Goal: Task Accomplishment & Management: Use online tool/utility

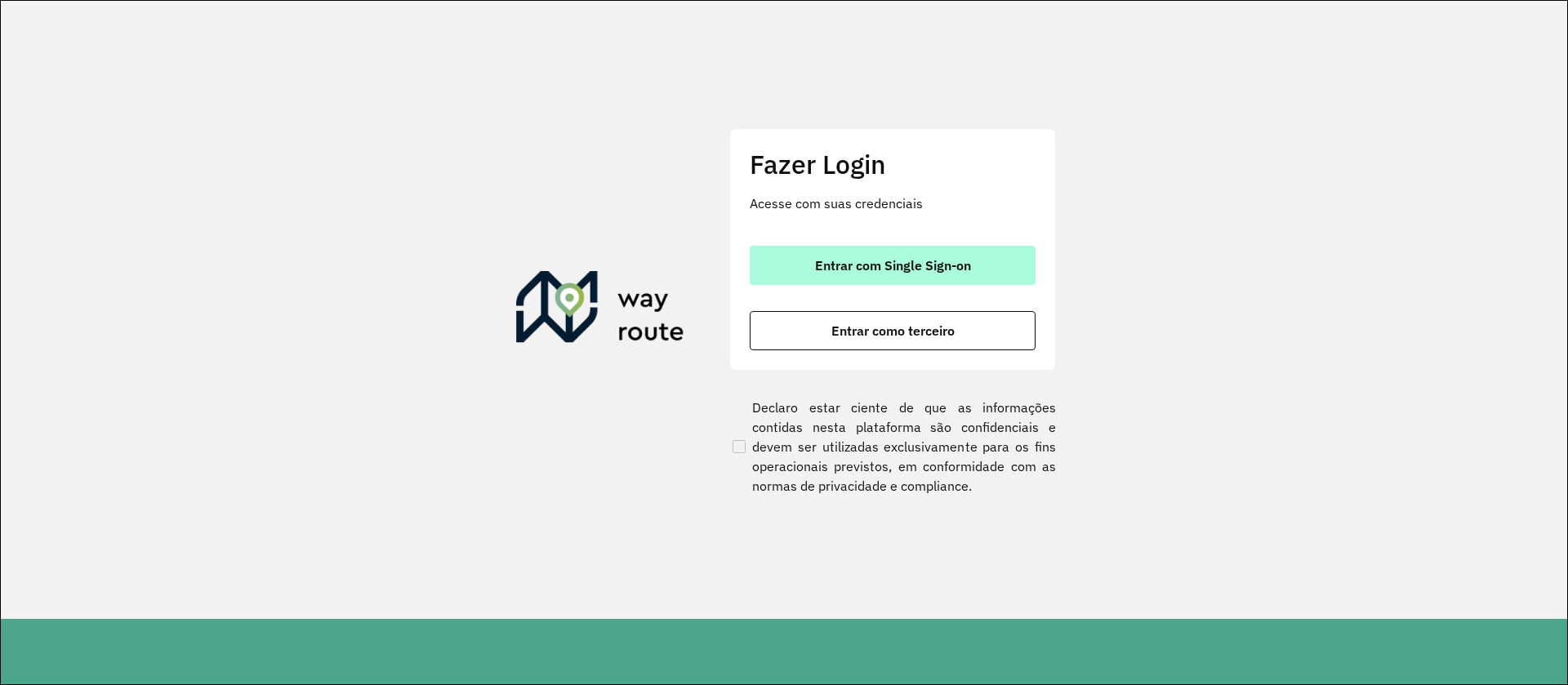
click at [945, 254] on button "Entrar com Single Sign-on" at bounding box center [893, 265] width 286 height 39
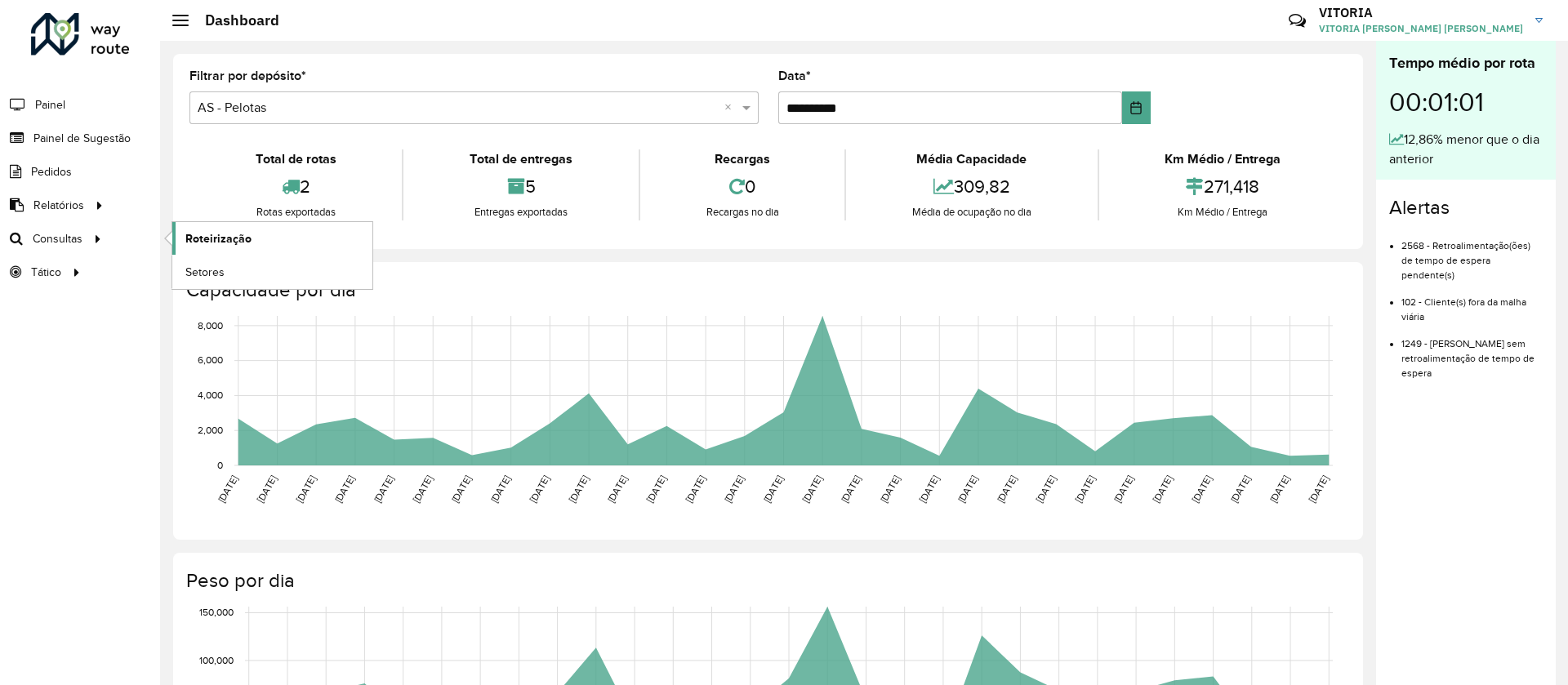
click at [202, 231] on span "Roteirização" at bounding box center [219, 239] width 66 height 17
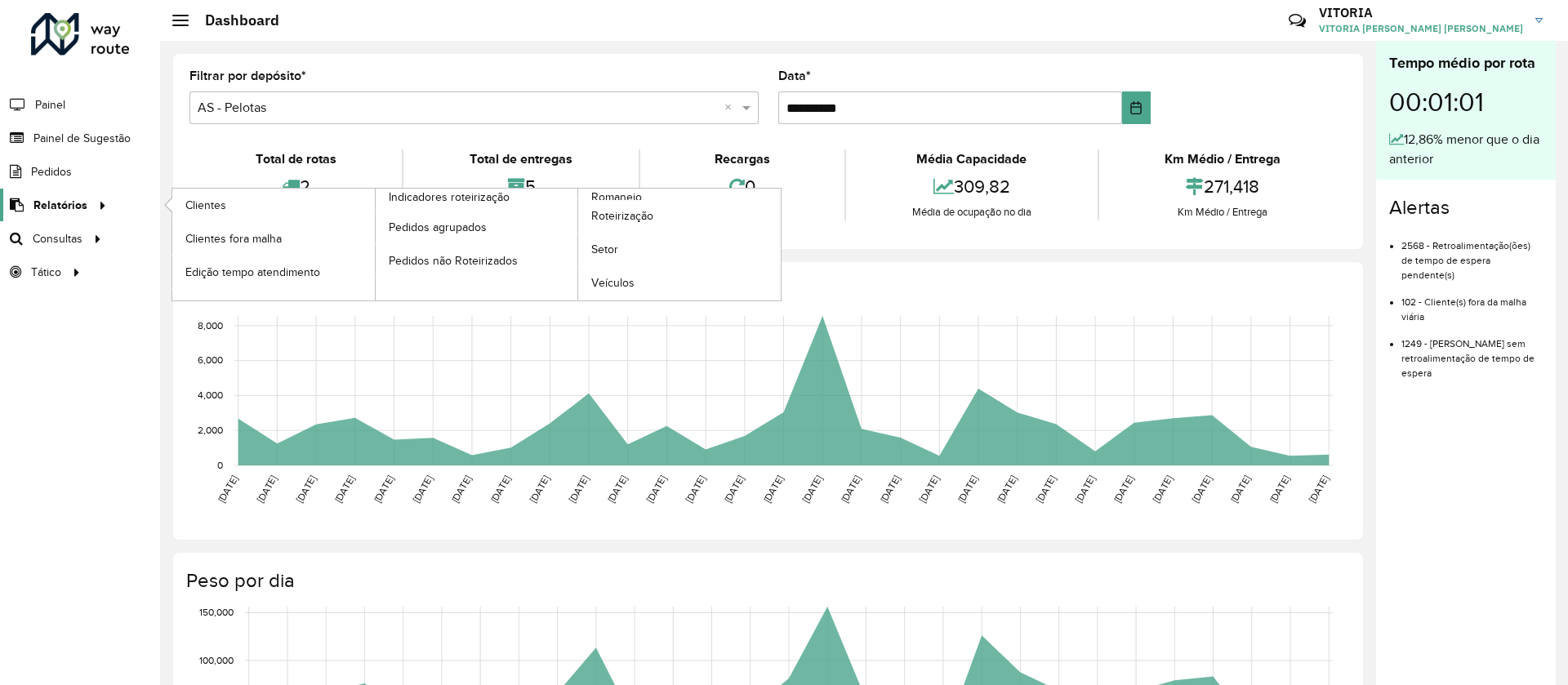
click at [53, 197] on span "Relatórios" at bounding box center [59, 206] width 53 height 17
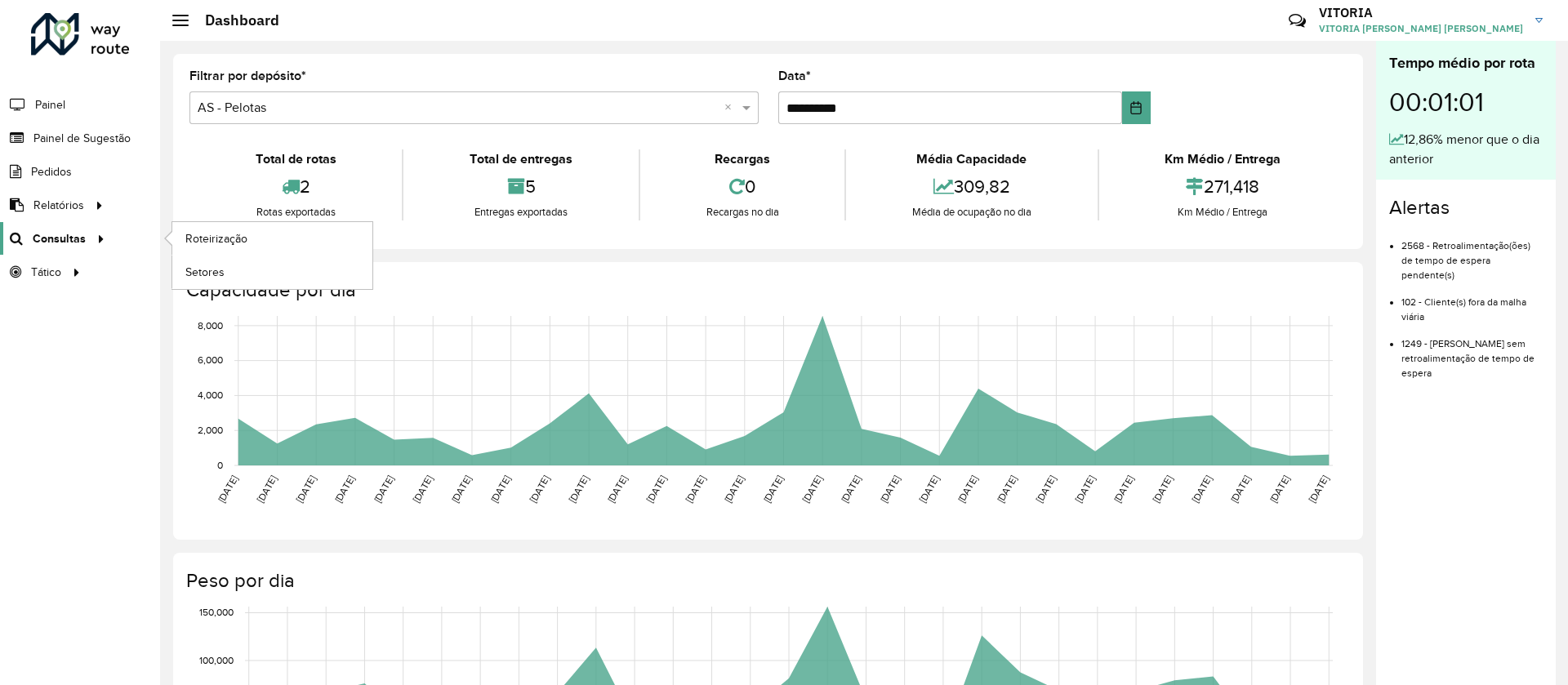
click at [51, 246] on span "Consultas" at bounding box center [59, 239] width 53 height 17
click at [45, 108] on span "Painel" at bounding box center [51, 105] width 33 height 17
click at [222, 266] on span "Setores" at bounding box center [205, 273] width 40 height 17
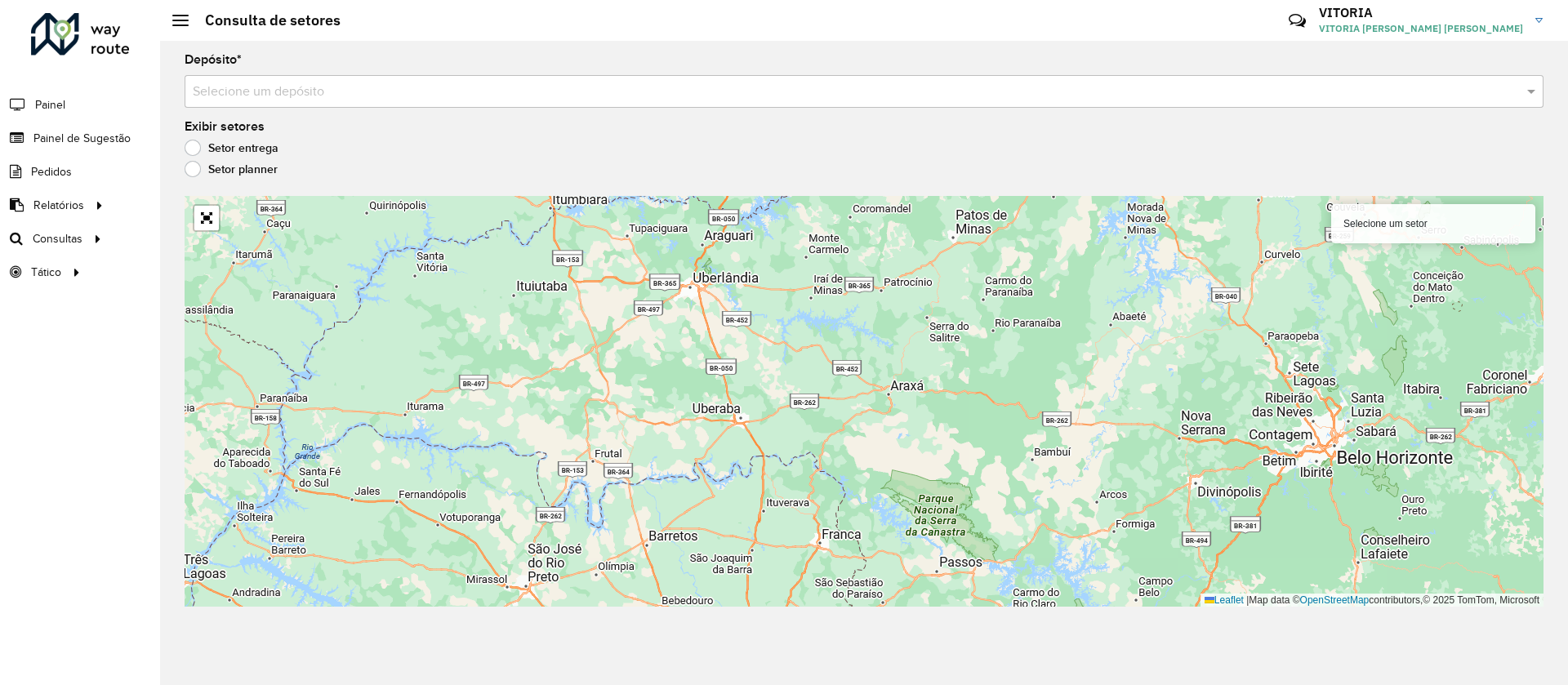
click at [322, 96] on input "text" at bounding box center [847, 92] width 1310 height 19
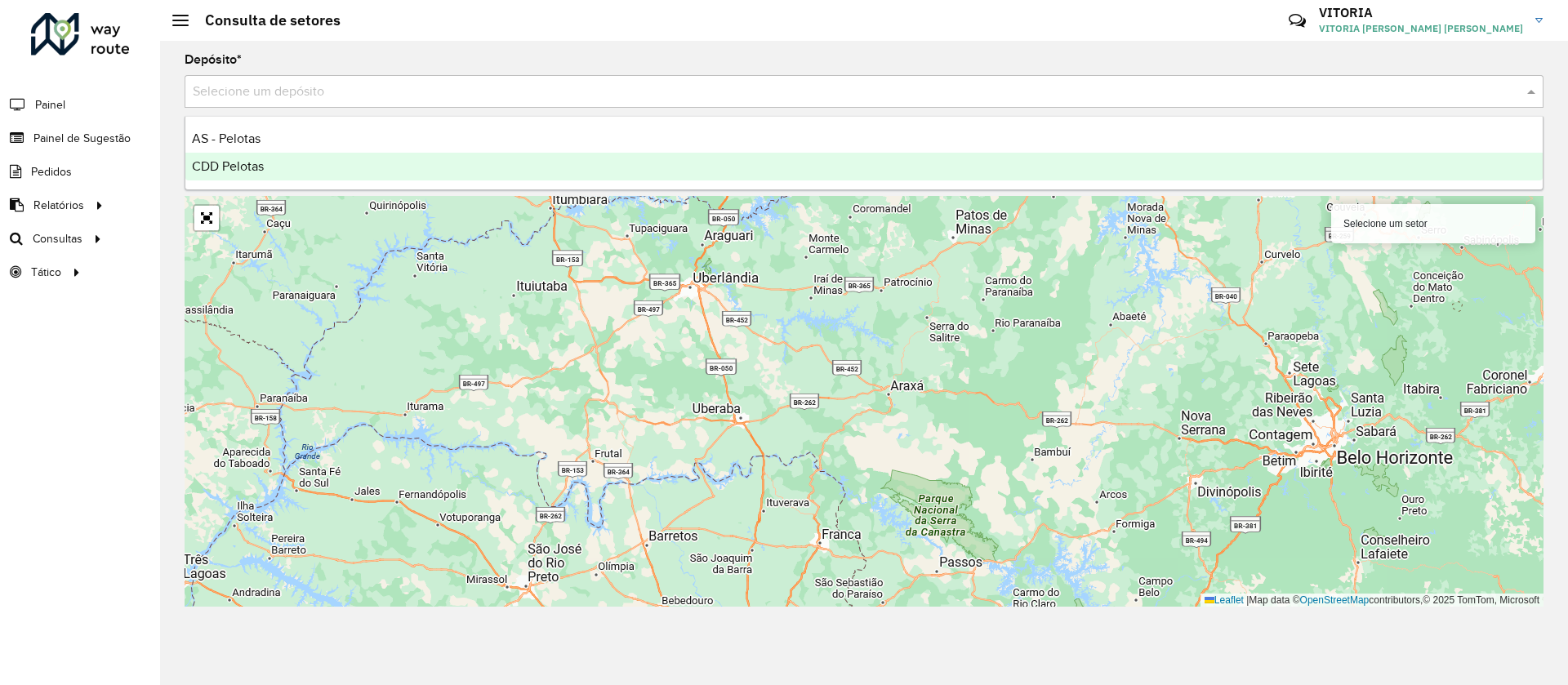
click at [262, 155] on div "CDD Pelotas" at bounding box center [864, 166] width 1357 height 28
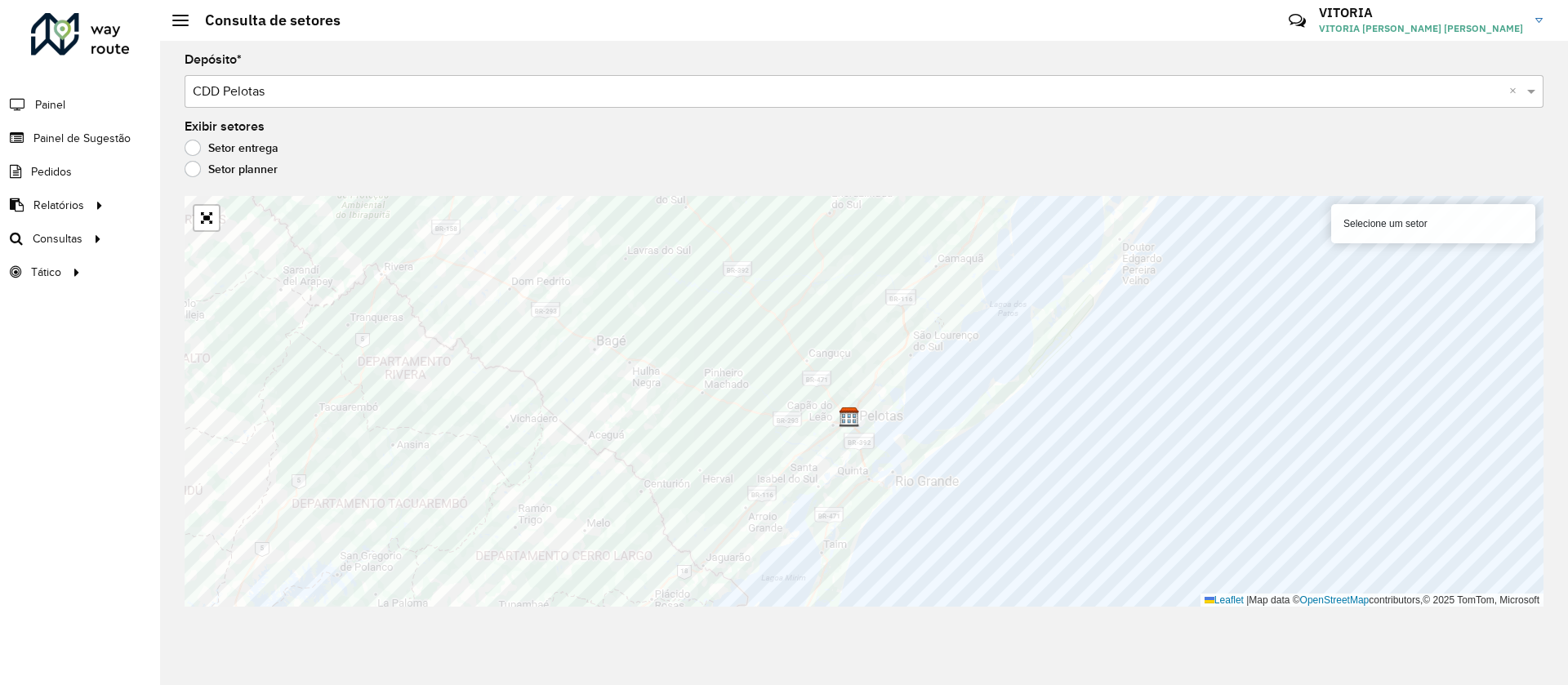
click at [200, 174] on label "Setor planner" at bounding box center [231, 169] width 93 height 17
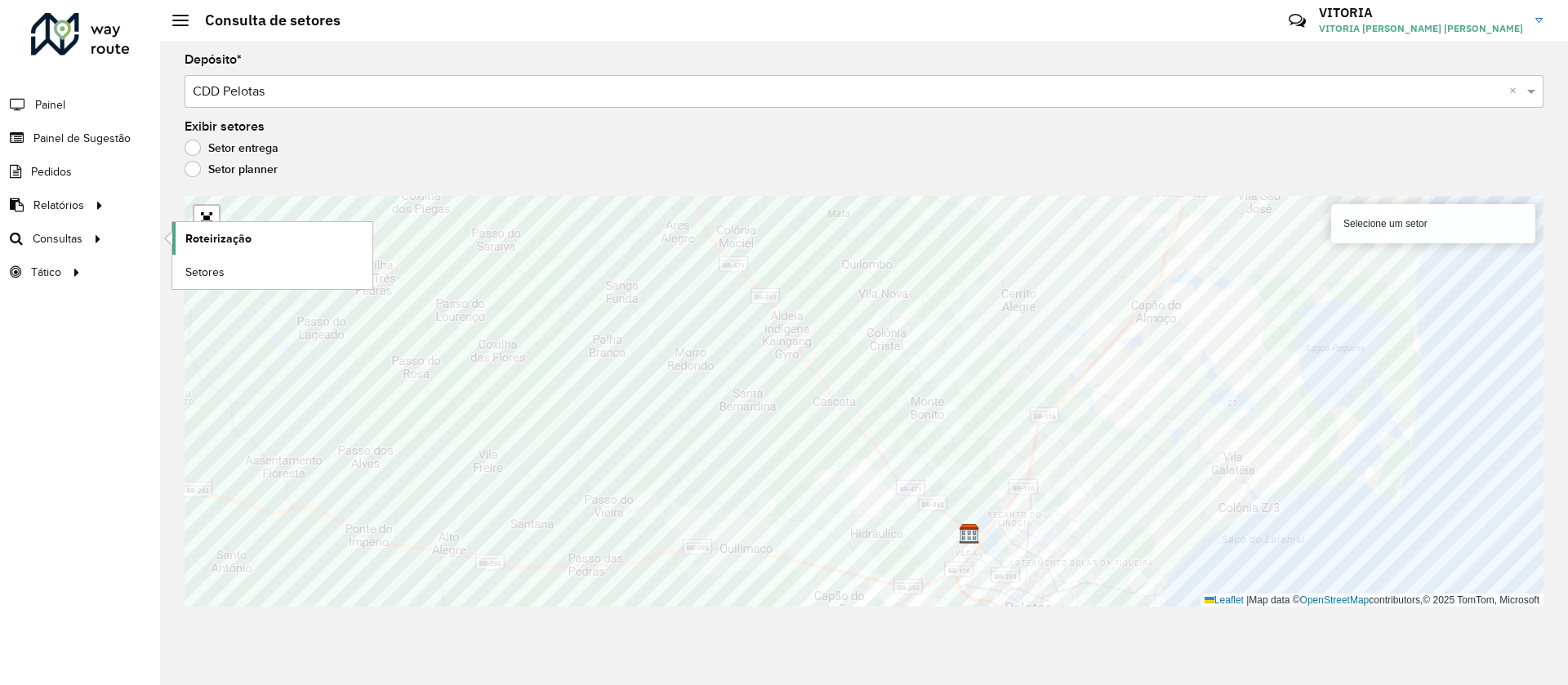
click at [205, 238] on span "Roteirização" at bounding box center [219, 239] width 66 height 17
click at [77, 267] on icon at bounding box center [76, 270] width 14 height 24
click at [256, 269] on span "Análise de Sessões" at bounding box center [237, 273] width 103 height 17
click at [257, 300] on link "Service Time" at bounding box center [272, 306] width 200 height 33
click at [68, 167] on span "Pedidos" at bounding box center [52, 172] width 43 height 17
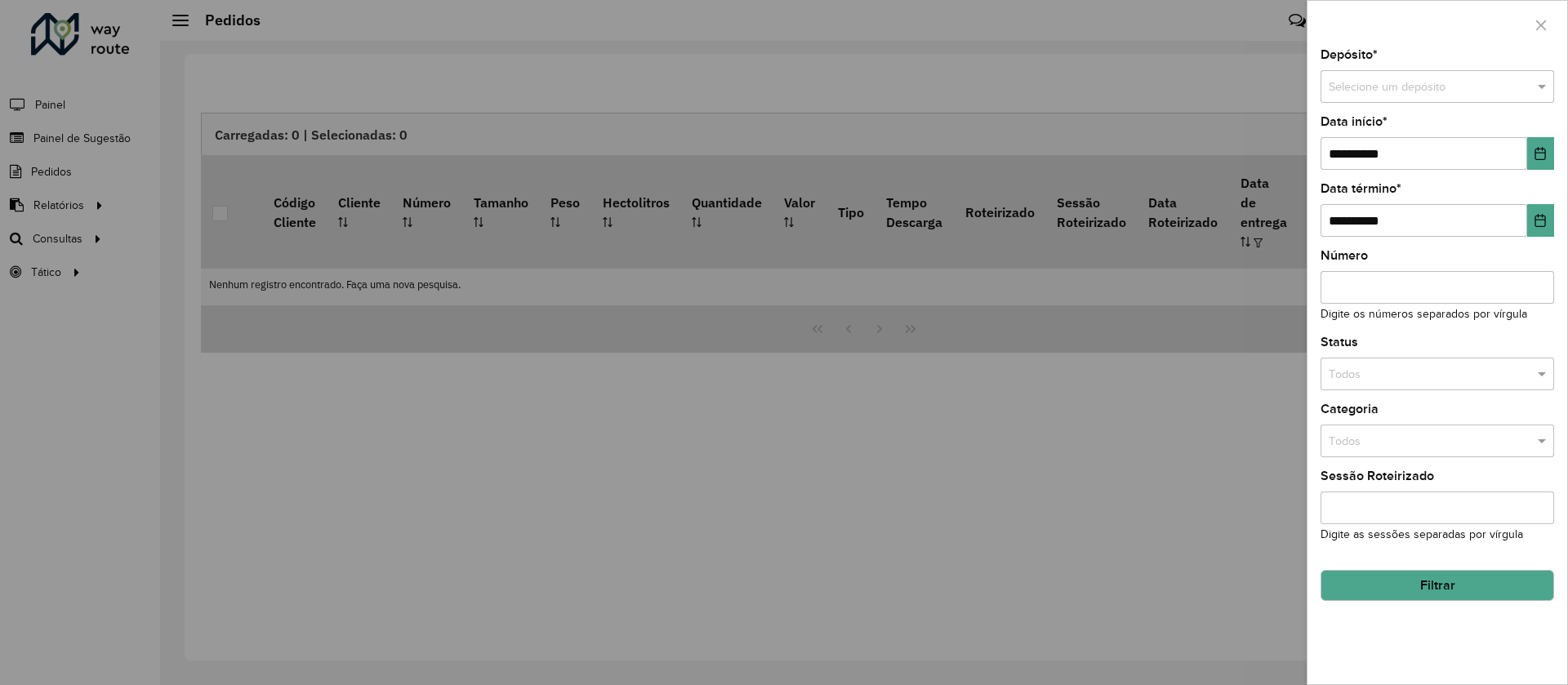
click at [65, 120] on div at bounding box center [784, 342] width 1568 height 685
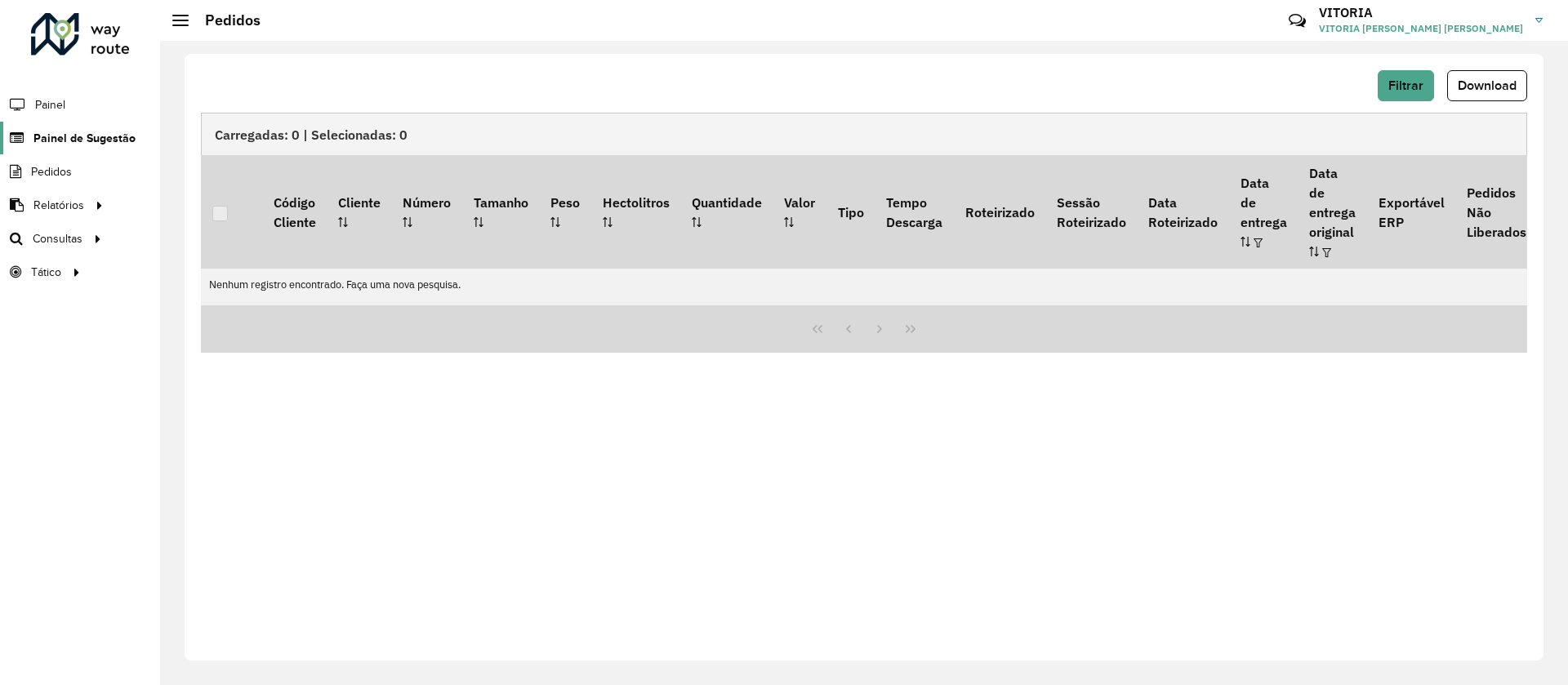
click at [73, 130] on span "Painel de Sugestão" at bounding box center [84, 139] width 102 height 17
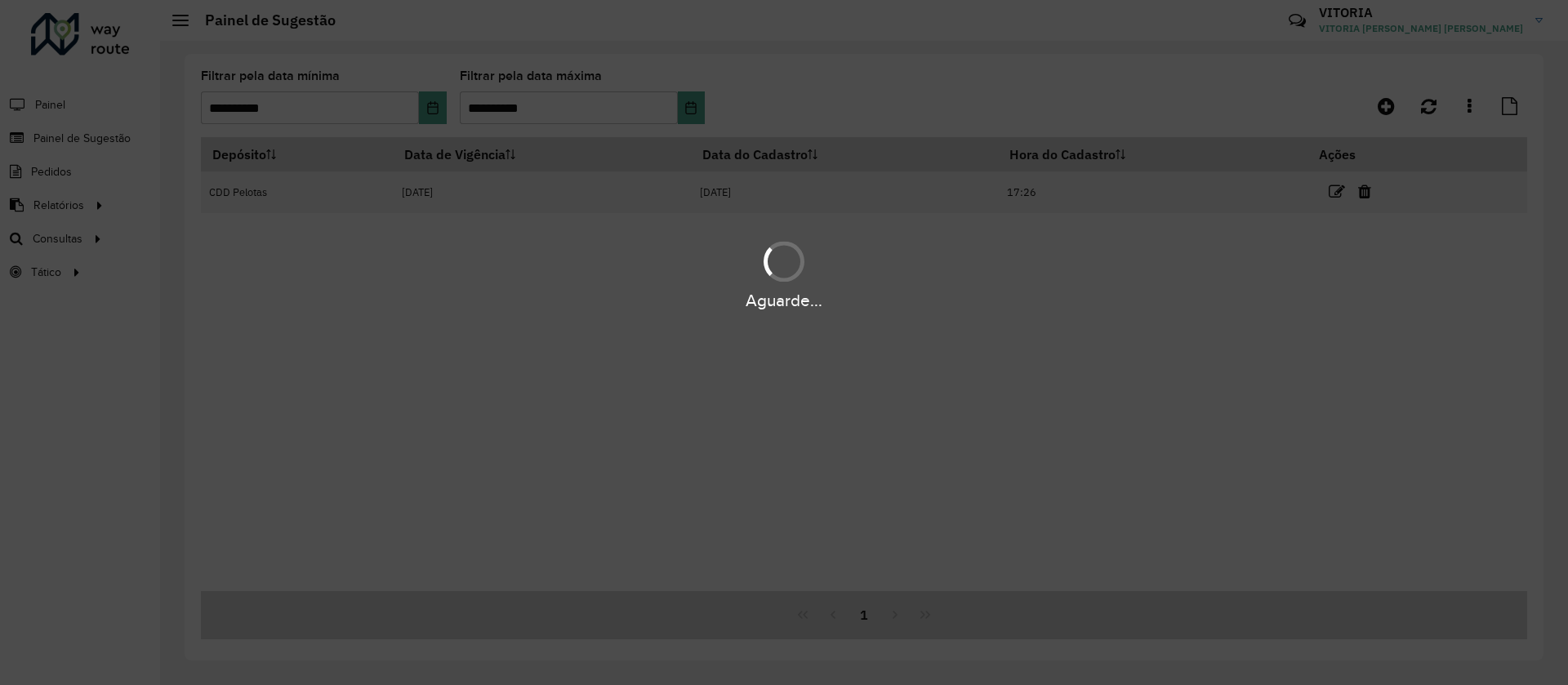
click at [61, 113] on div "Aguarde..." at bounding box center [784, 342] width 1568 height 685
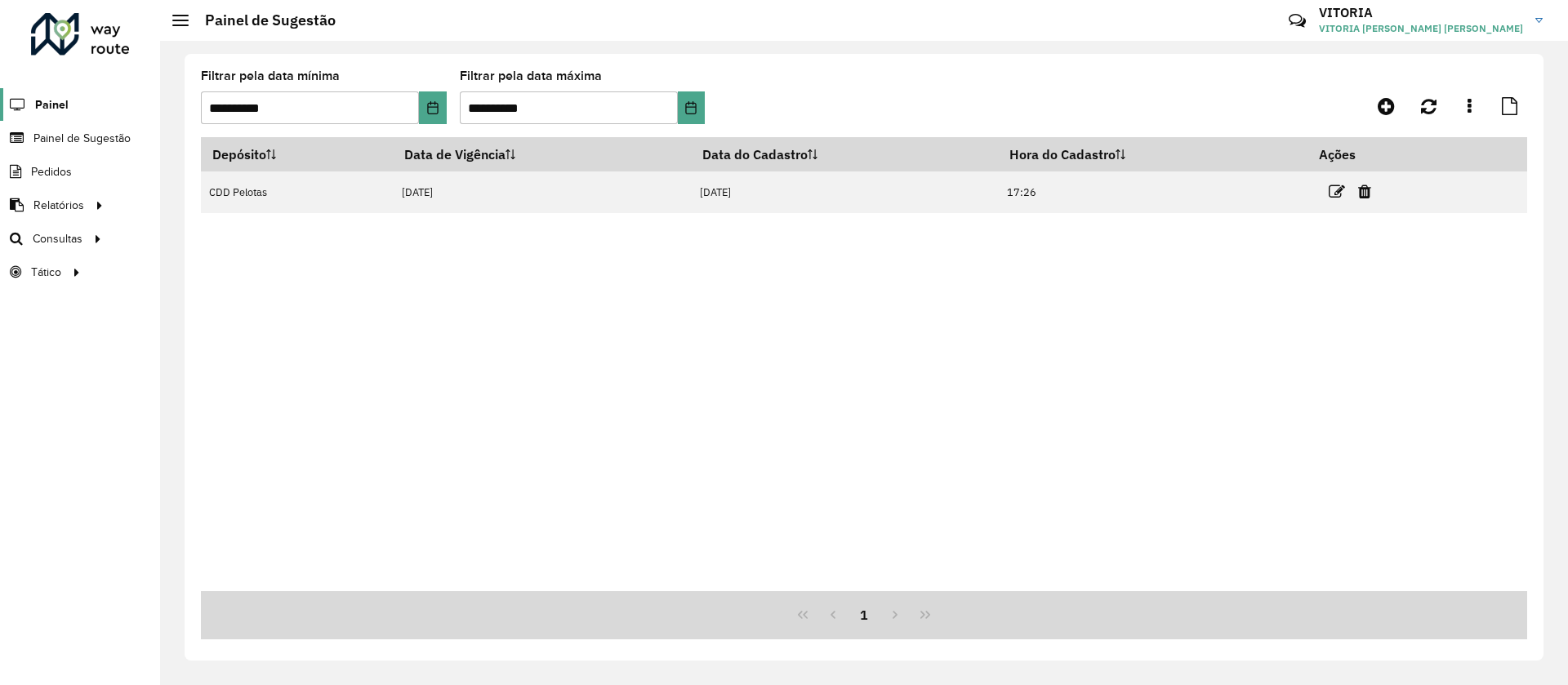
click at [61, 113] on link "Painel" at bounding box center [34, 105] width 69 height 33
click at [93, 231] on icon at bounding box center [98, 237] width 14 height 24
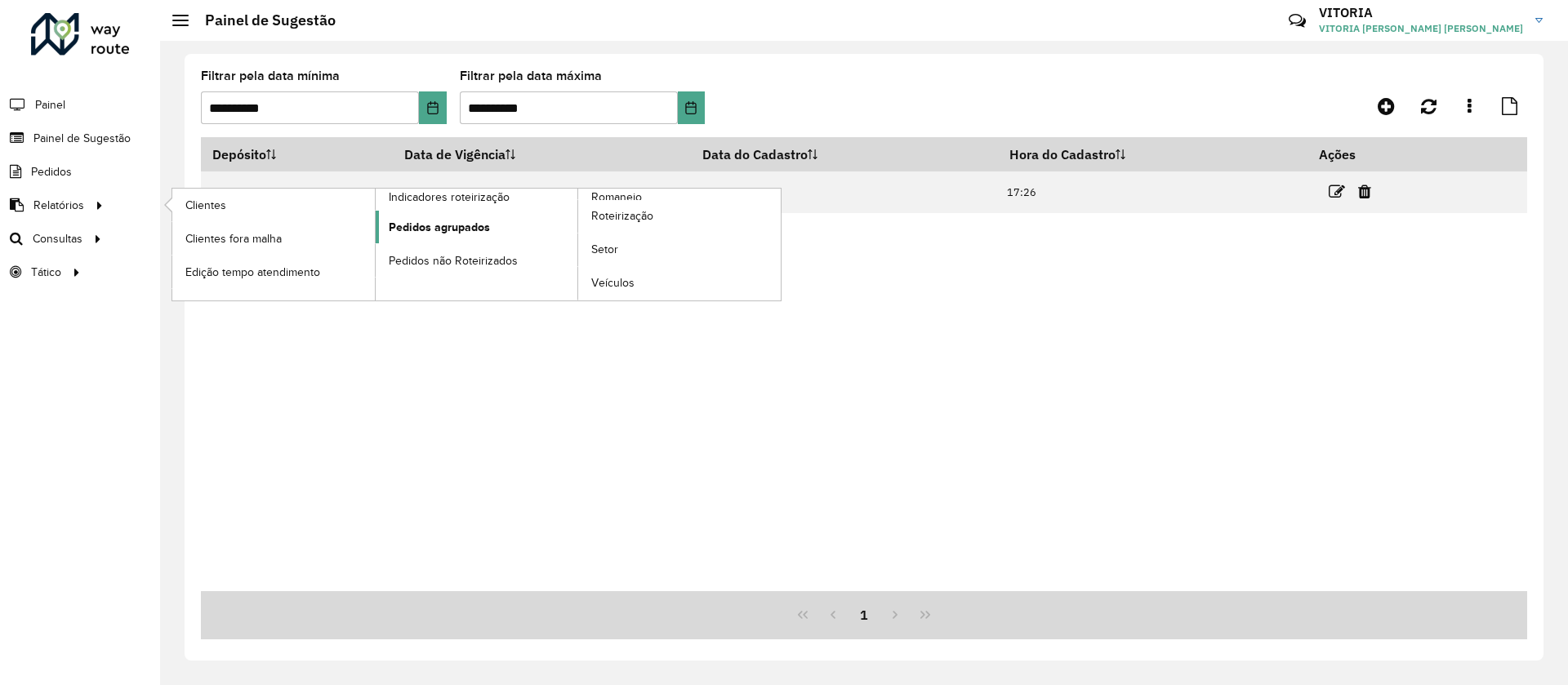
click at [514, 238] on link "Pedidos agrupados" at bounding box center [477, 227] width 202 height 33
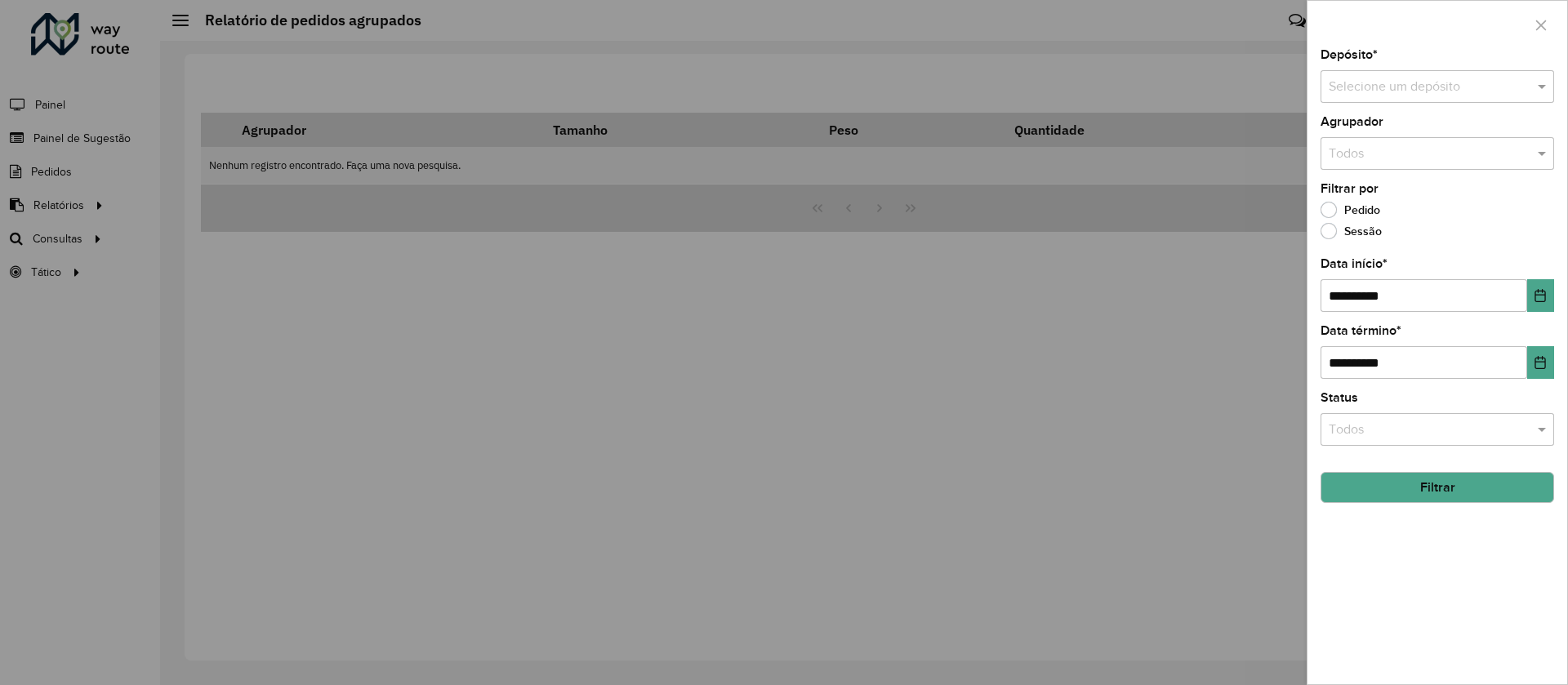
click at [195, 226] on div at bounding box center [784, 342] width 1568 height 685
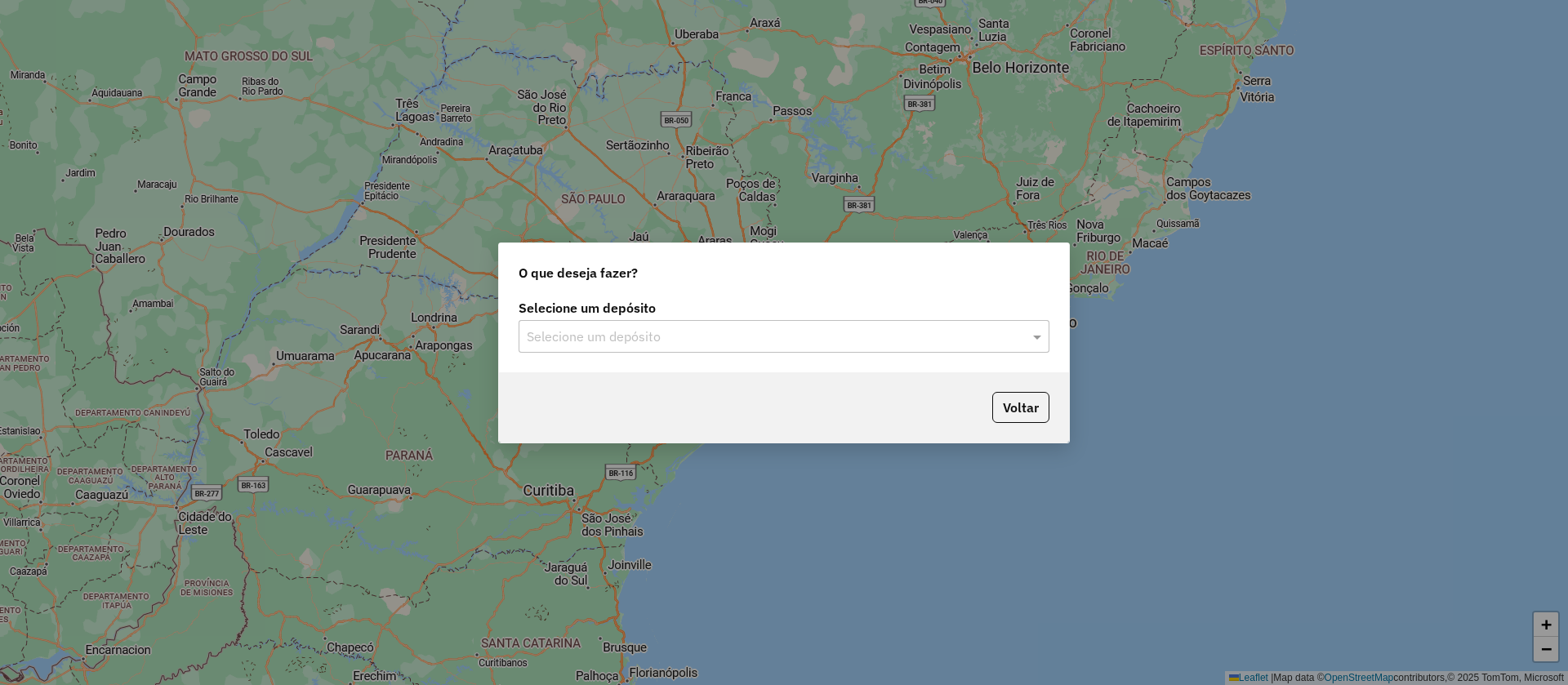
click at [594, 345] on input "text" at bounding box center [767, 337] width 482 height 19
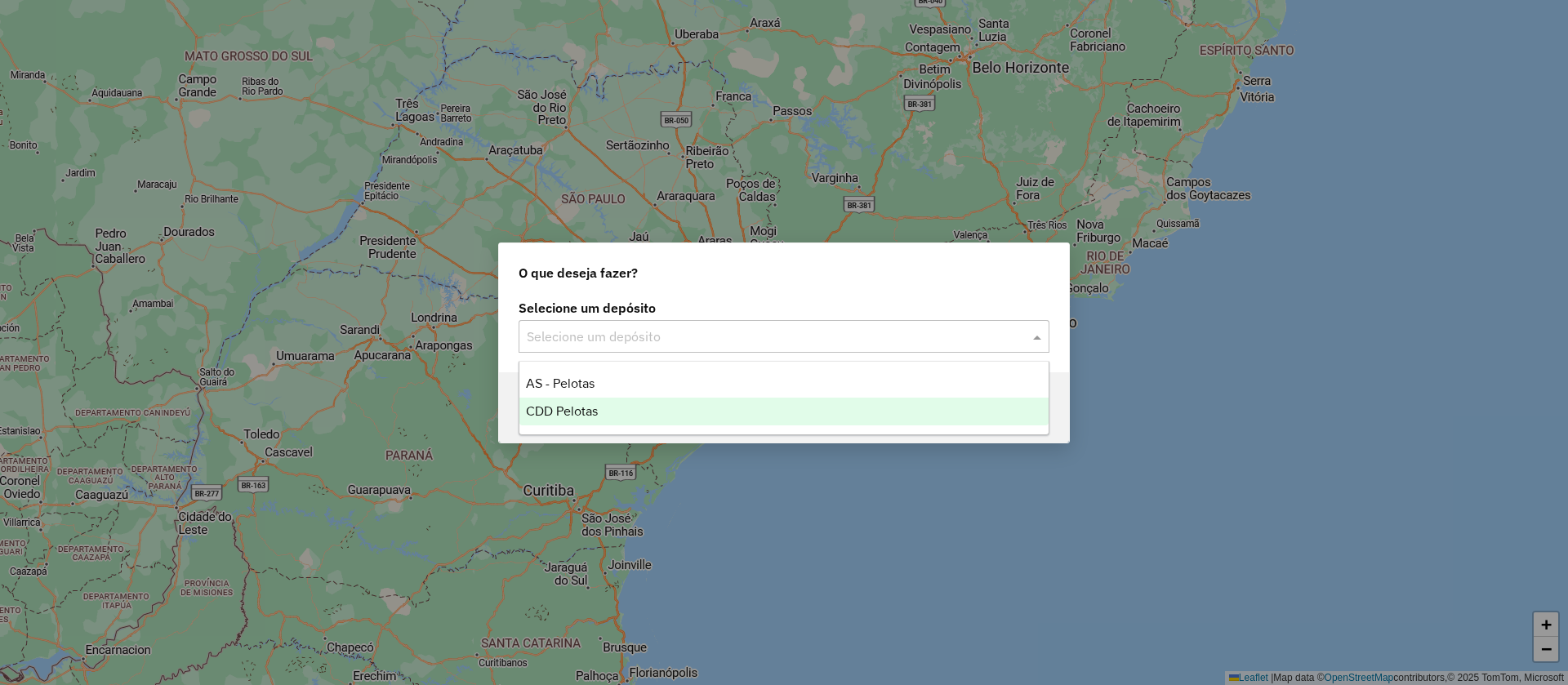
click at [593, 405] on span "CDD Pelotas" at bounding box center [562, 411] width 72 height 14
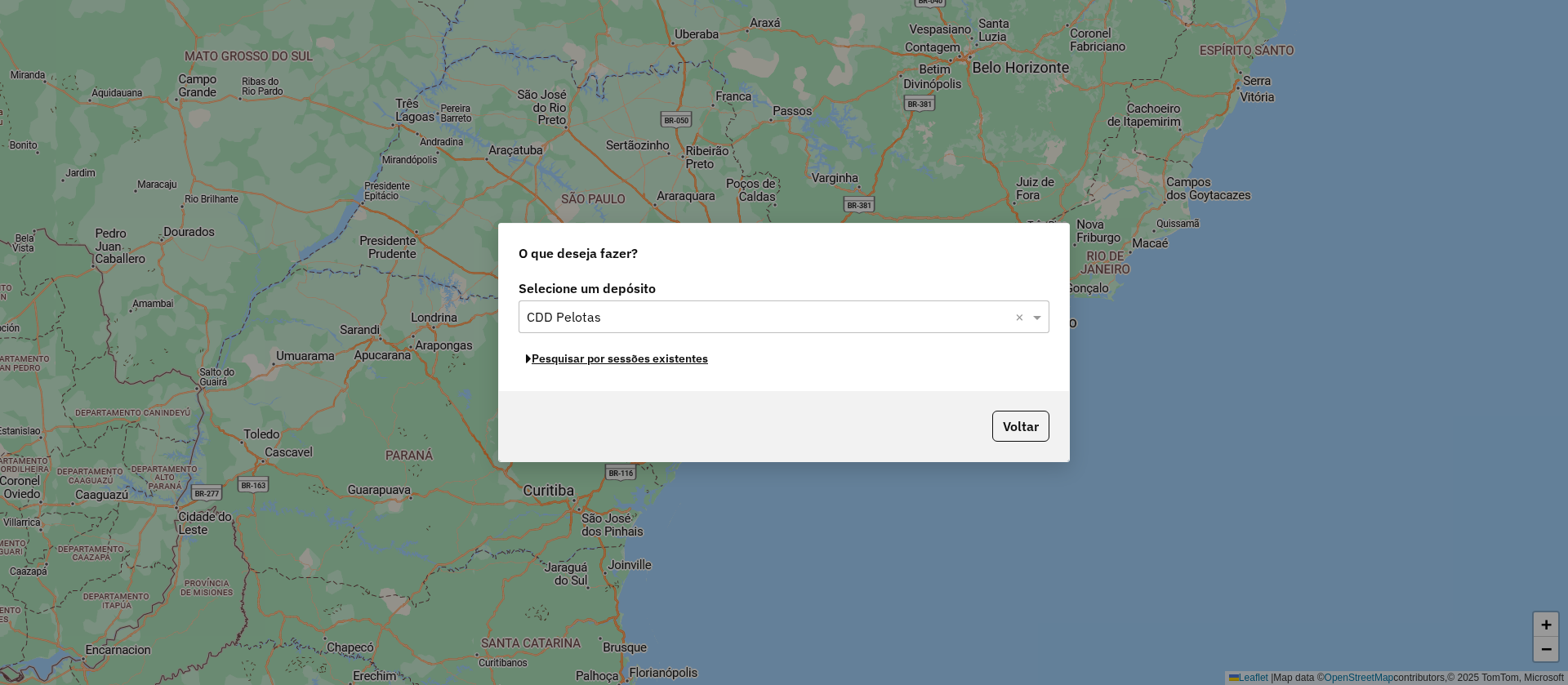
click at [669, 363] on button "Pesquisar por sessões existentes" at bounding box center [617, 359] width 197 height 25
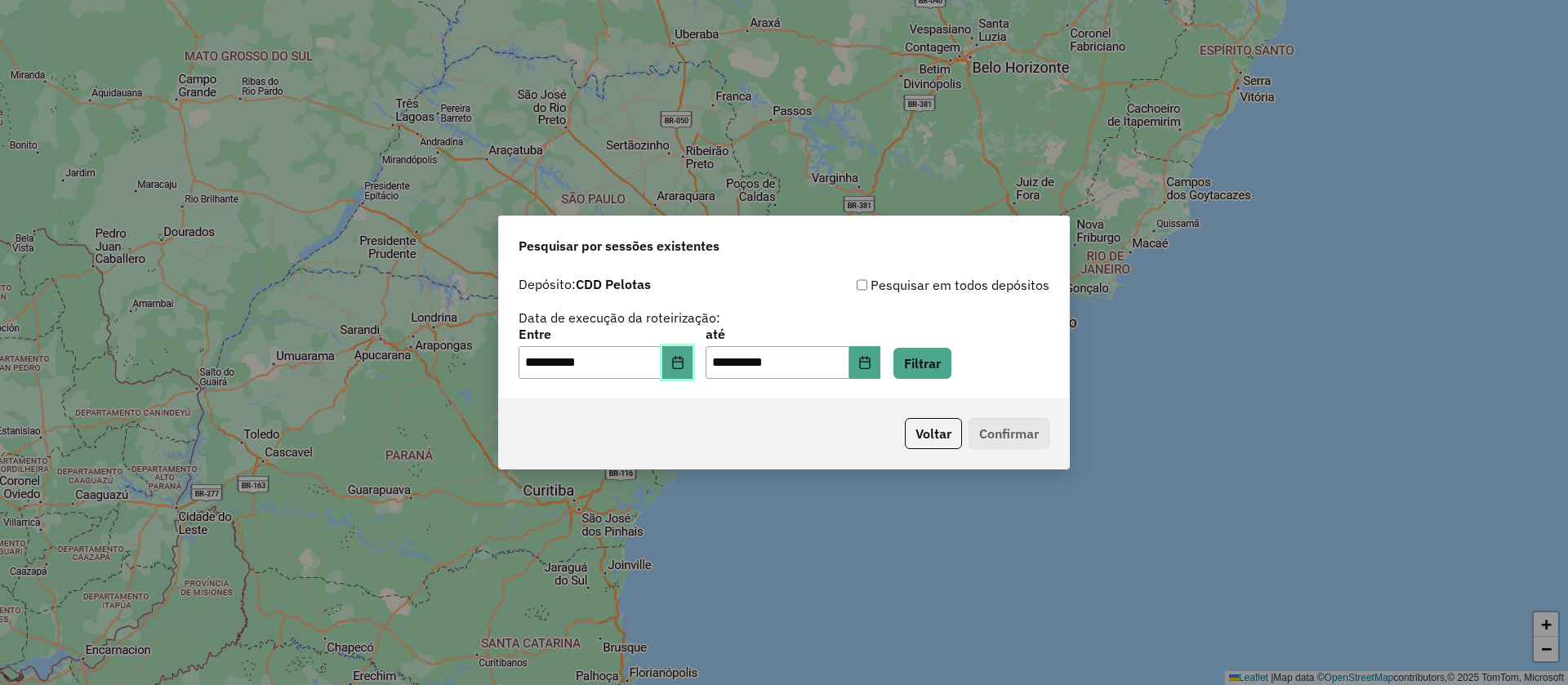
click at [679, 359] on button "Choose Date" at bounding box center [678, 362] width 31 height 33
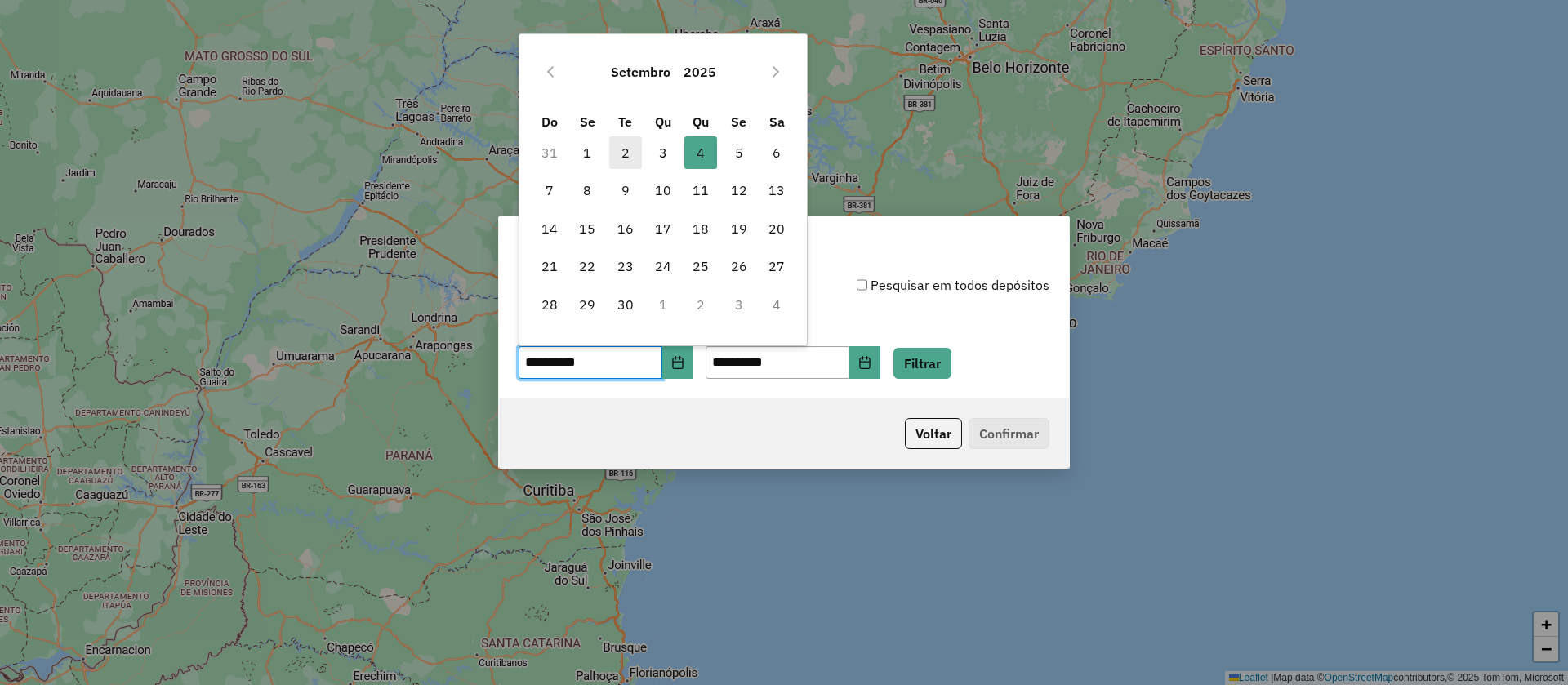
click at [617, 149] on span "2" at bounding box center [626, 153] width 33 height 33
type input "**********"
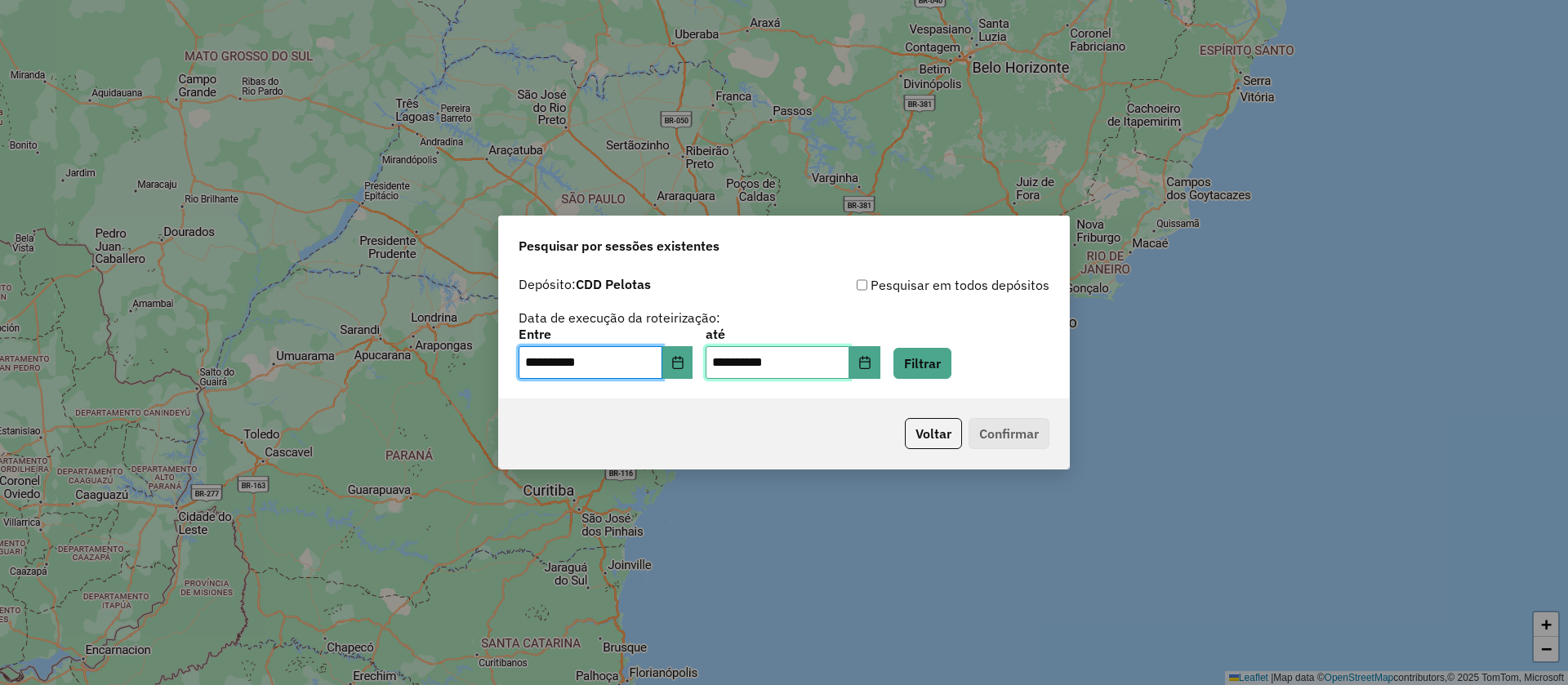
click at [849, 360] on input "**********" at bounding box center [777, 362] width 144 height 33
click at [879, 365] on button "Choose Date" at bounding box center [865, 362] width 31 height 33
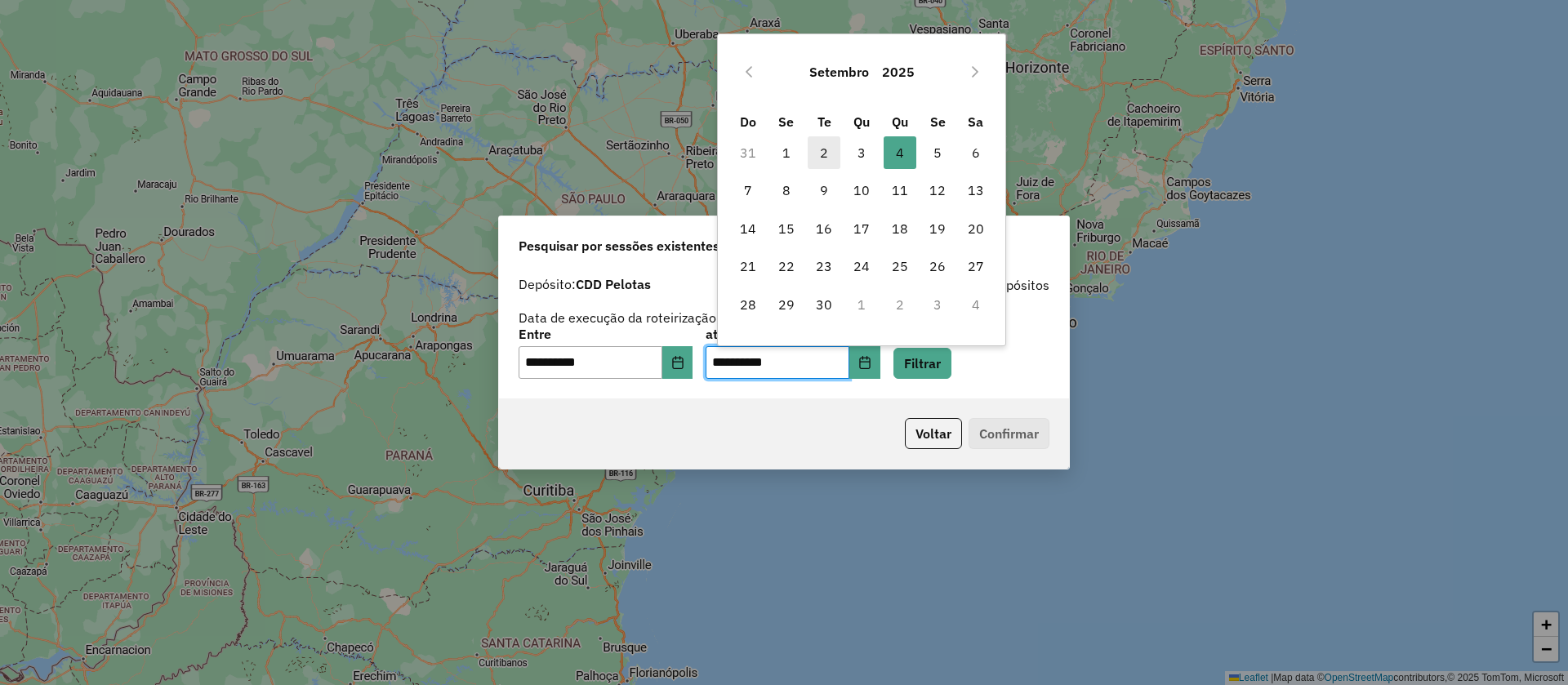
click at [826, 157] on span "2" at bounding box center [824, 153] width 33 height 33
type input "**********"
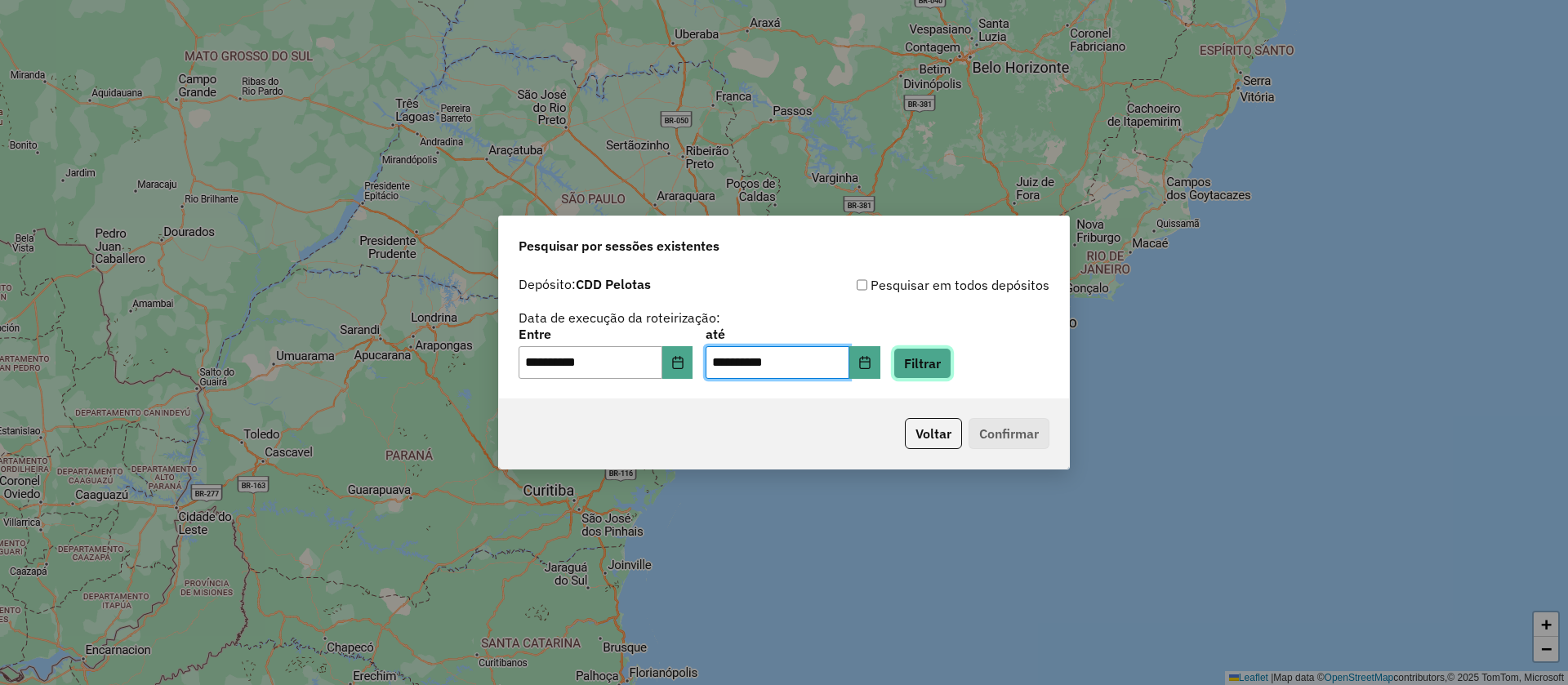
click at [947, 366] on button "Filtrar" at bounding box center [923, 363] width 58 height 31
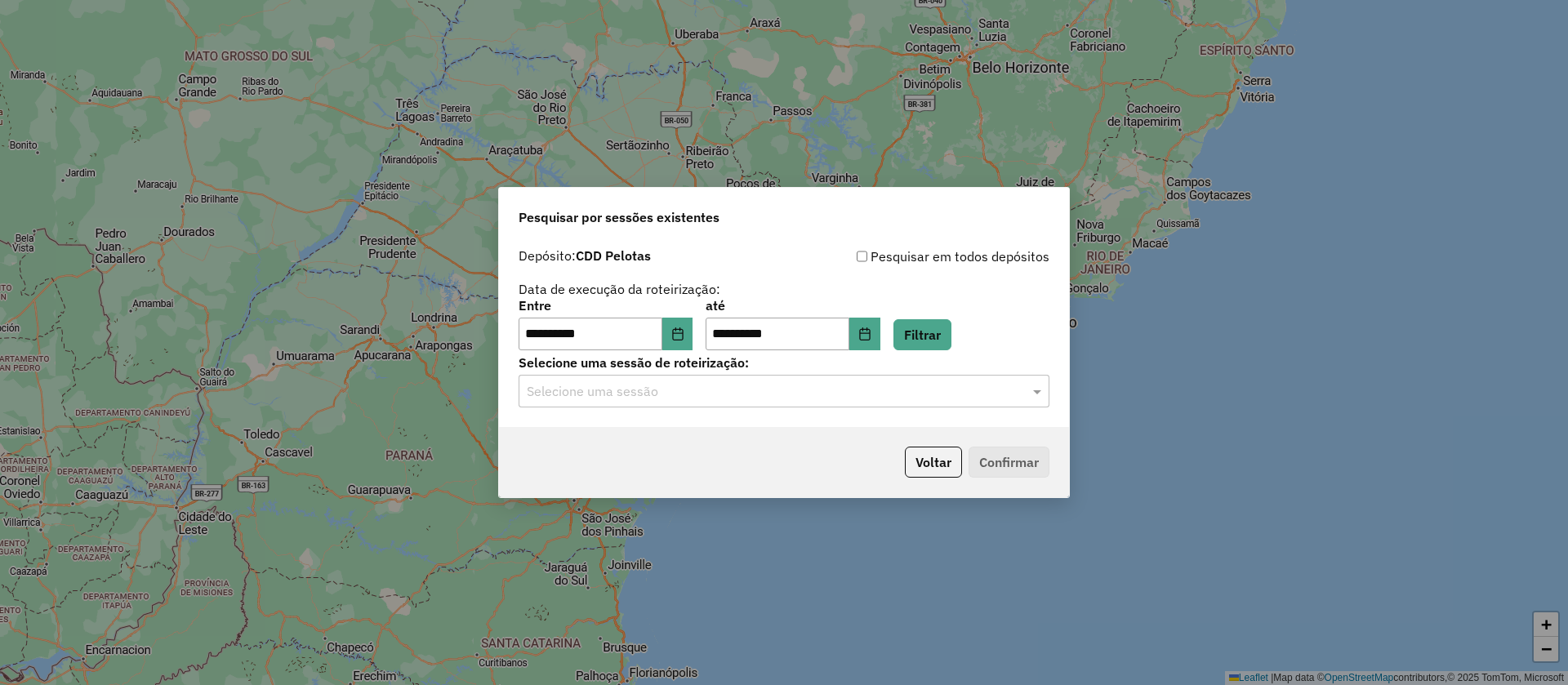
click at [699, 396] on input "text" at bounding box center [767, 392] width 482 height 19
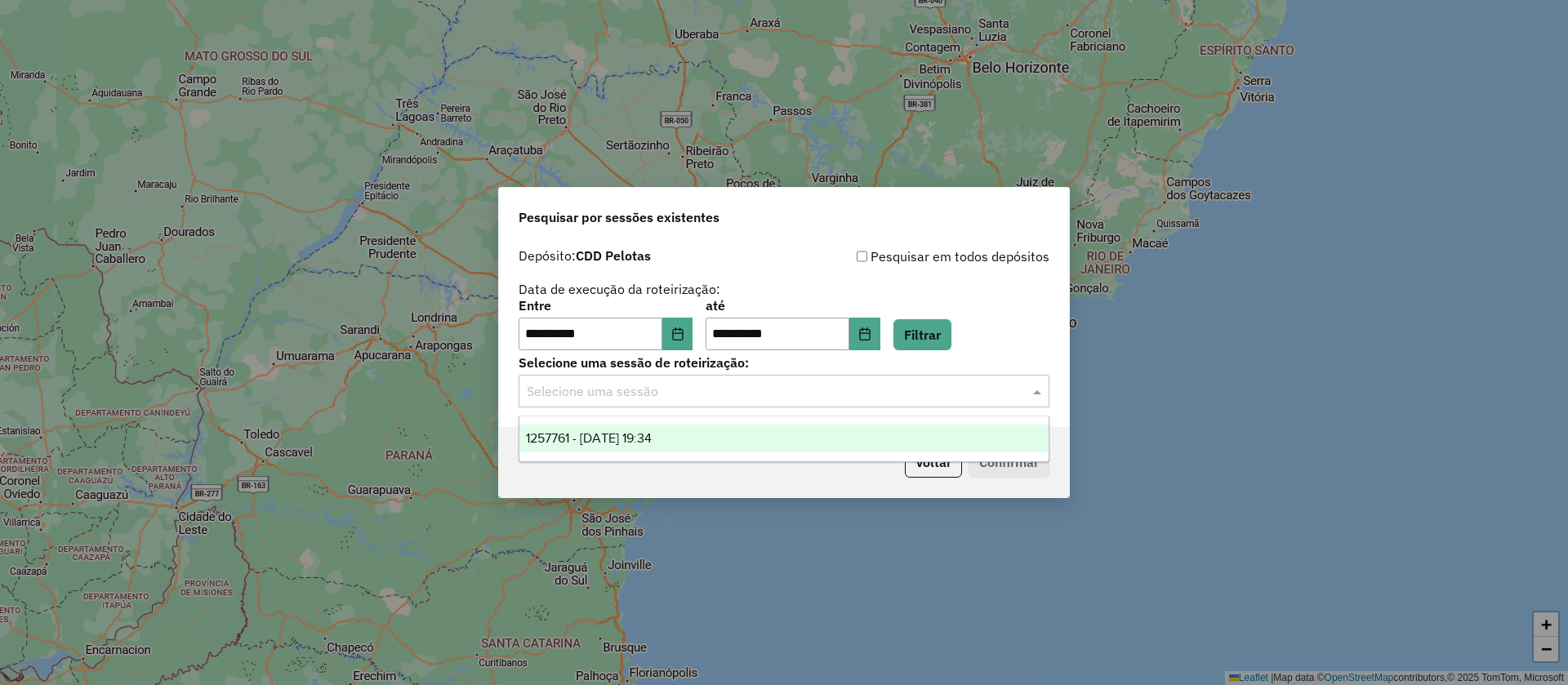
click at [644, 449] on div "1257761 - 02/09/2025 19:34" at bounding box center [784, 438] width 529 height 28
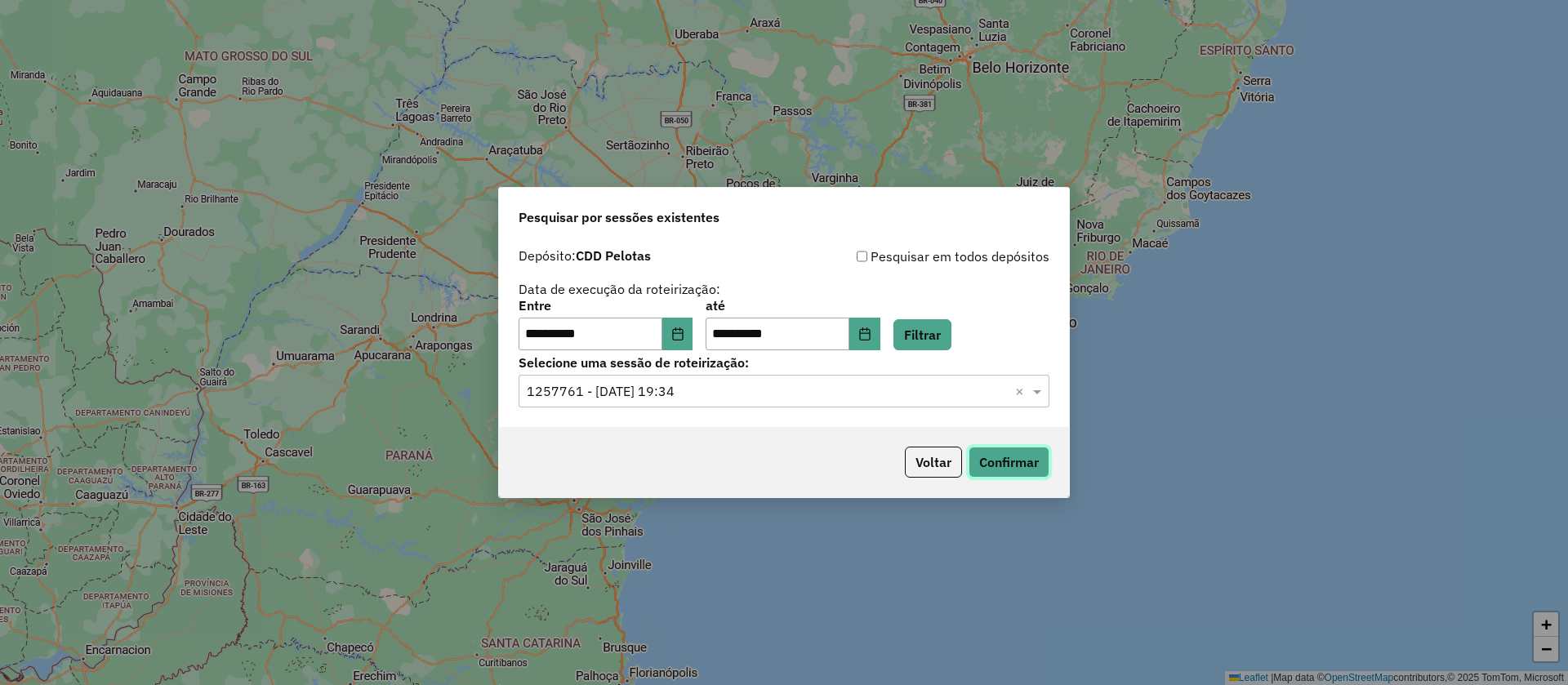
click at [1017, 461] on button "Confirmar" at bounding box center [1008, 462] width 81 height 31
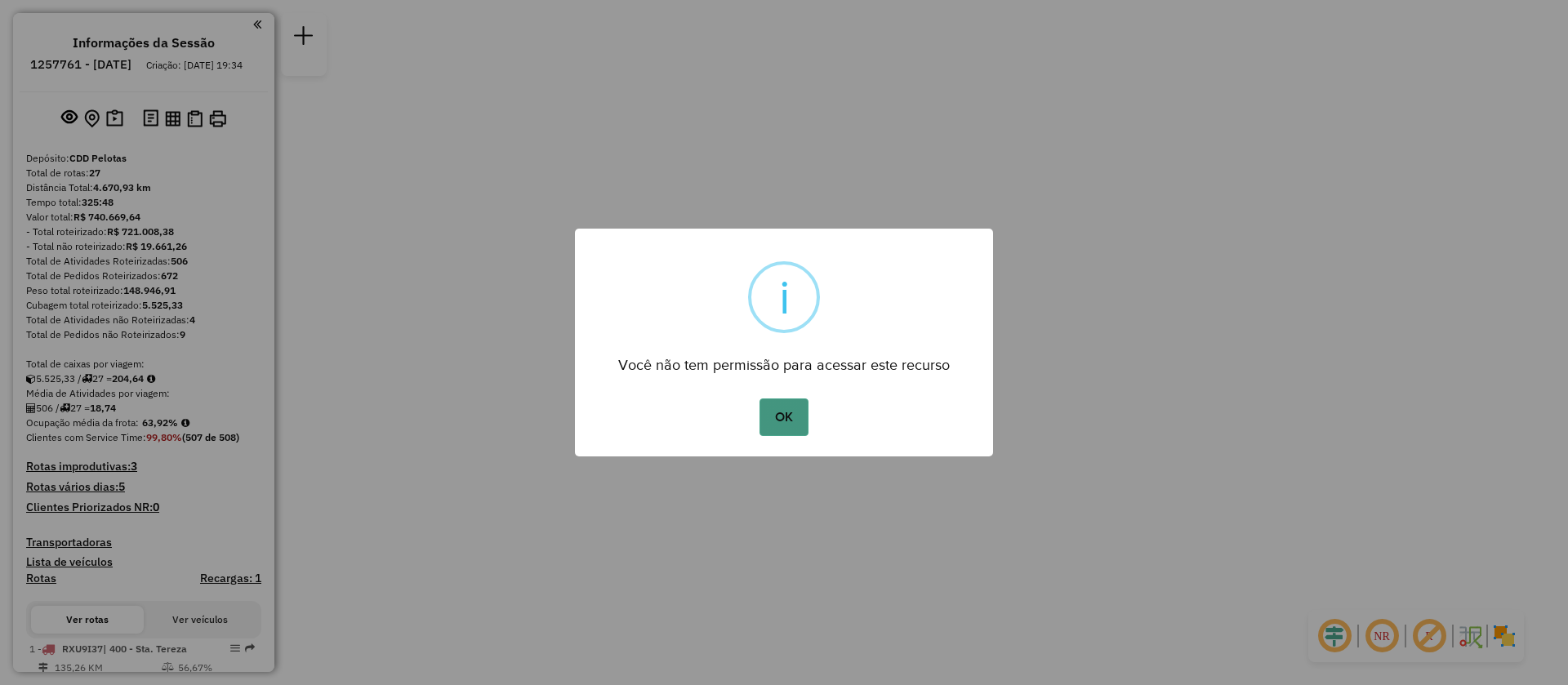
click at [787, 423] on button "OK" at bounding box center [784, 417] width 49 height 38
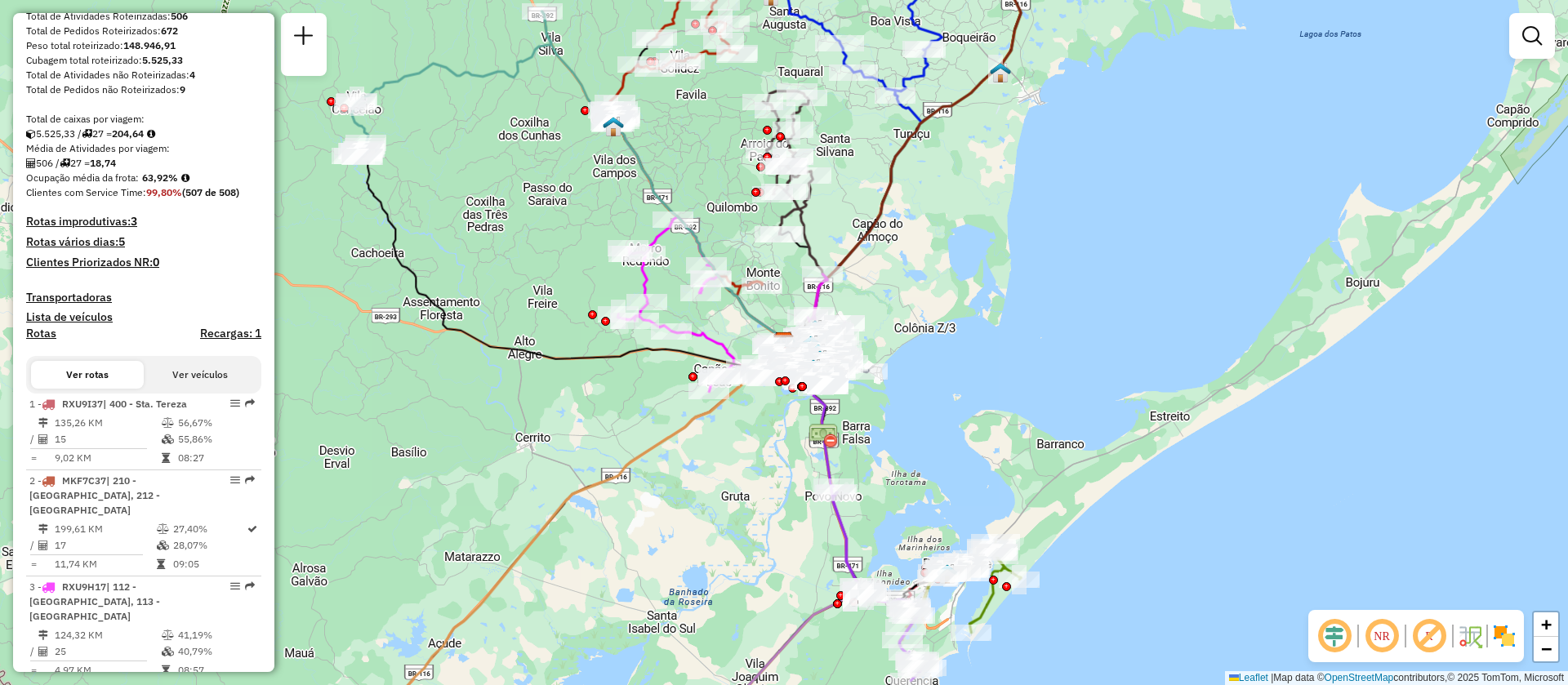
scroll to position [612, 0]
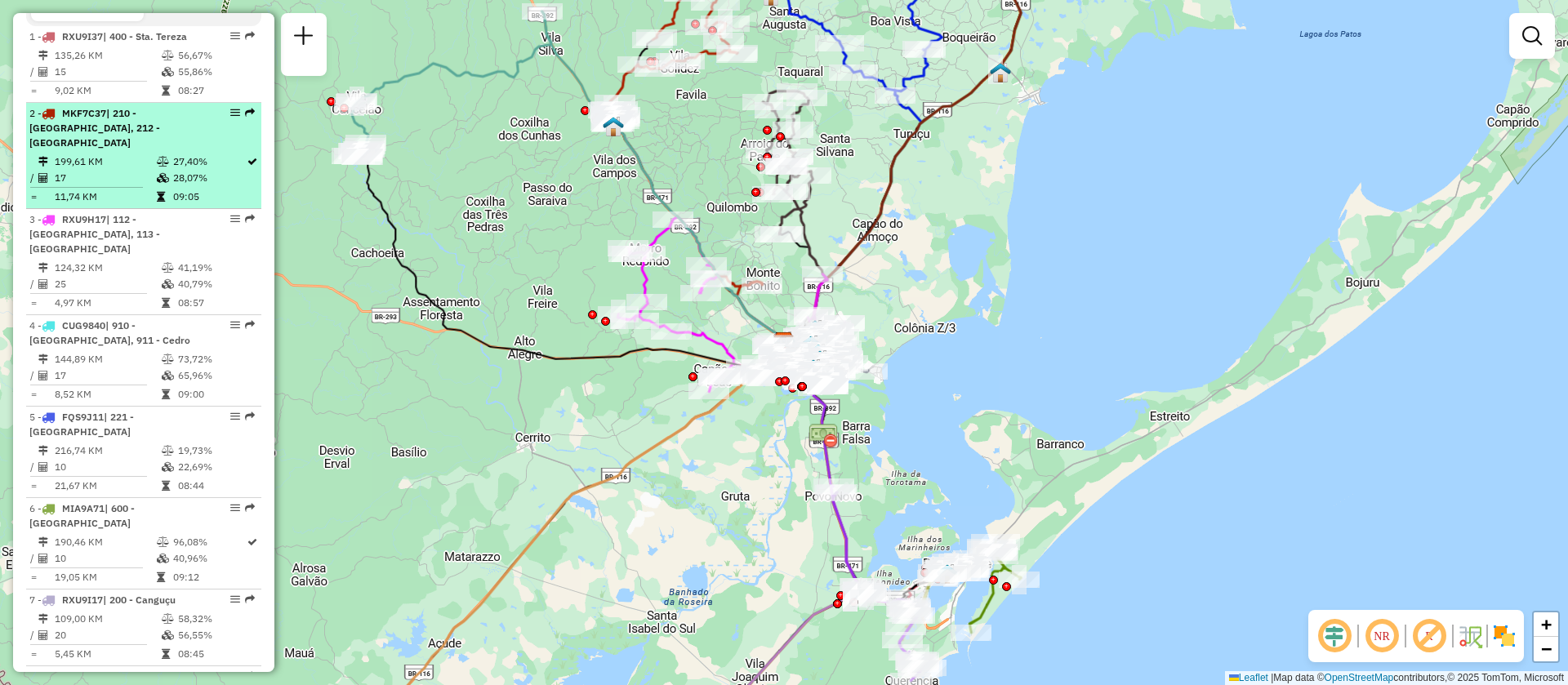
click at [116, 158] on td "199,61 KM" at bounding box center [104, 161] width 102 height 17
select select "**********"
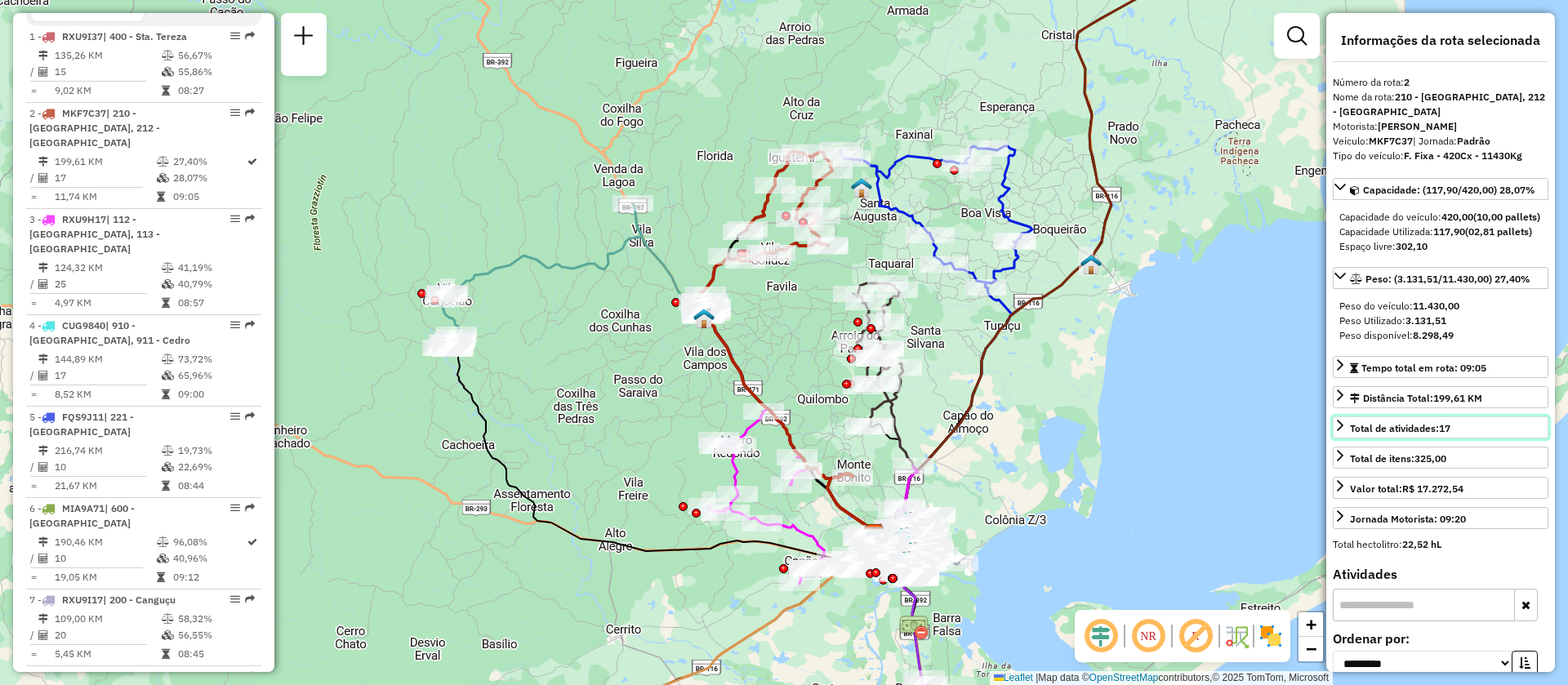
click at [1475, 438] on link "Total de atividades: 17" at bounding box center [1441, 428] width 216 height 22
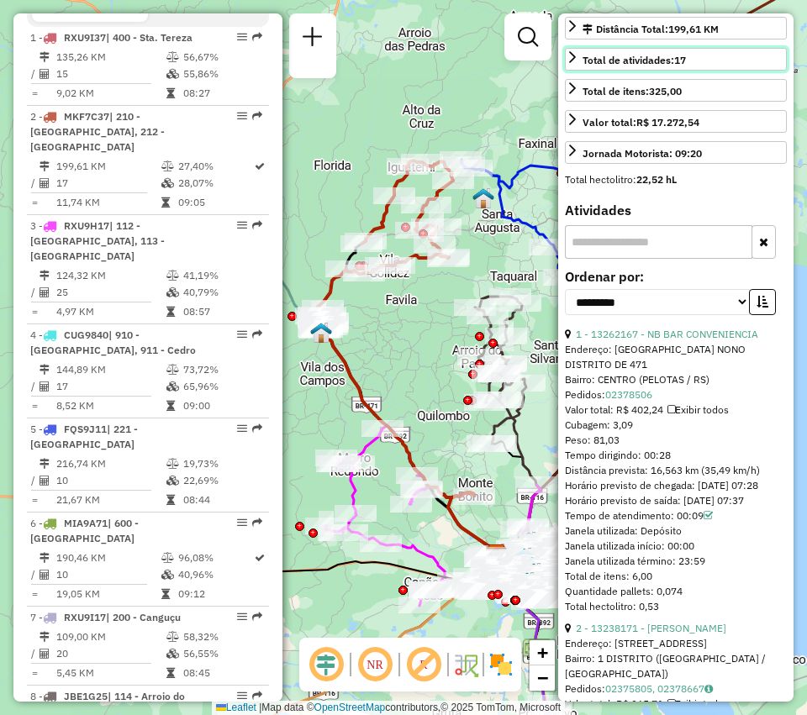
scroll to position [0, 0]
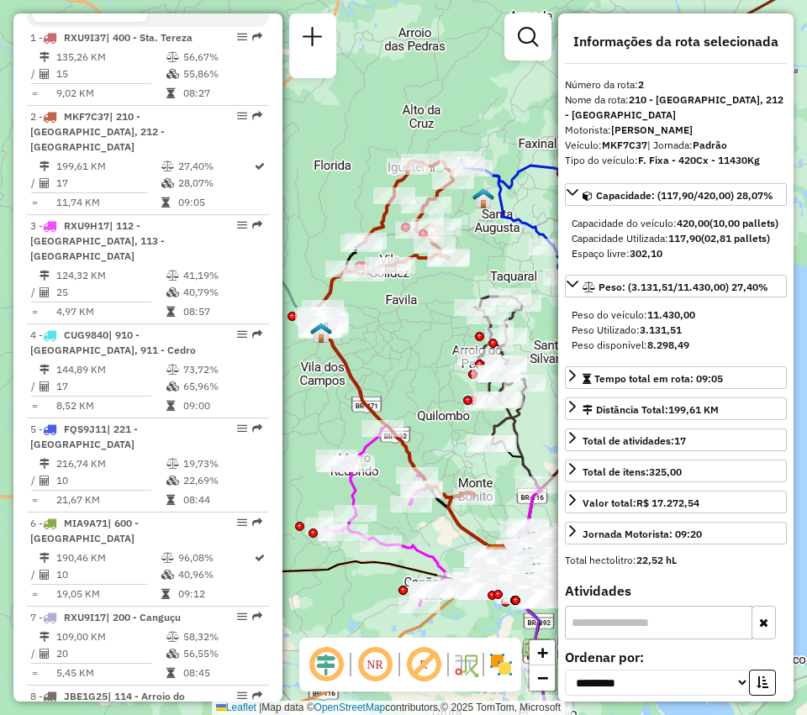
drag, startPoint x: 630, startPoint y: 95, endPoint x: 770, endPoint y: 109, distance: 141.1
click at [770, 109] on div "Nome da rota: 210 - Colônia Canguçu, 212 - Santa Rita" at bounding box center [676, 107] width 222 height 30
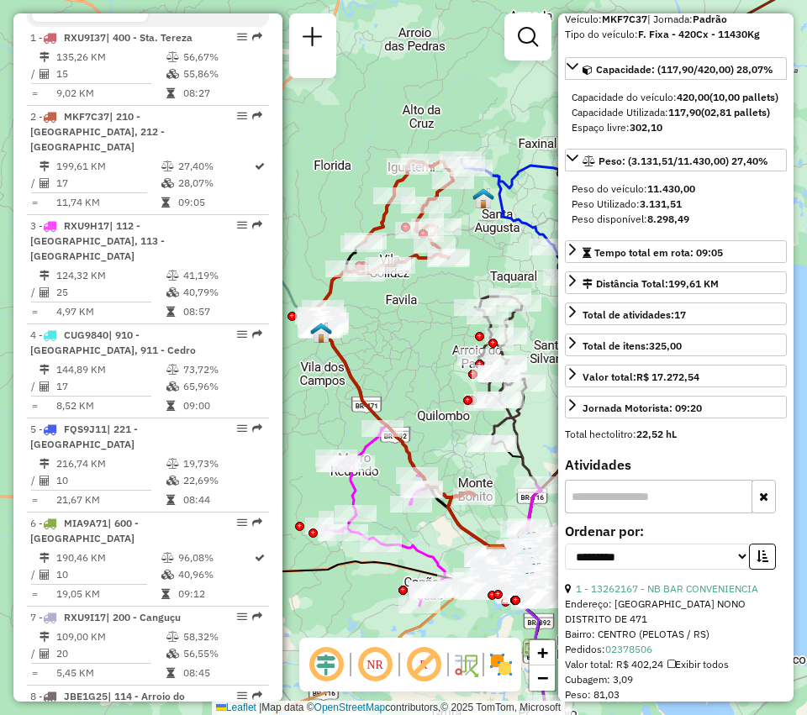
scroll to position [504, 0]
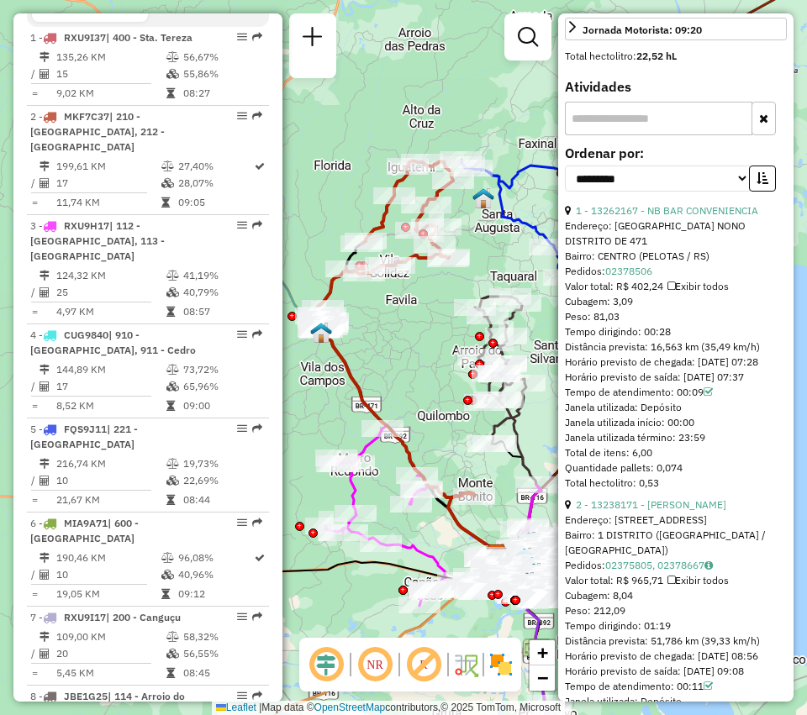
click at [644, 135] on input "text" at bounding box center [658, 119] width 187 height 34
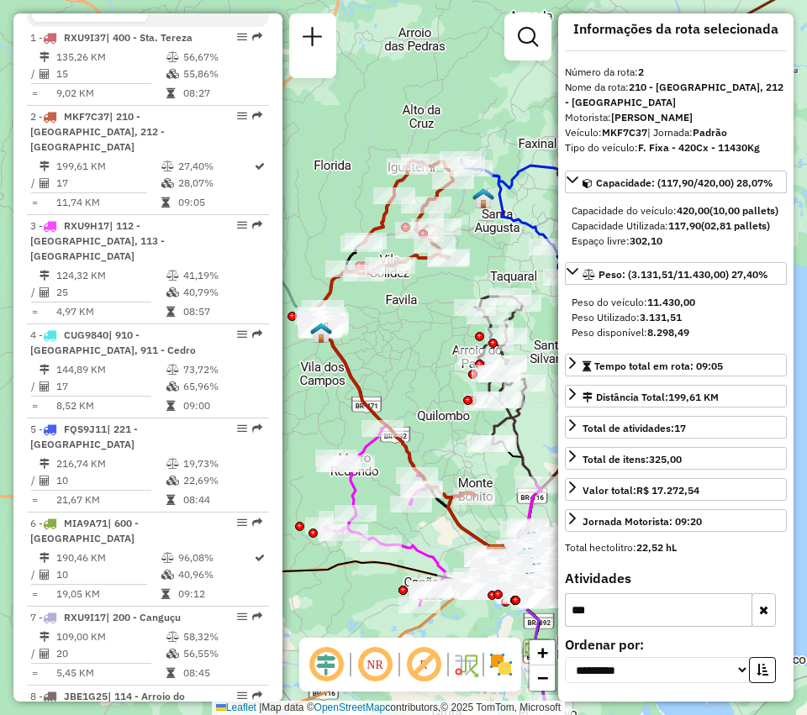
scroll to position [43, 0]
type input "*****"
click at [681, 608] on input "*****" at bounding box center [658, 610] width 187 height 34
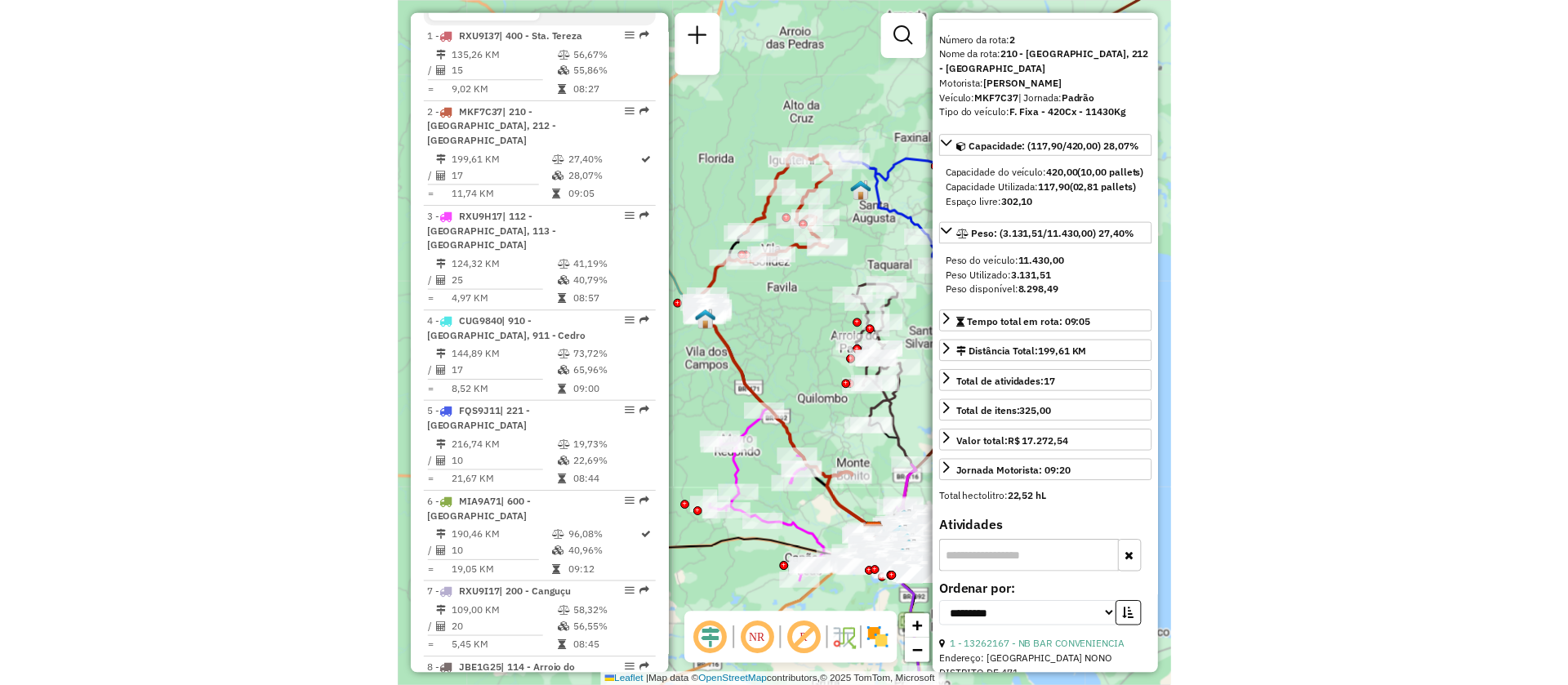
scroll to position [490, 0]
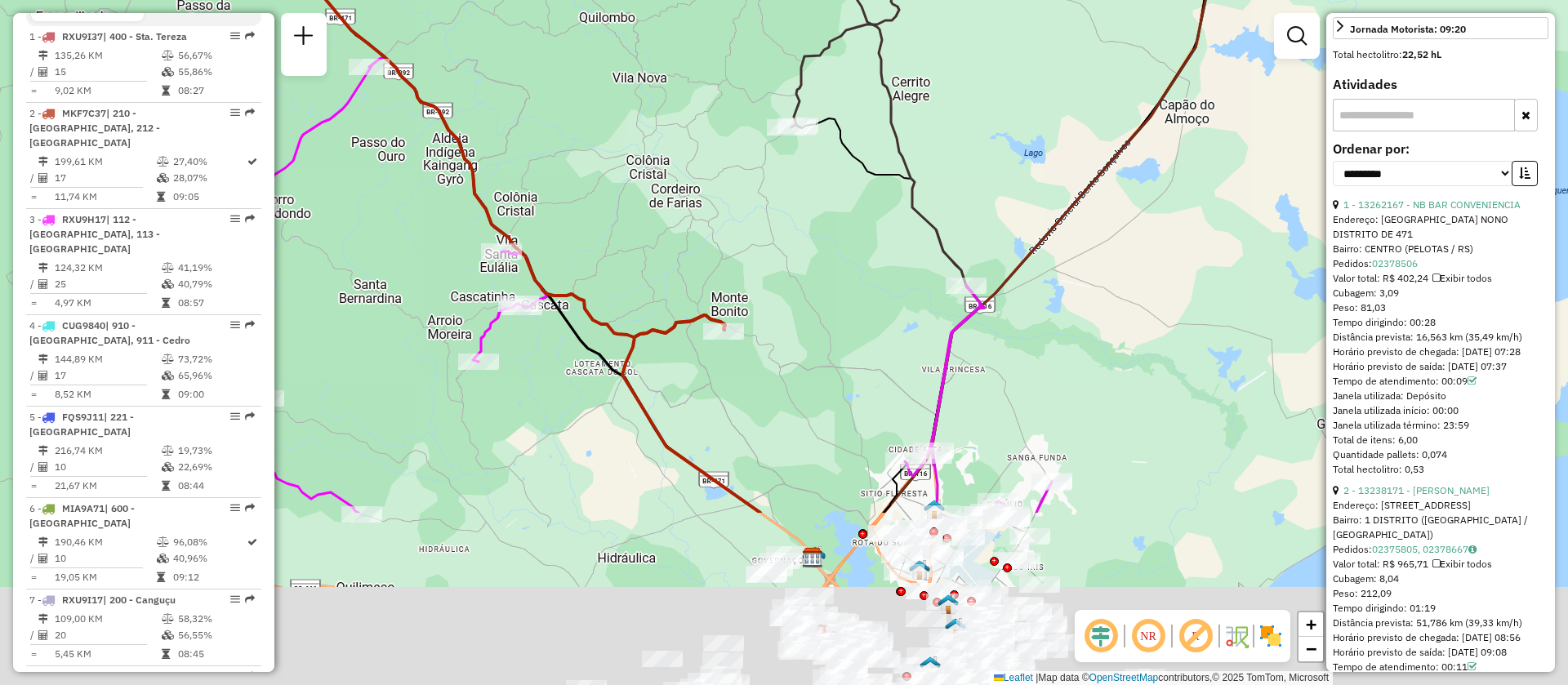
drag, startPoint x: 798, startPoint y: 504, endPoint x: 873, endPoint y: 246, distance: 268.7
click at [873, 246] on div "Janela de atendimento Grade de atendimento Capacidade Transportadoras Veículos …" at bounding box center [784, 342] width 1568 height 685
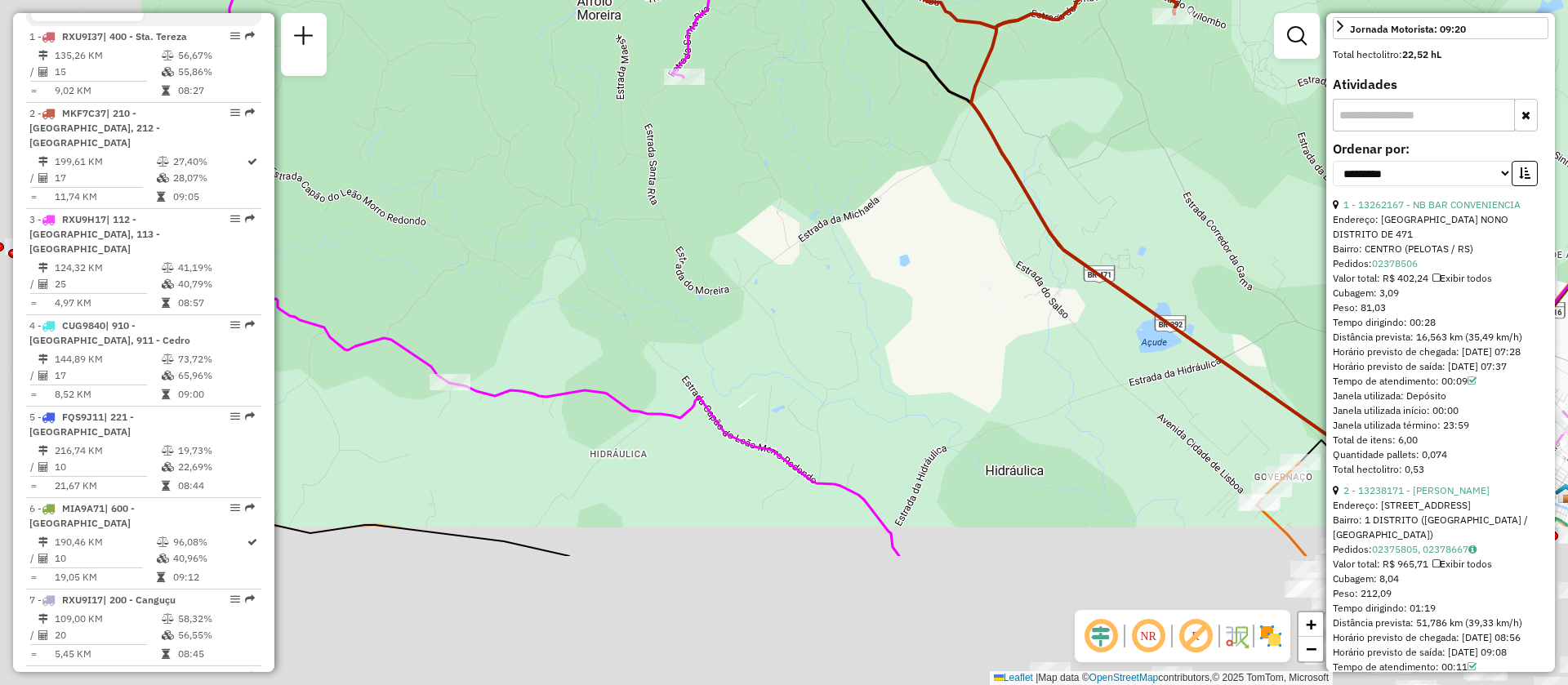
drag, startPoint x: 573, startPoint y: 423, endPoint x: 751, endPoint y: 224, distance: 267.0
click at [751, 224] on div "Janela de atendimento Grade de atendimento Capacidade Transportadoras Veículos …" at bounding box center [784, 342] width 1568 height 685
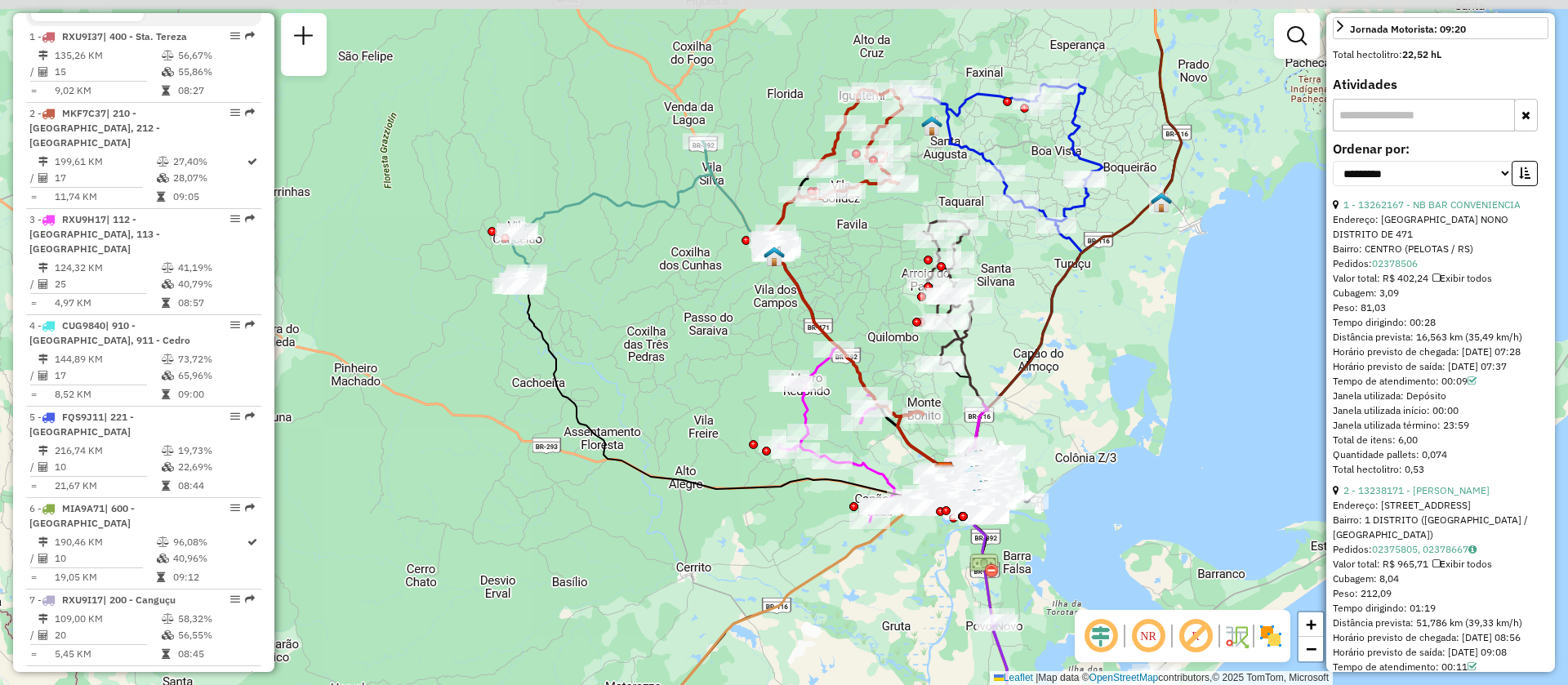
drag, startPoint x: 804, startPoint y: 165, endPoint x: 843, endPoint y: 274, distance: 115.8
click at [843, 274] on div "Janela de atendimento Grade de atendimento Capacidade Transportadoras Veículos …" at bounding box center [784, 342] width 1568 height 685
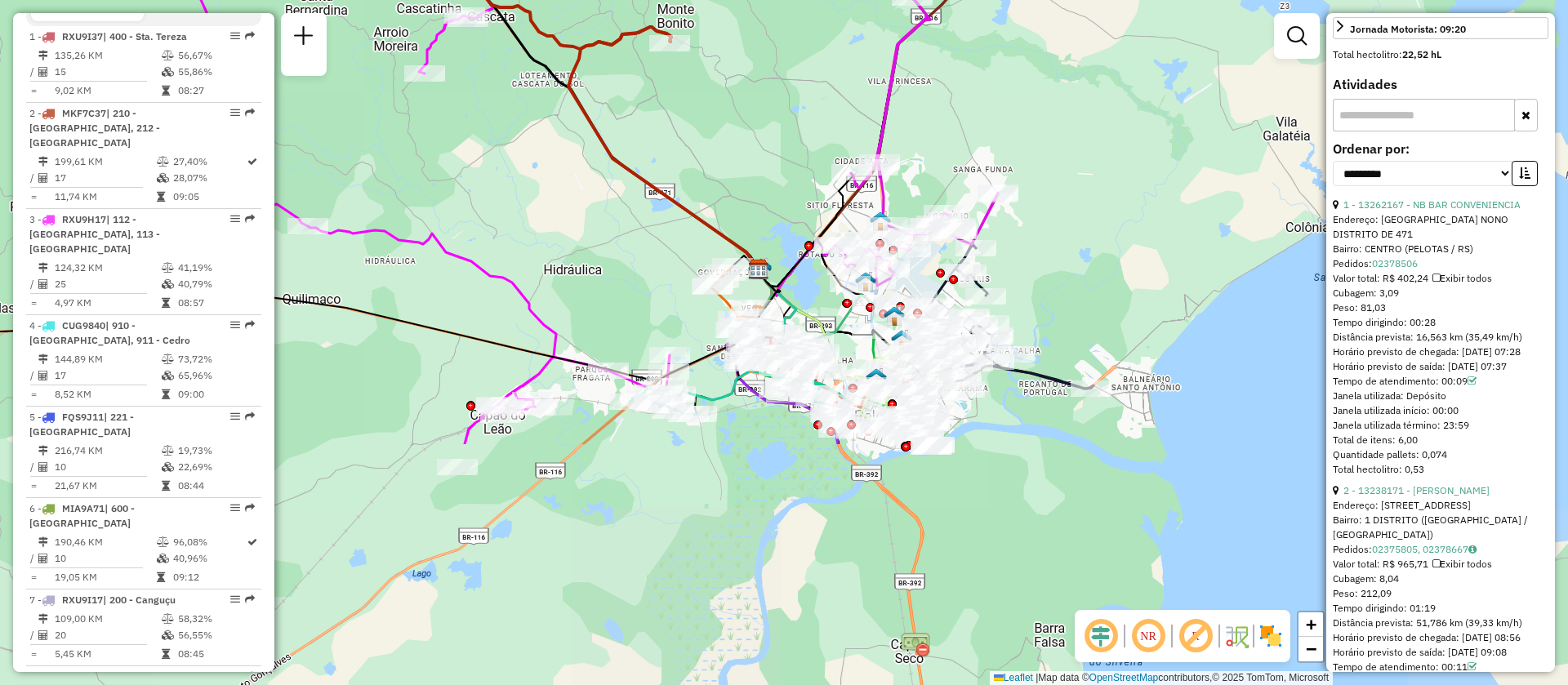
drag, startPoint x: 996, startPoint y: 410, endPoint x: 975, endPoint y: 187, distance: 224.0
click at [975, 187] on div "Janela de atendimento Grade de atendimento Capacidade Transportadoras Veículos …" at bounding box center [784, 342] width 1568 height 685
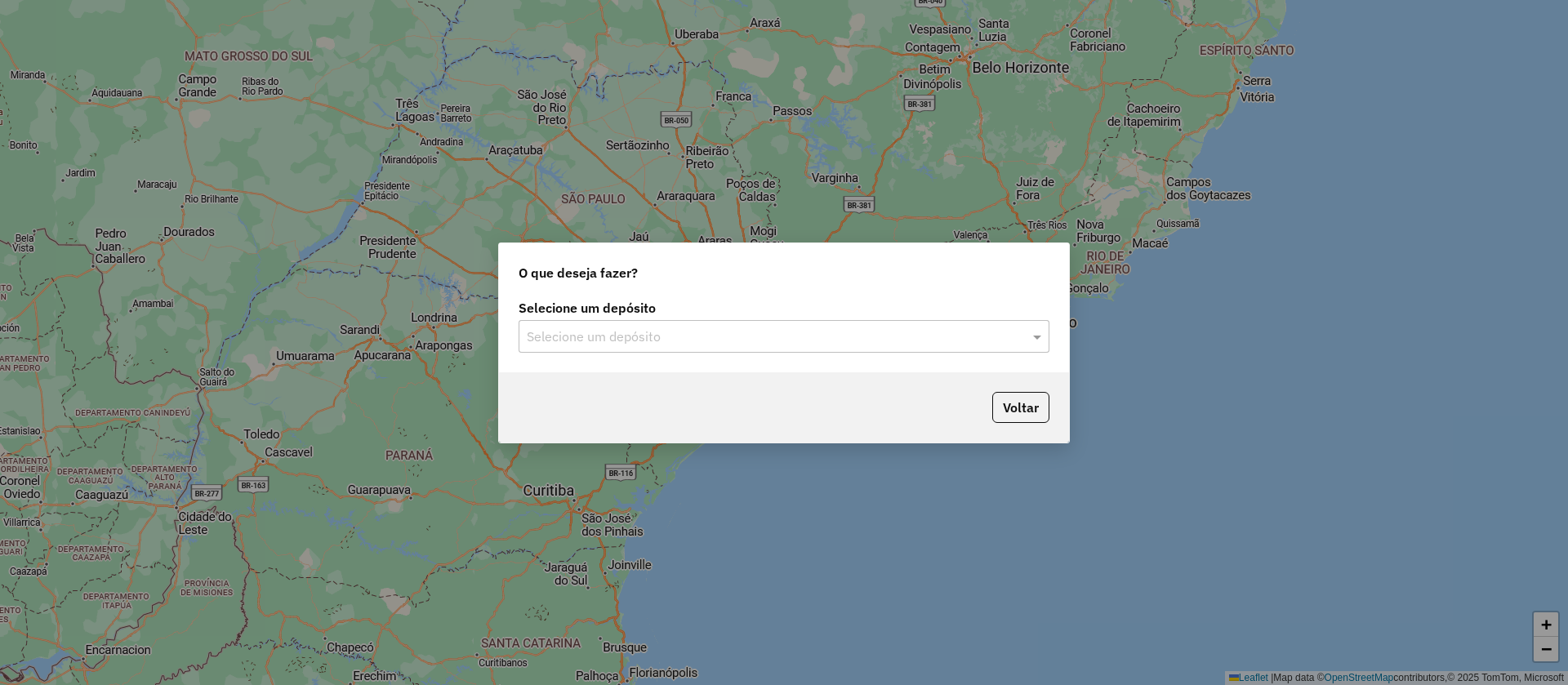
click at [634, 342] on input "text" at bounding box center [767, 337] width 482 height 19
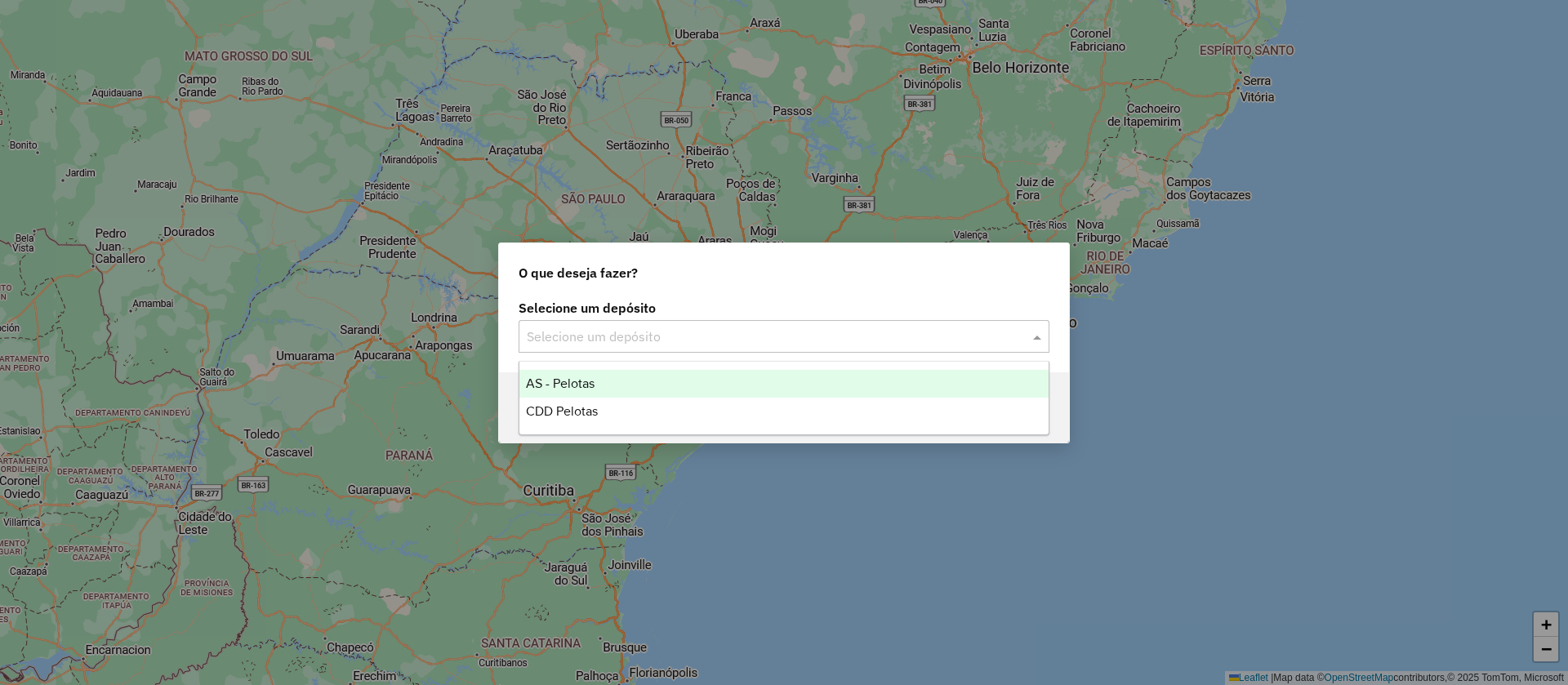
click at [579, 371] on div "AS - Pelotas" at bounding box center [784, 384] width 529 height 28
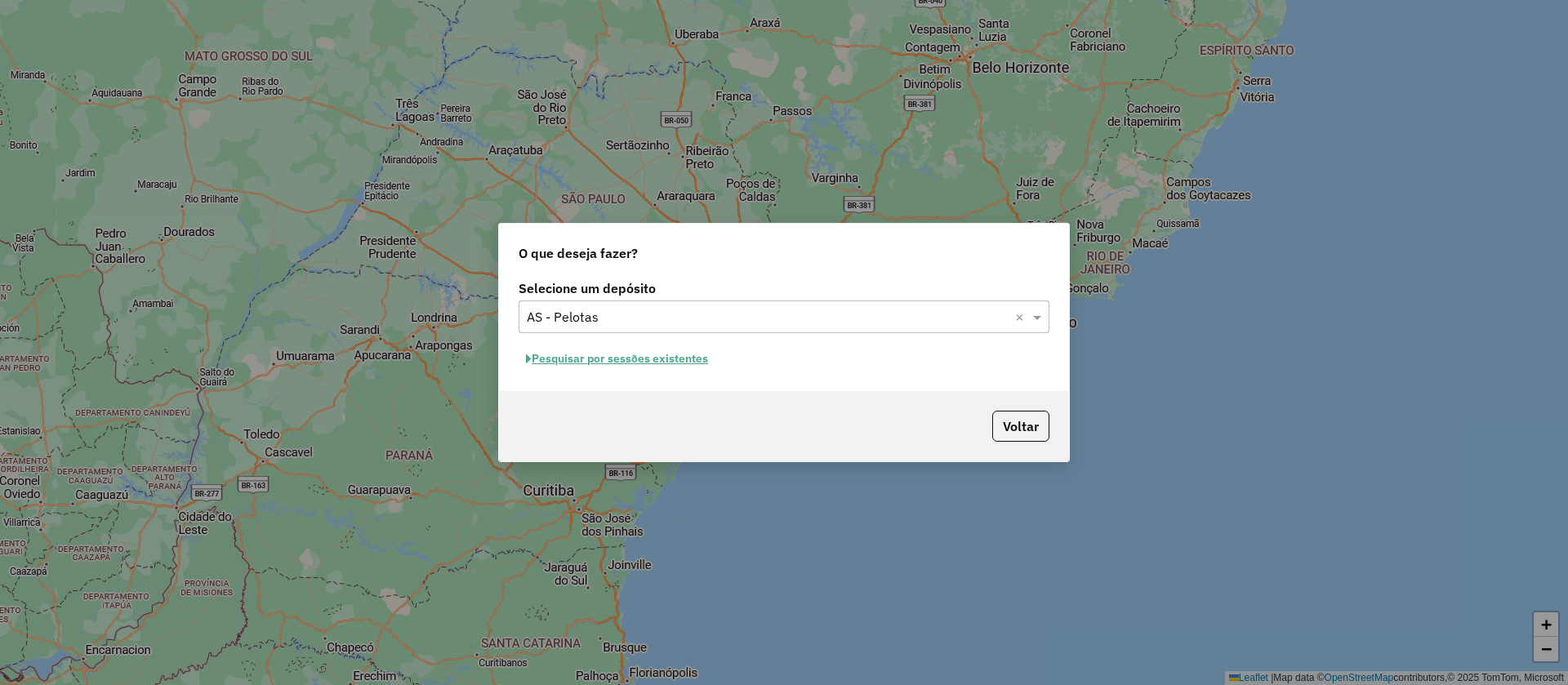
click at [660, 331] on div "Selecione um depósito × AS - Pelotas ×" at bounding box center [784, 317] width 530 height 33
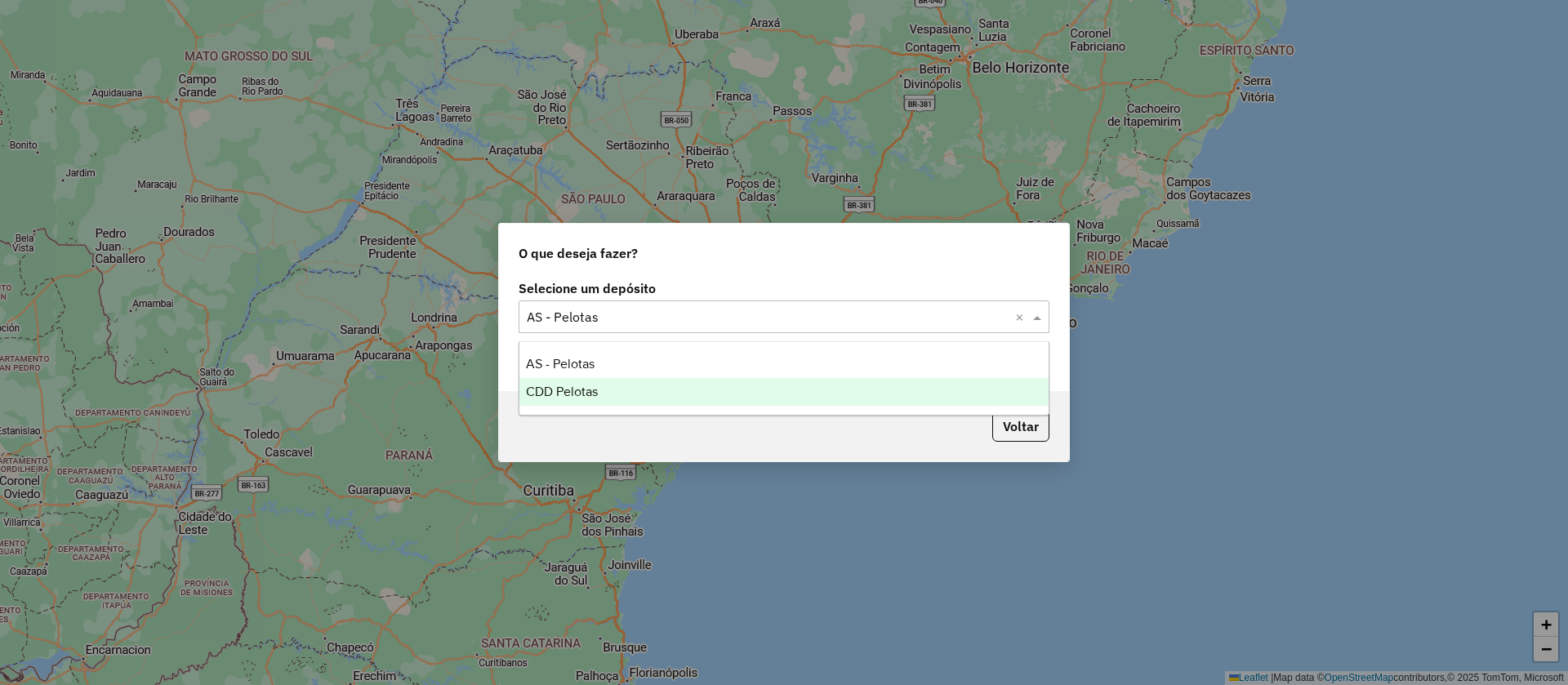
click at [537, 385] on span "CDD Pelotas" at bounding box center [562, 392] width 72 height 14
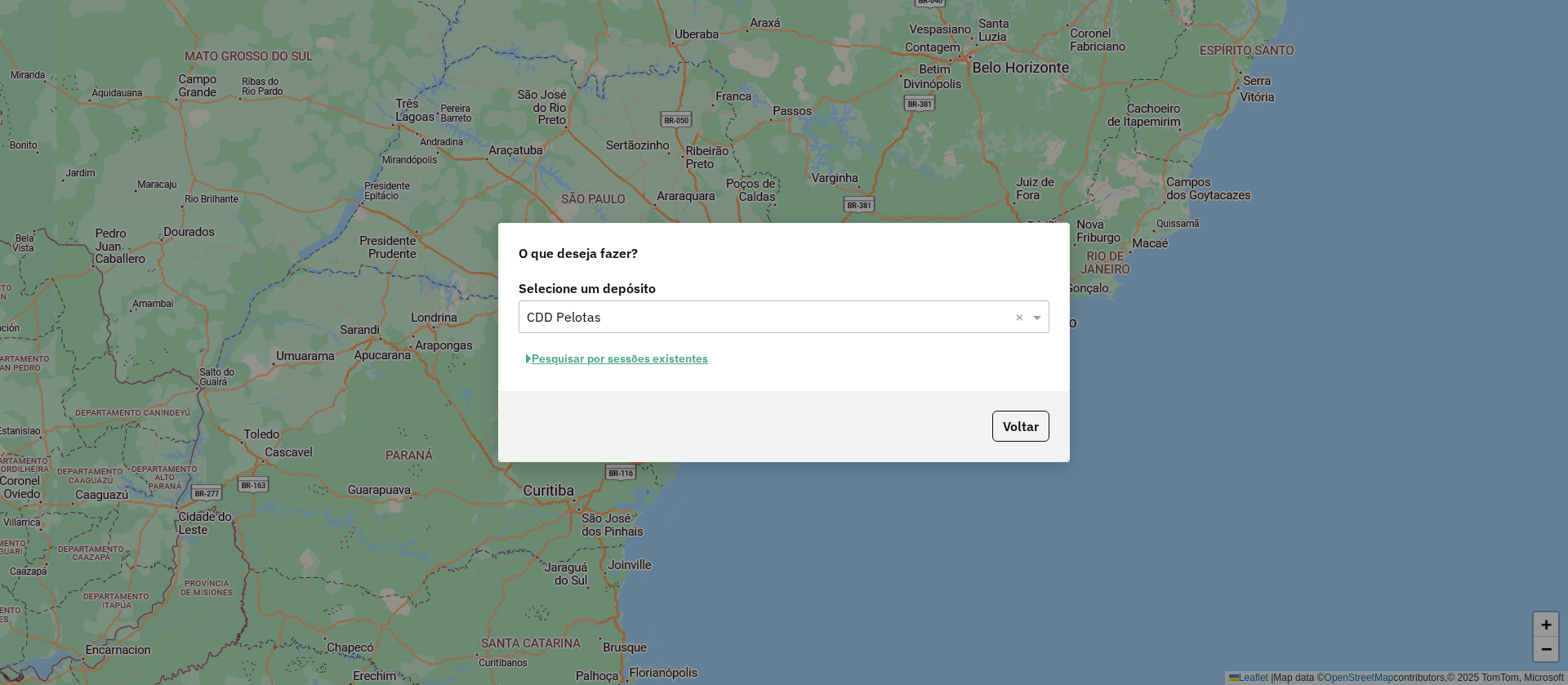
click at [673, 355] on button "Pesquisar por sessões existentes" at bounding box center [617, 359] width 197 height 25
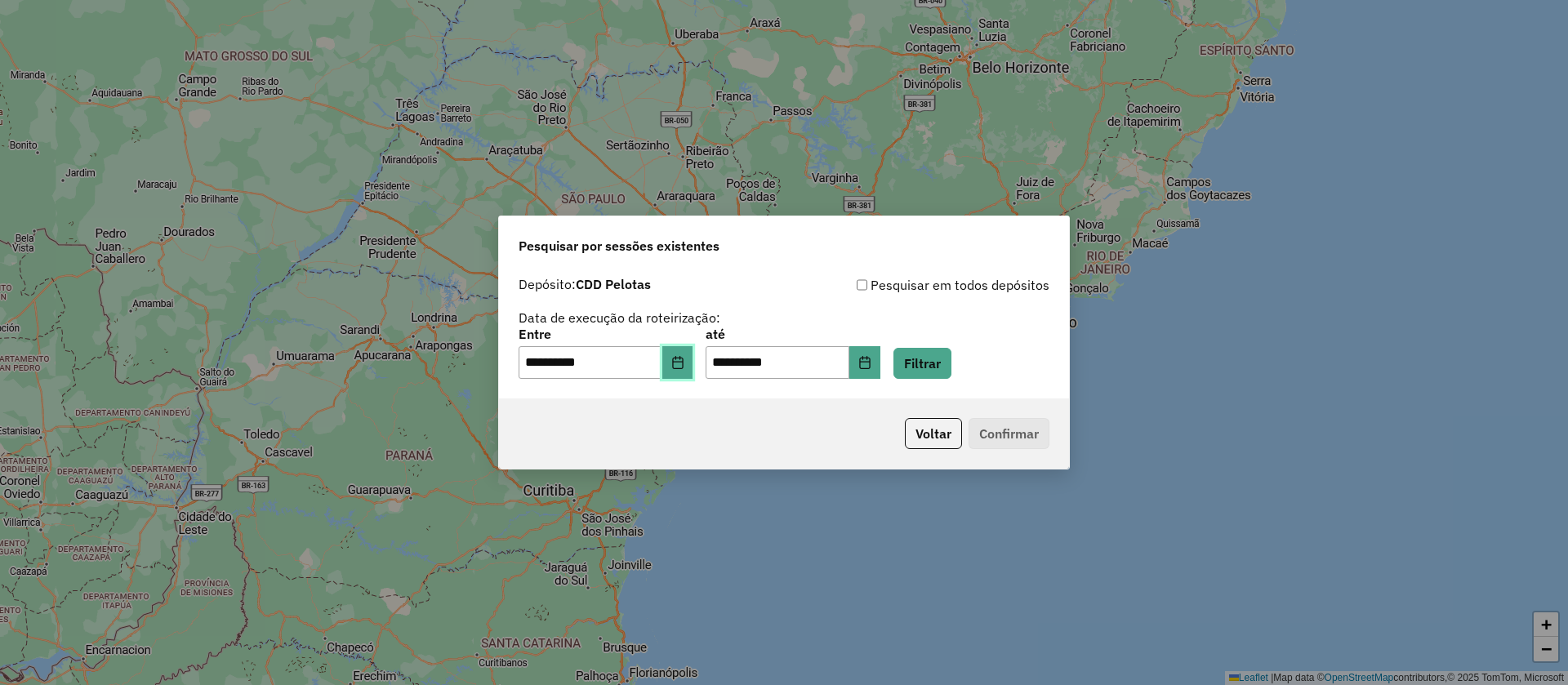
click at [691, 371] on button "Choose Date" at bounding box center [678, 362] width 31 height 33
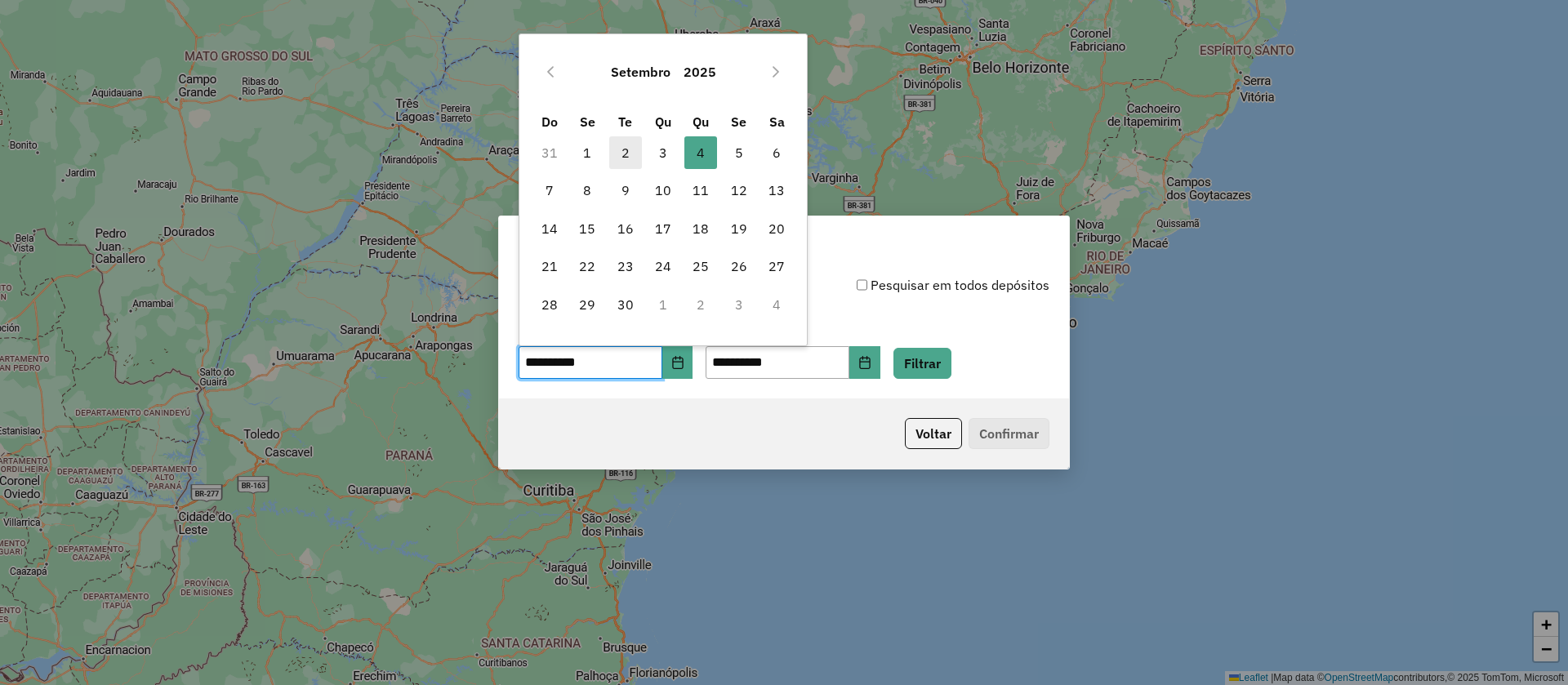
click at [632, 156] on span "2" at bounding box center [626, 153] width 33 height 33
type input "**********"
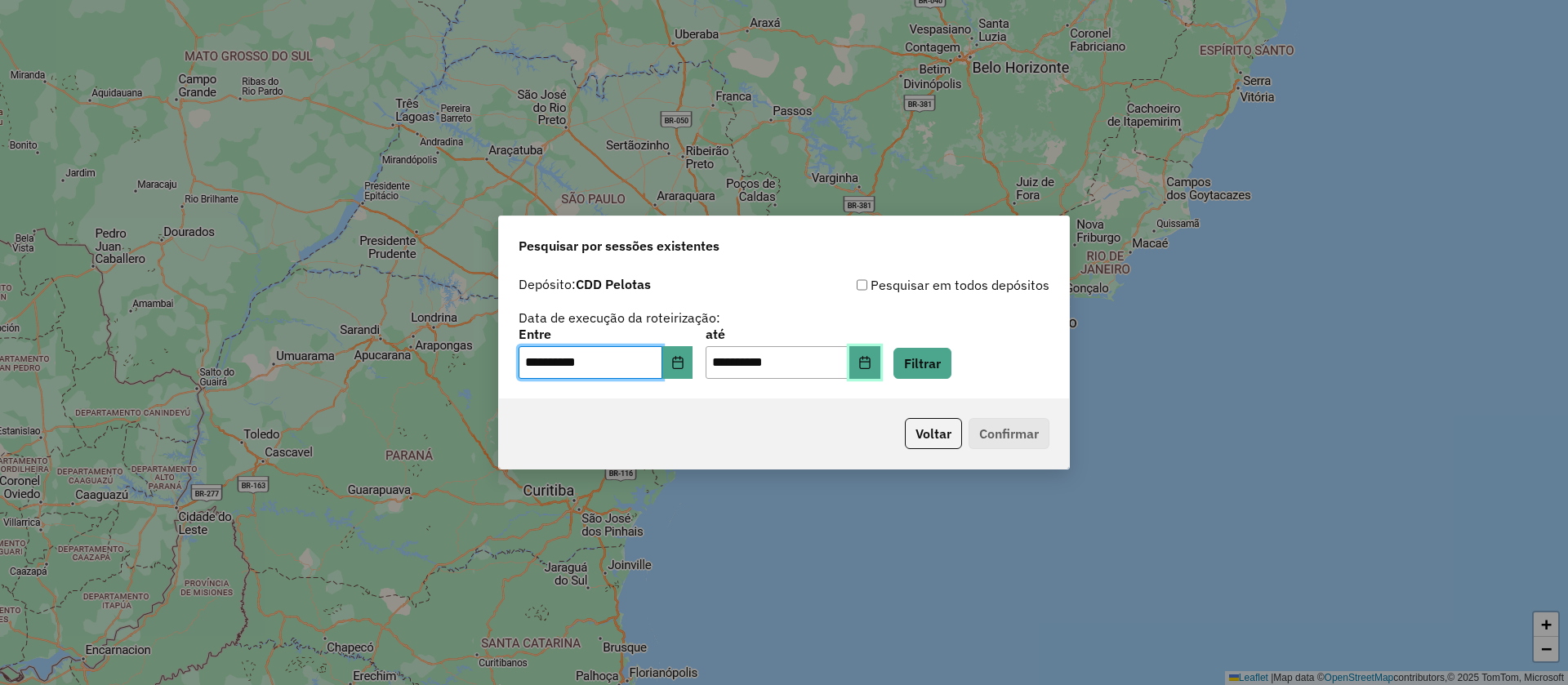
click at [876, 361] on button "Choose Date" at bounding box center [865, 362] width 31 height 33
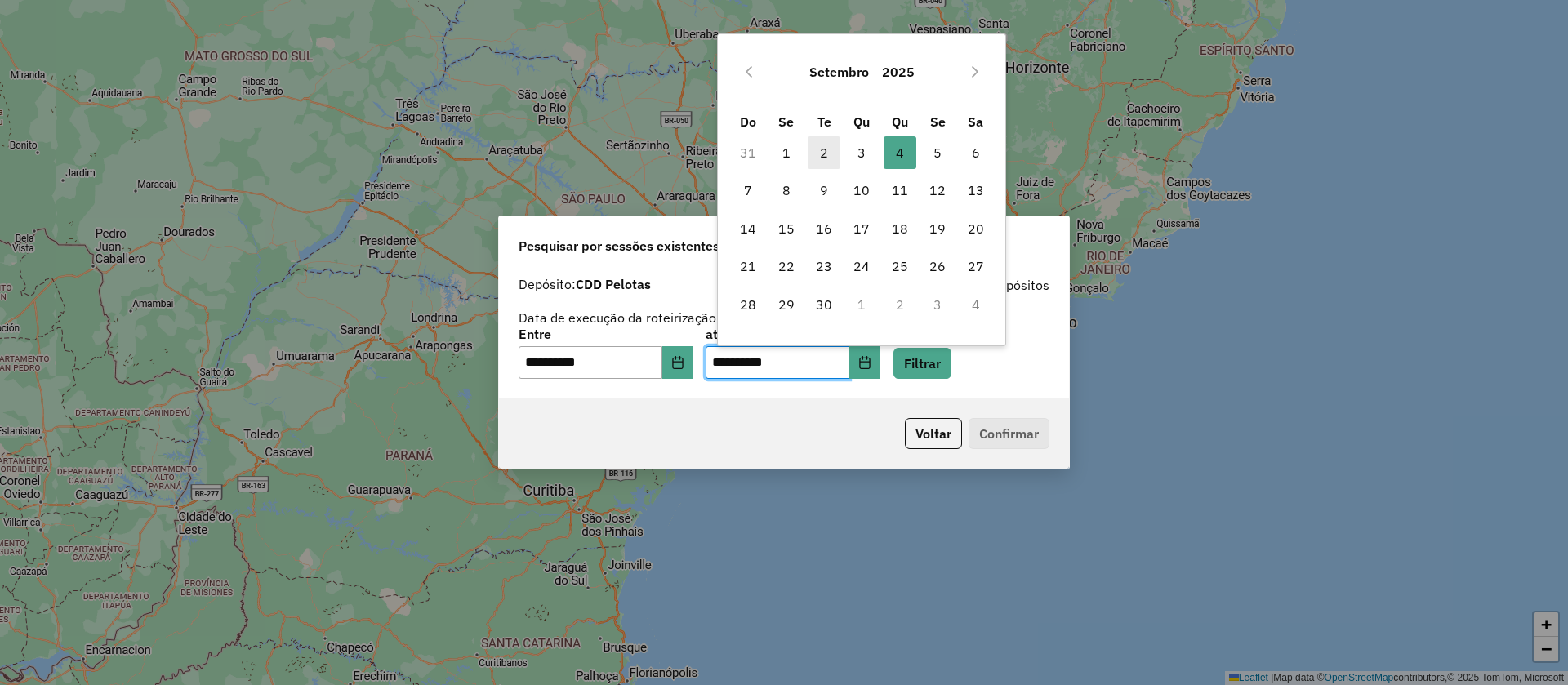
click at [820, 162] on span "2" at bounding box center [824, 153] width 33 height 33
type input "**********"
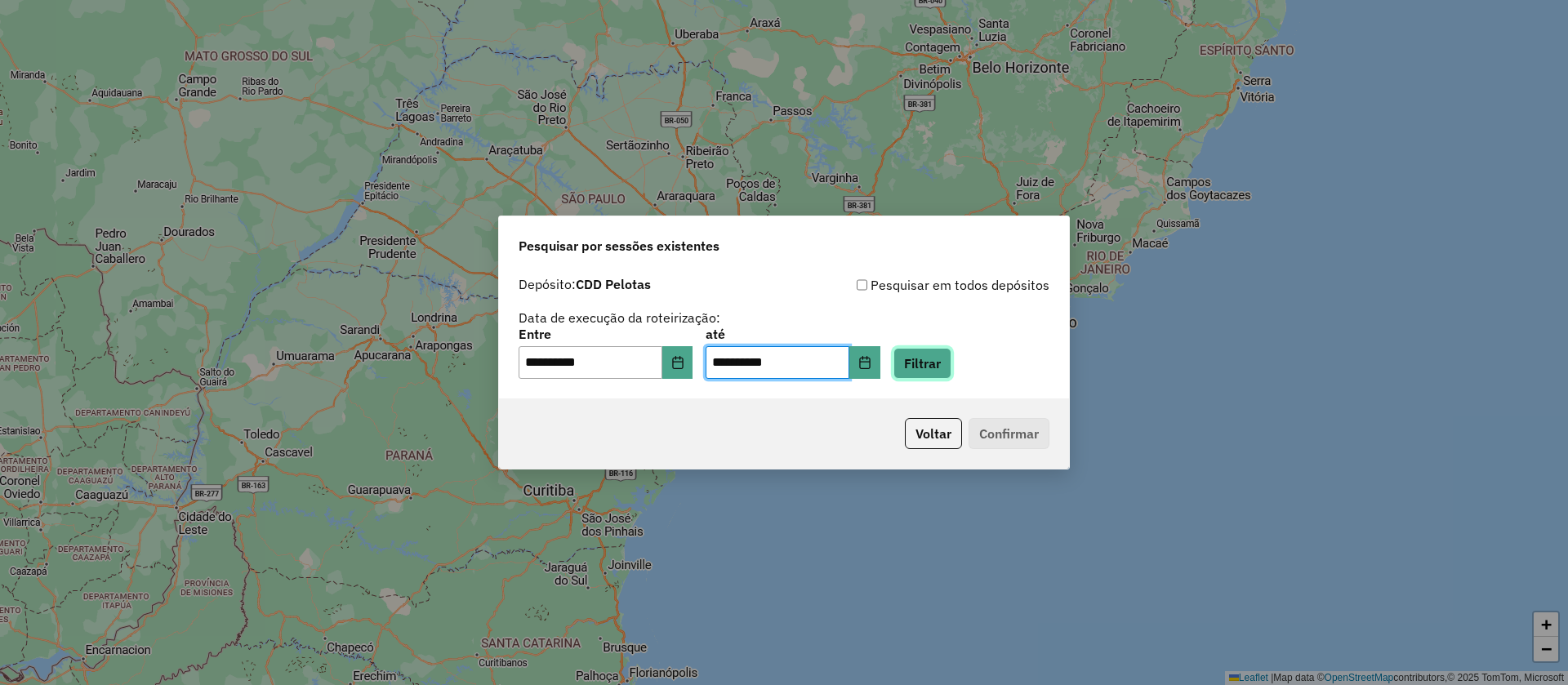
click at [949, 358] on button "Filtrar" at bounding box center [923, 363] width 58 height 31
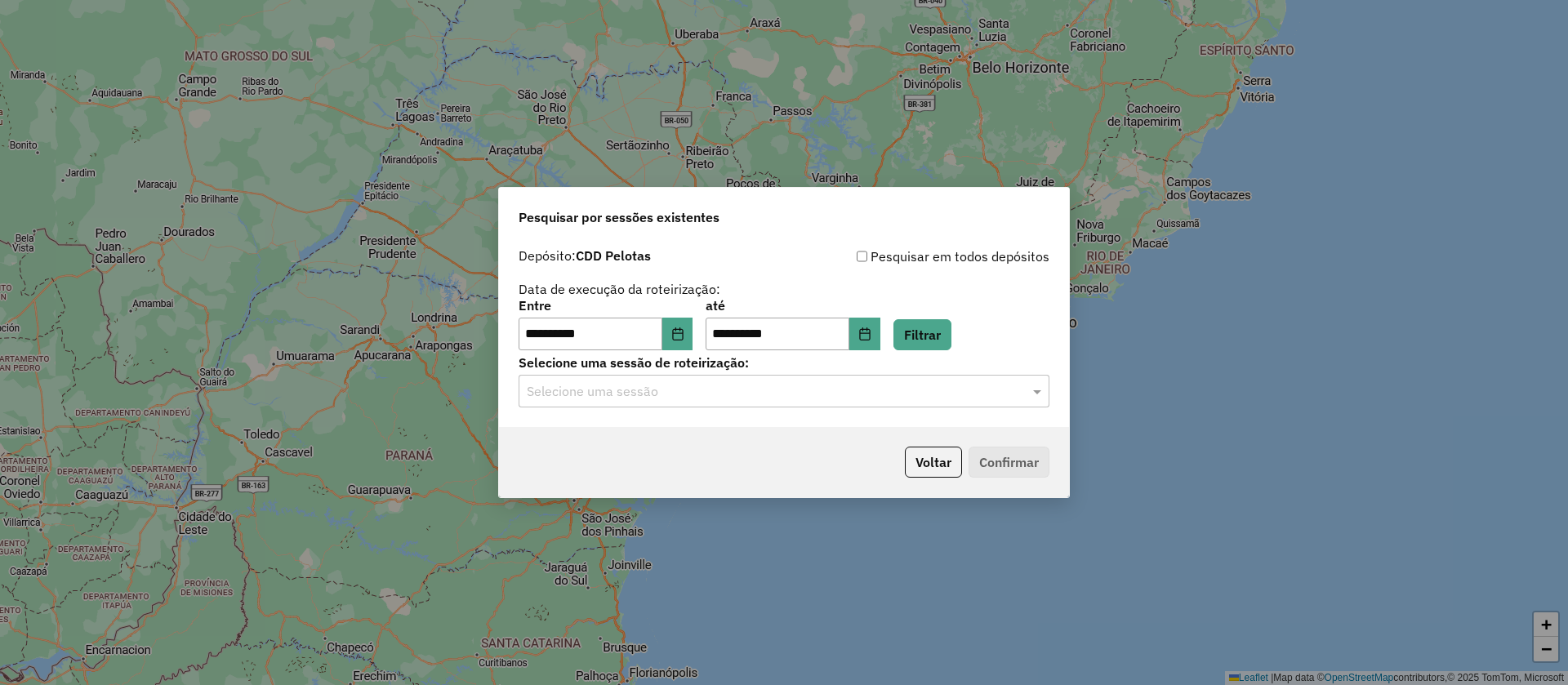
click at [743, 387] on input "text" at bounding box center [767, 392] width 482 height 19
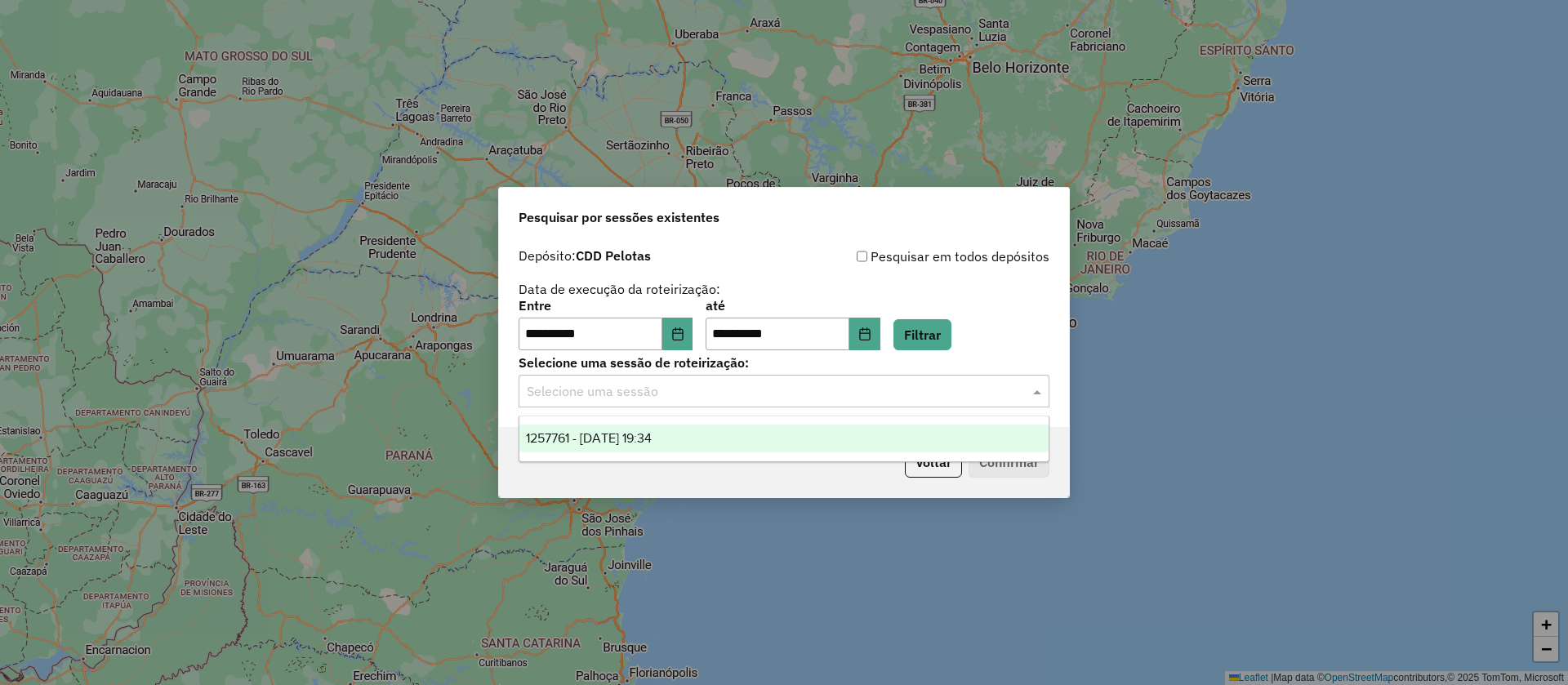
click at [652, 433] on span "1257761 - 02/09/2025 19:34" at bounding box center [588, 438] width 125 height 14
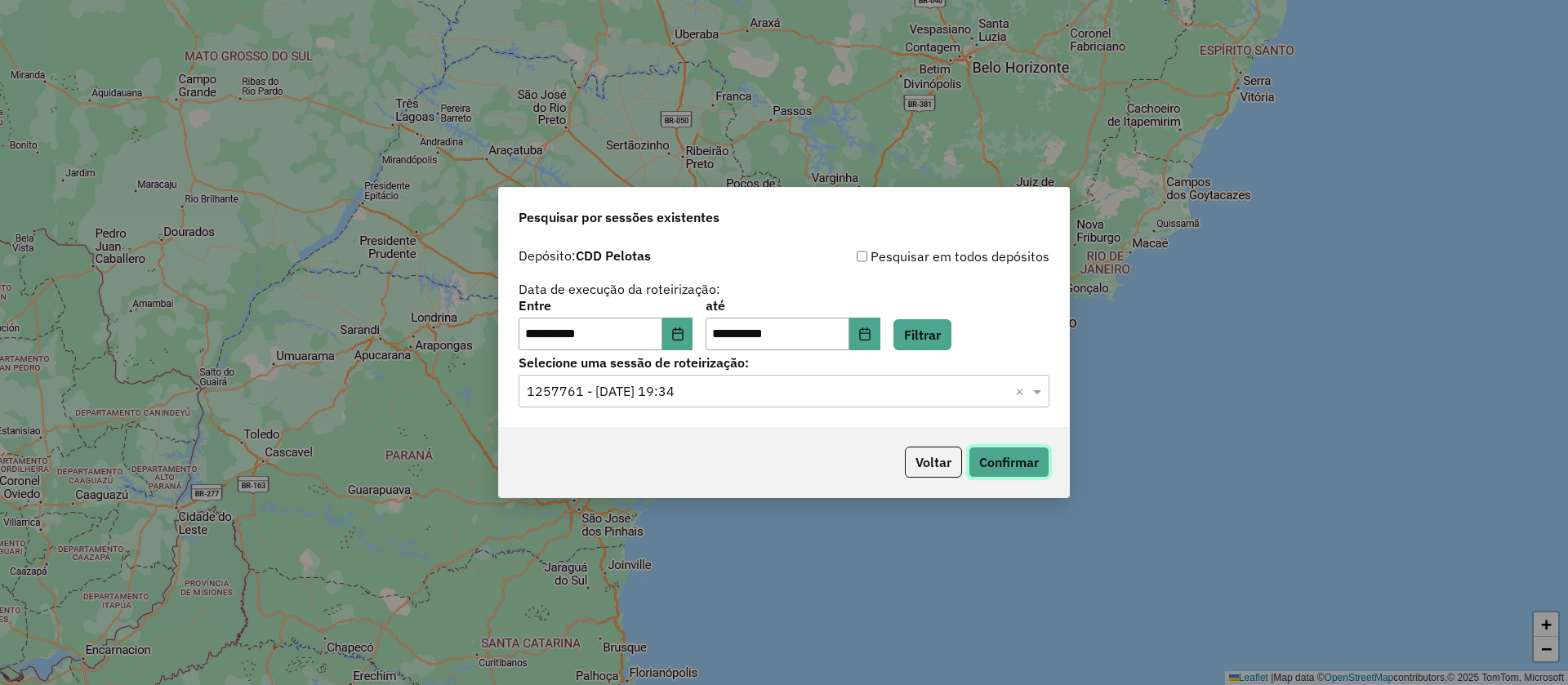
click at [1002, 473] on button "Confirmar" at bounding box center [1008, 462] width 81 height 31
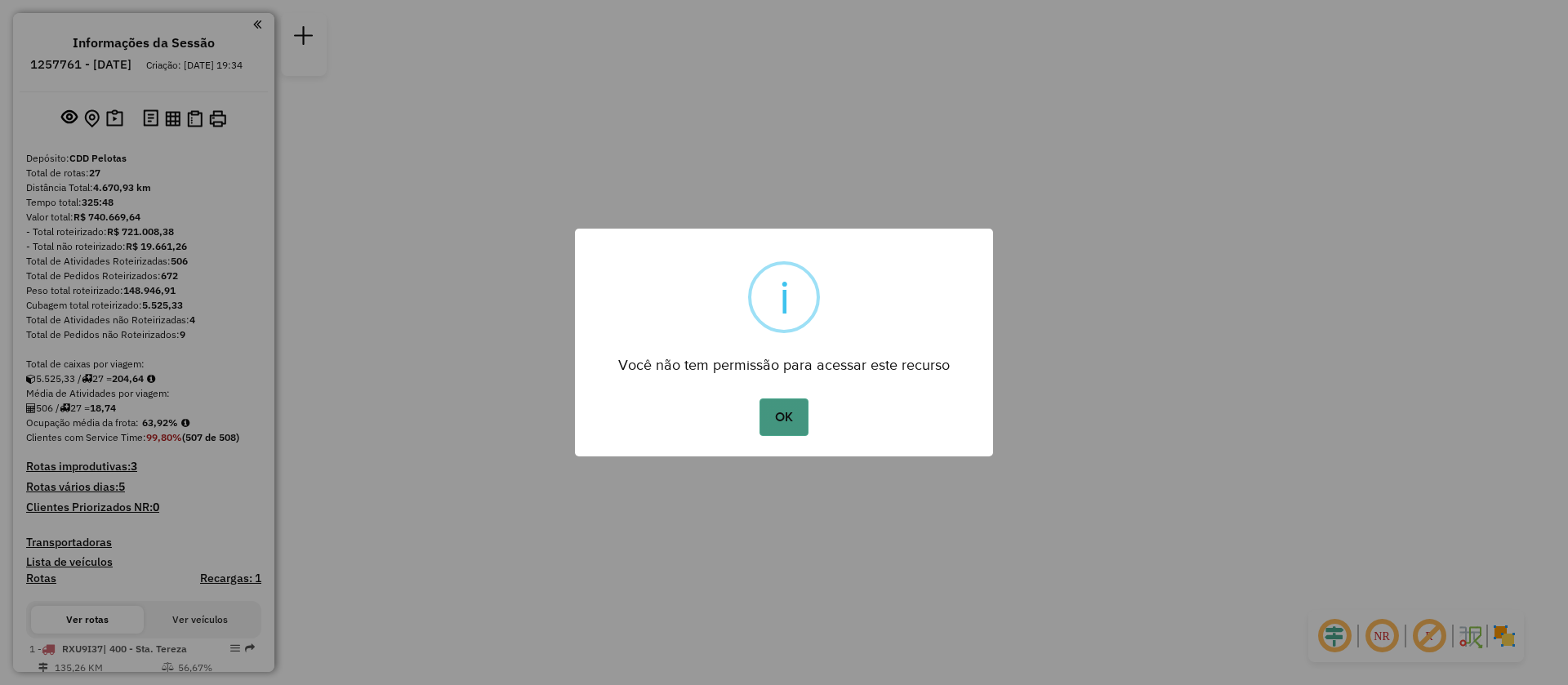
click at [786, 412] on button "OK" at bounding box center [784, 417] width 49 height 38
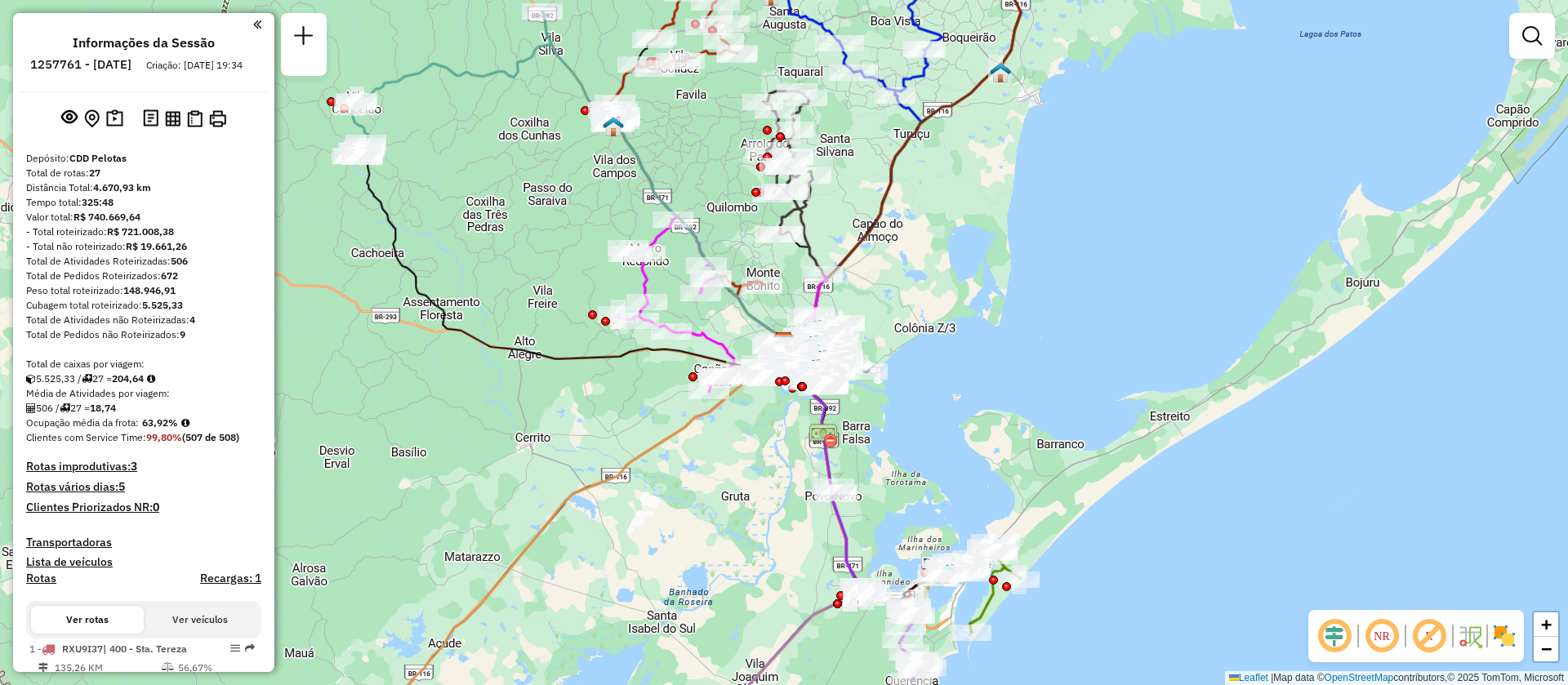
click at [1504, 642] on img at bounding box center [1504, 635] width 26 height 26
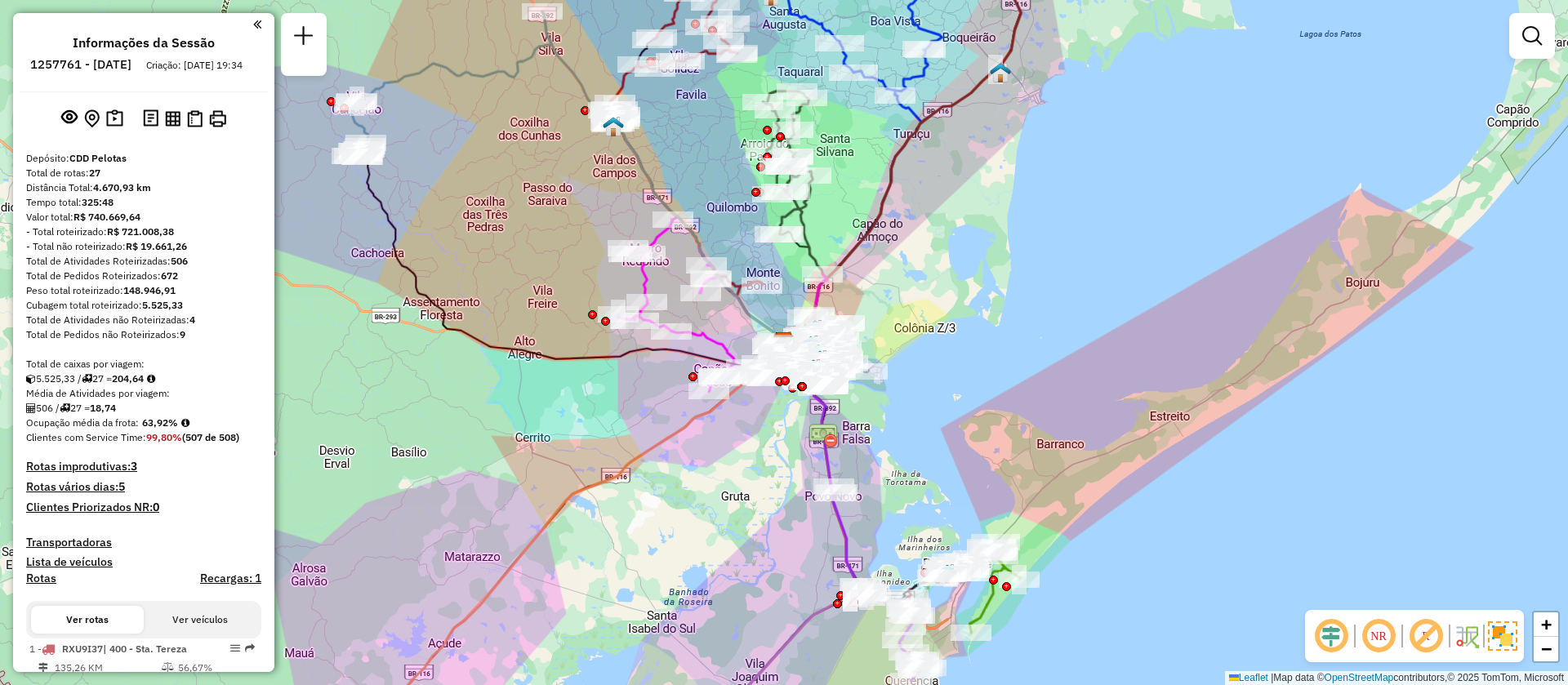
click at [1504, 644] on img at bounding box center [1503, 636] width 29 height 29
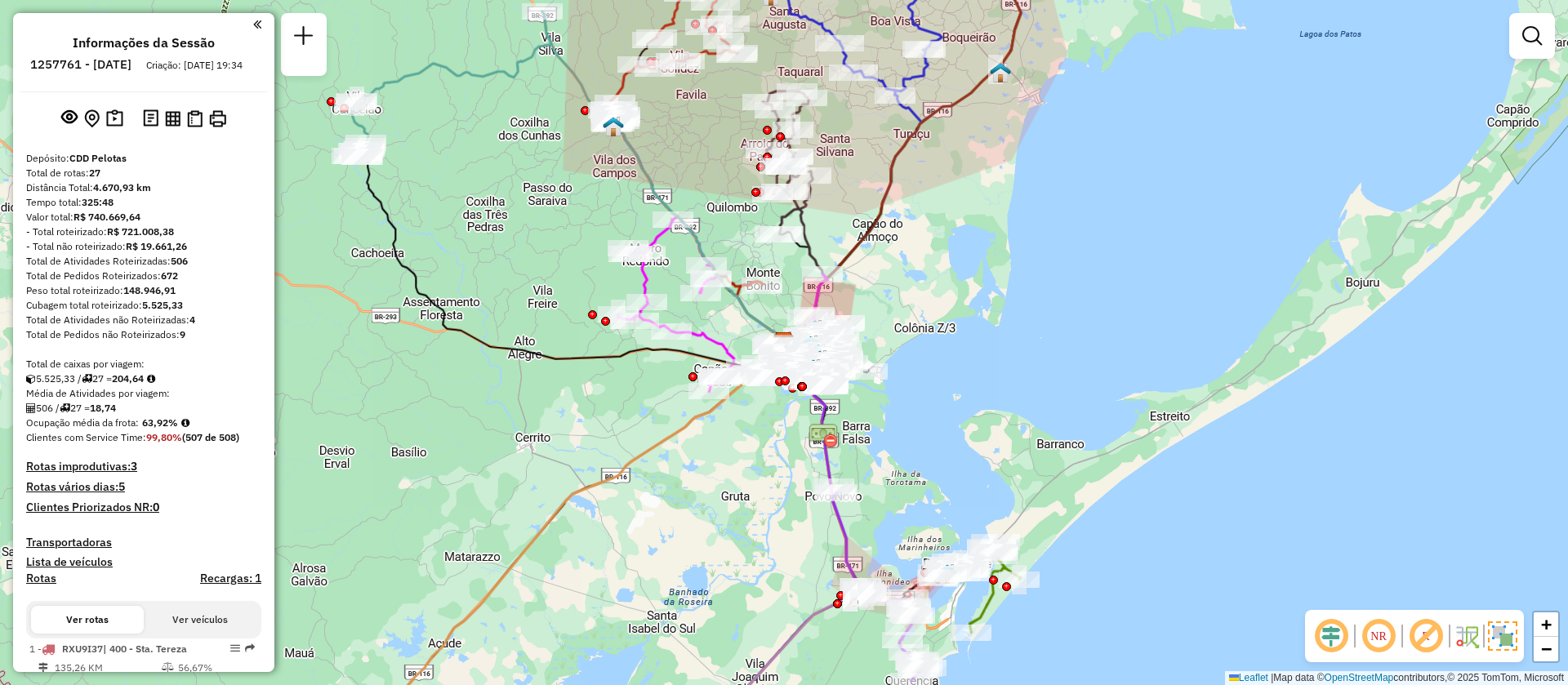
click at [1463, 648] on img at bounding box center [1466, 635] width 26 height 26
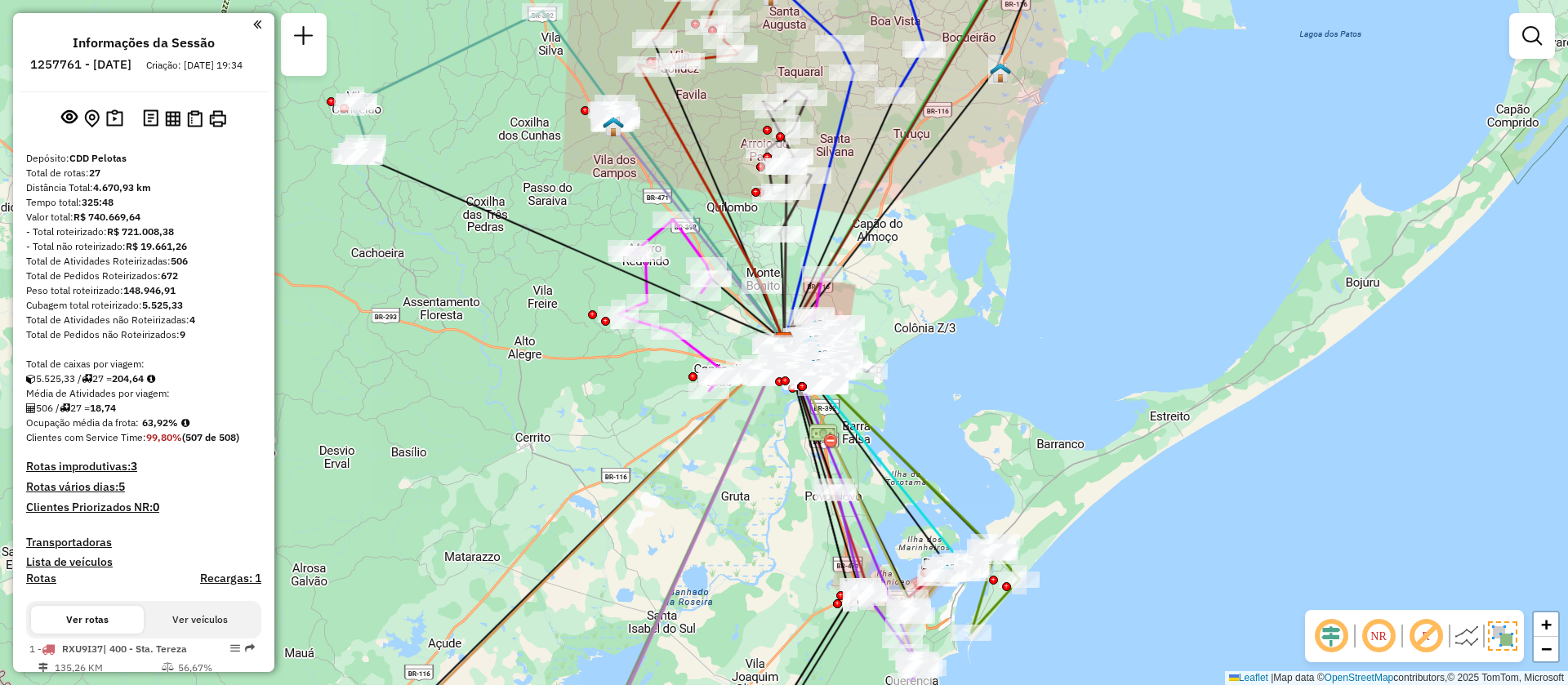
click at [1463, 648] on img at bounding box center [1466, 635] width 26 height 26
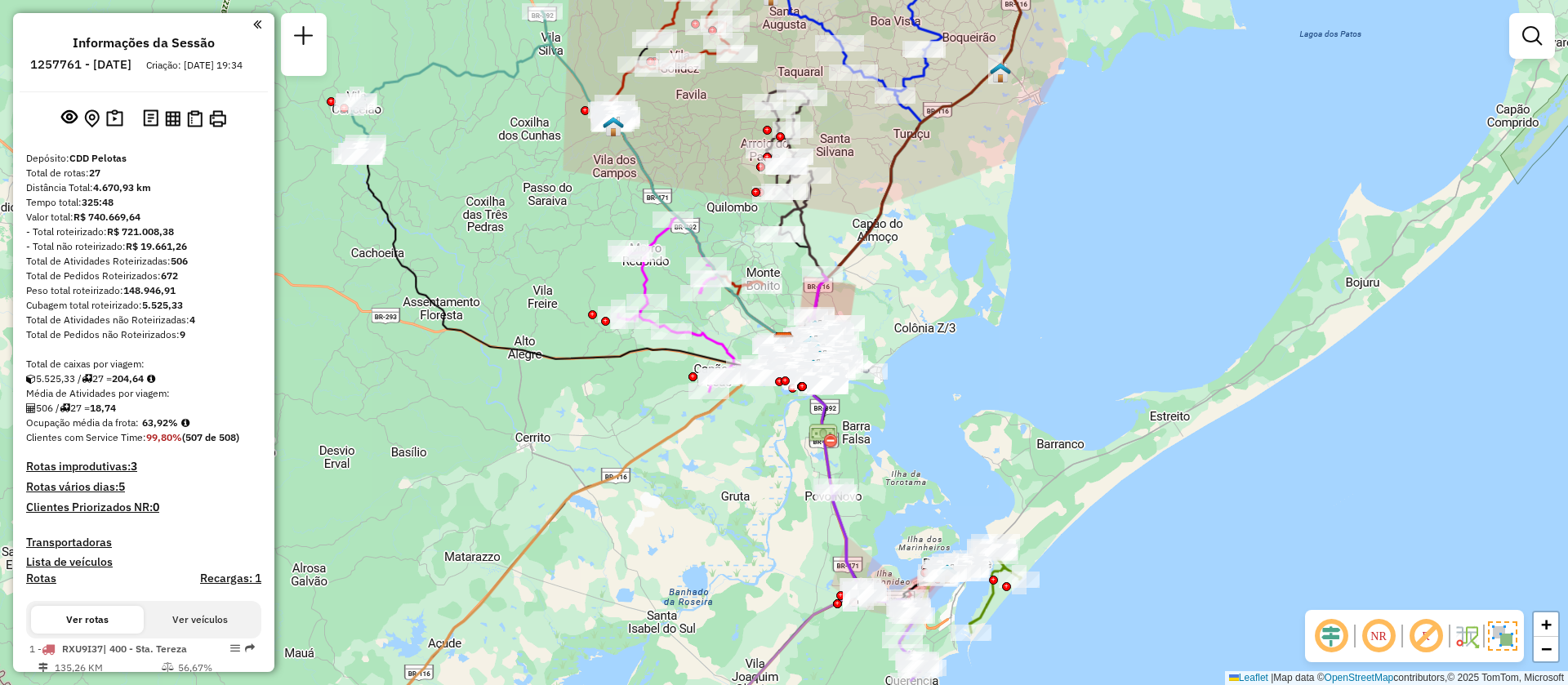
click at [1426, 648] on em at bounding box center [1426, 636] width 39 height 39
click at [1384, 645] on em at bounding box center [1379, 636] width 39 height 39
click at [1326, 638] on em at bounding box center [1331, 636] width 39 height 39
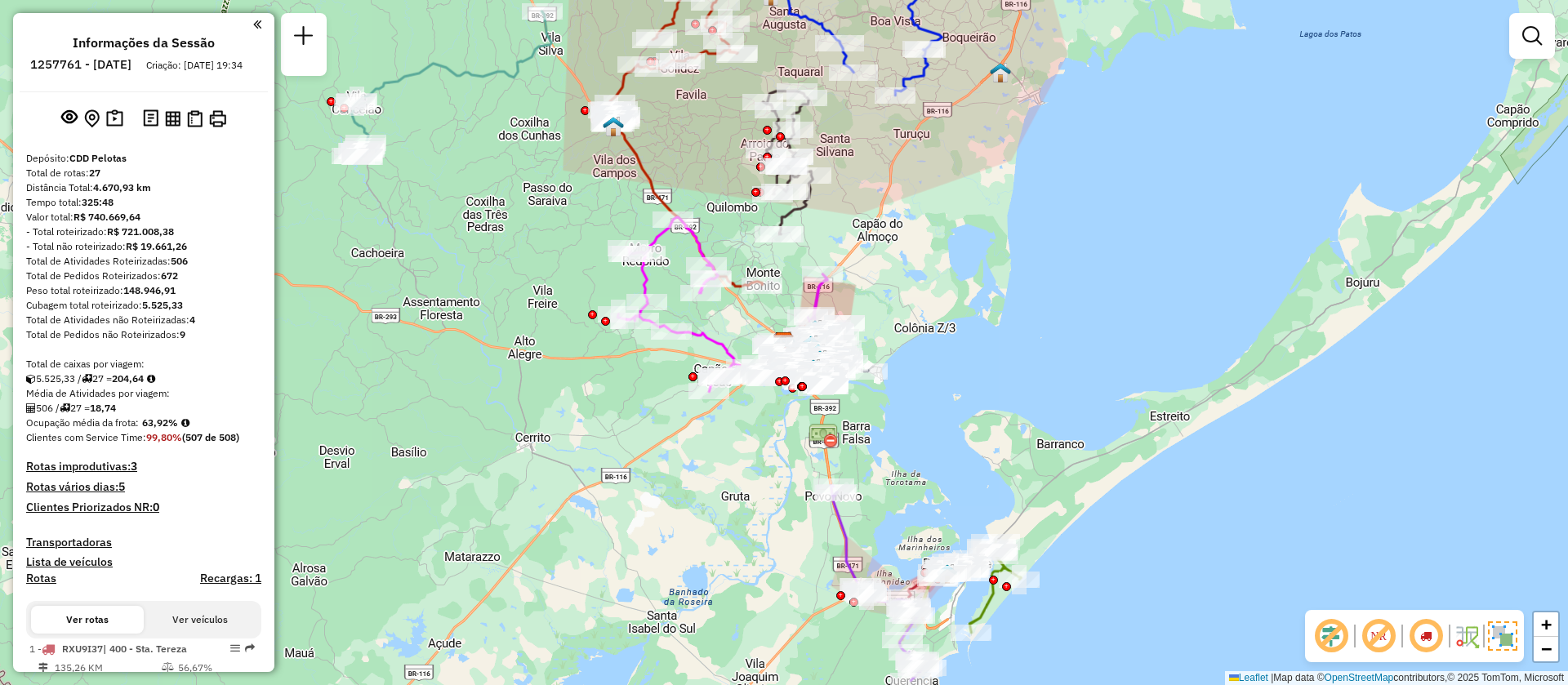
click at [1327, 638] on em at bounding box center [1331, 636] width 39 height 39
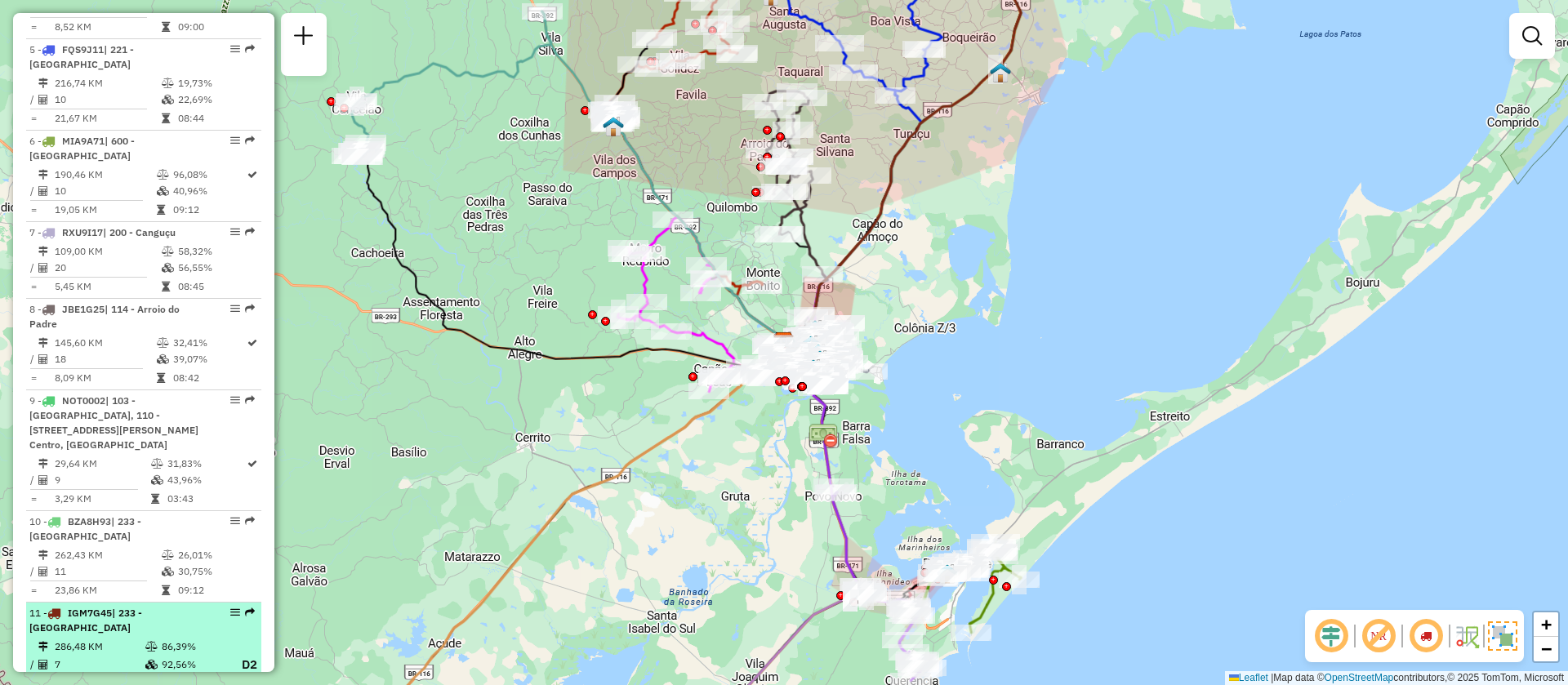
scroll to position [1103, 0]
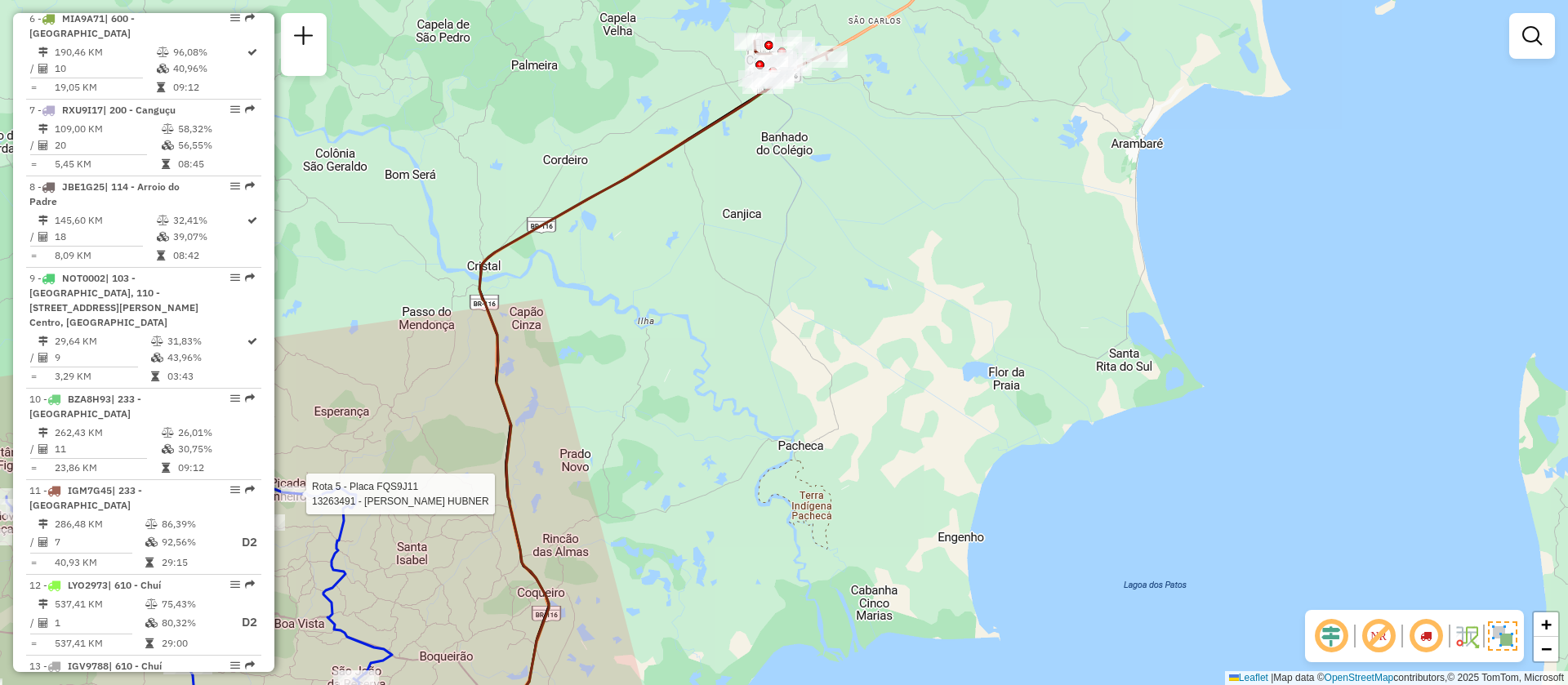
select select "**********"
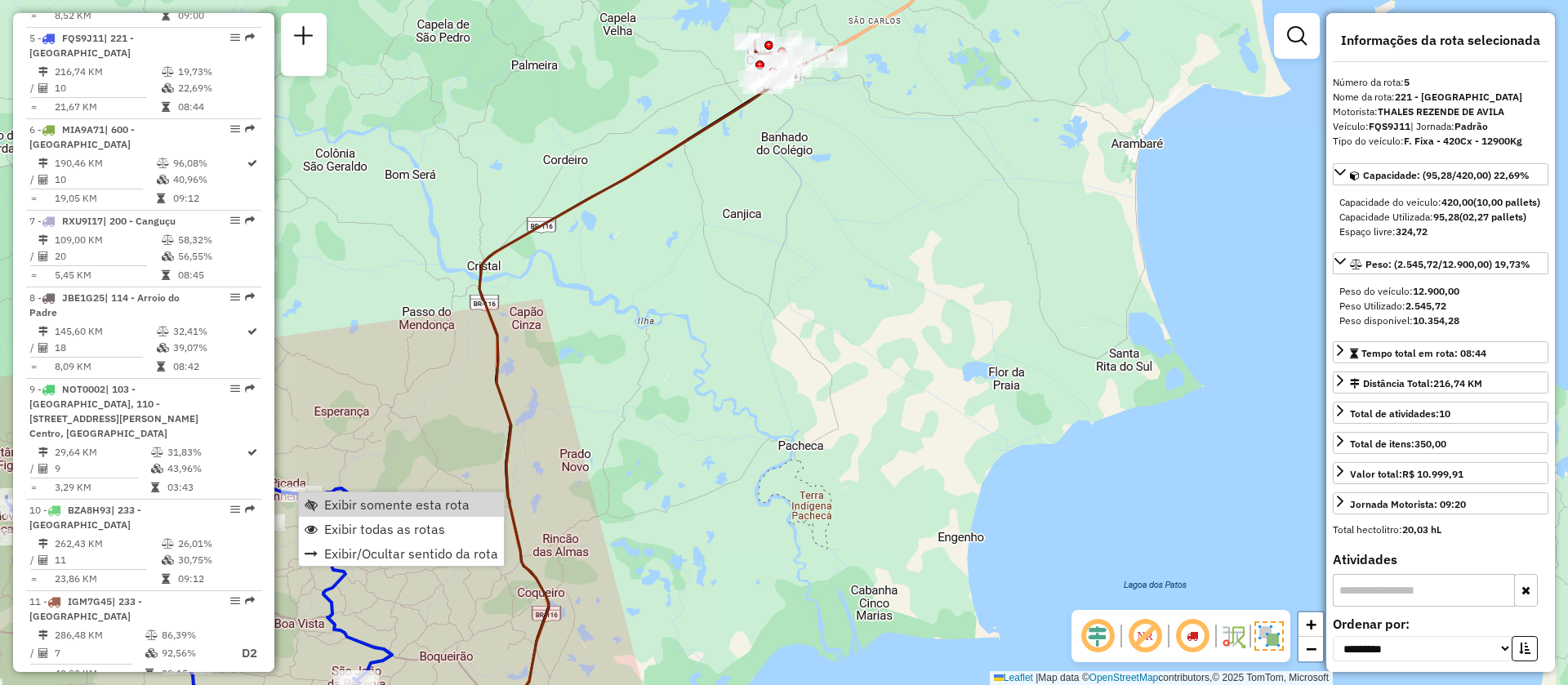
scroll to position [245, 0]
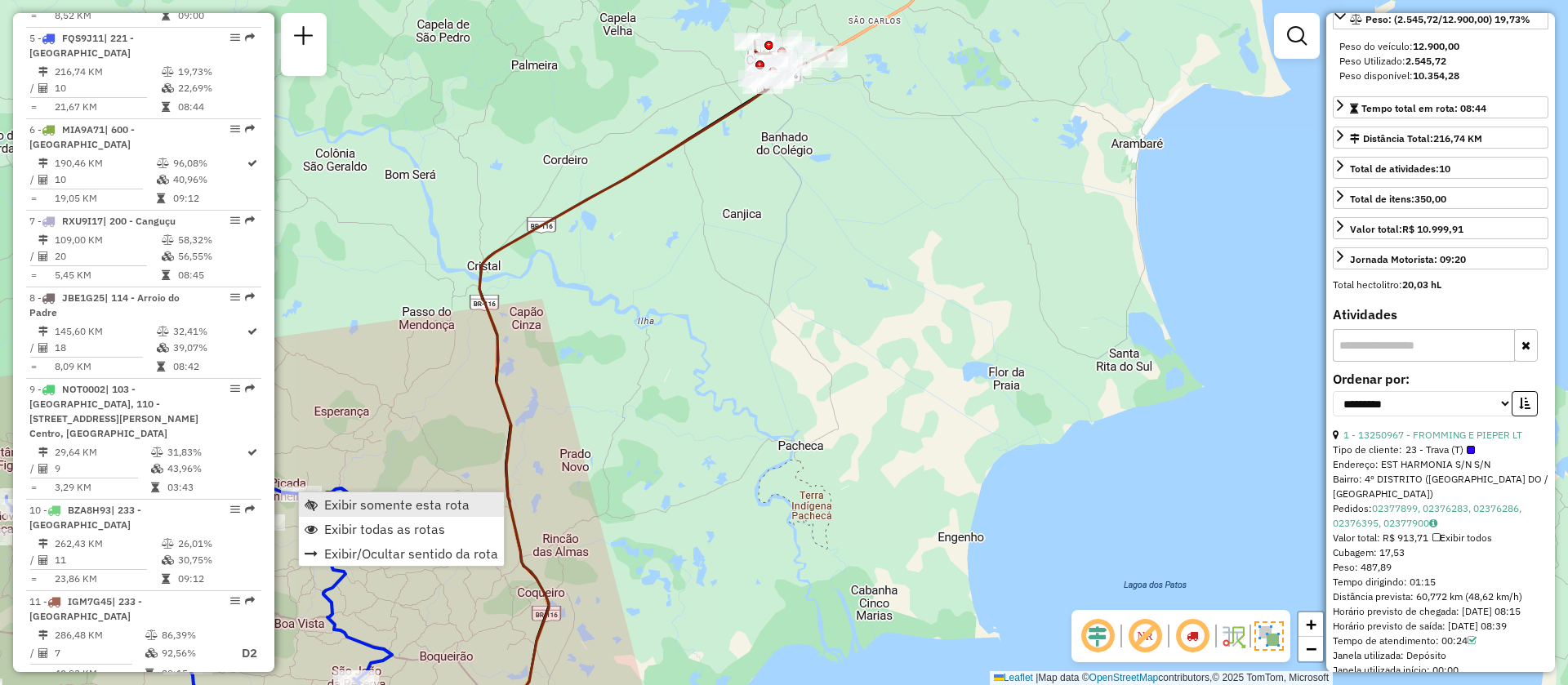
click at [430, 505] on span "Exibir somente esta rota" at bounding box center [397, 504] width 146 height 13
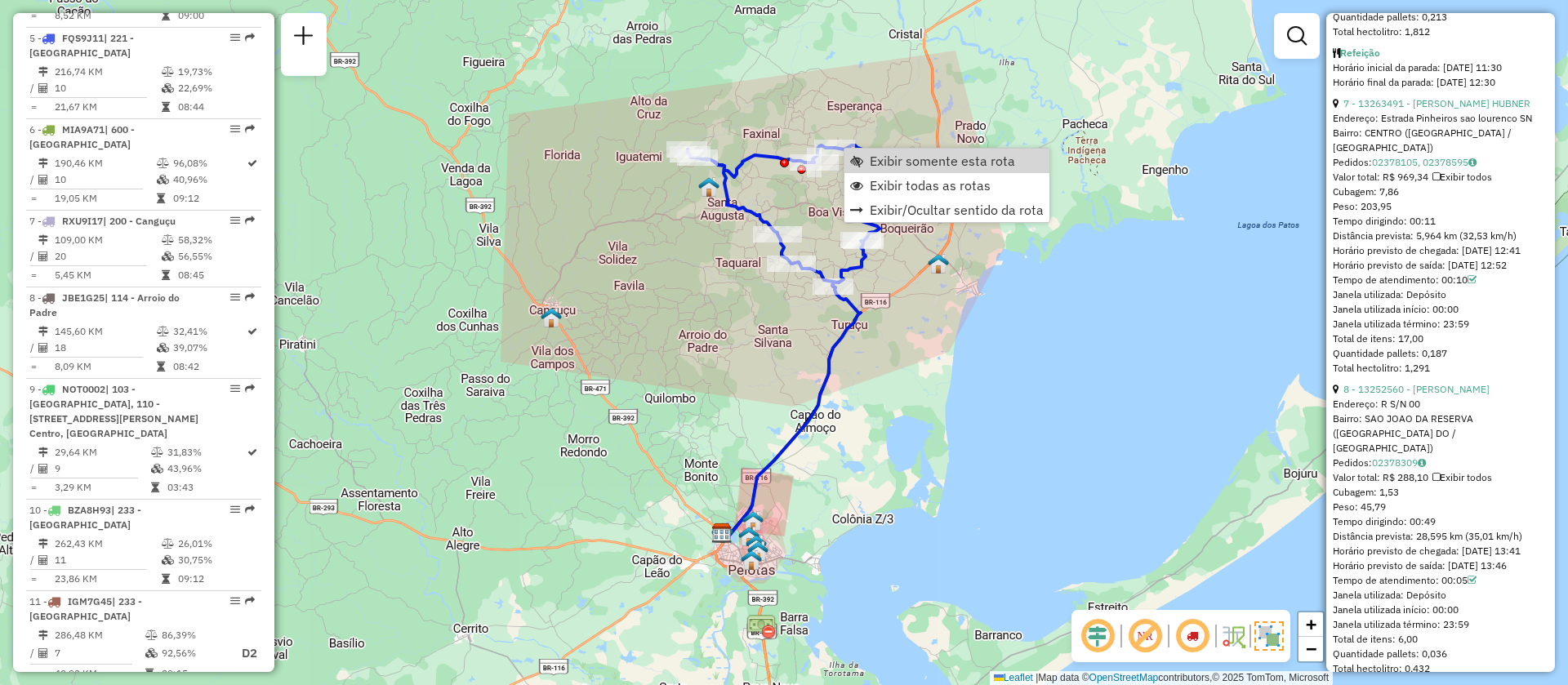
scroll to position [2990, 0]
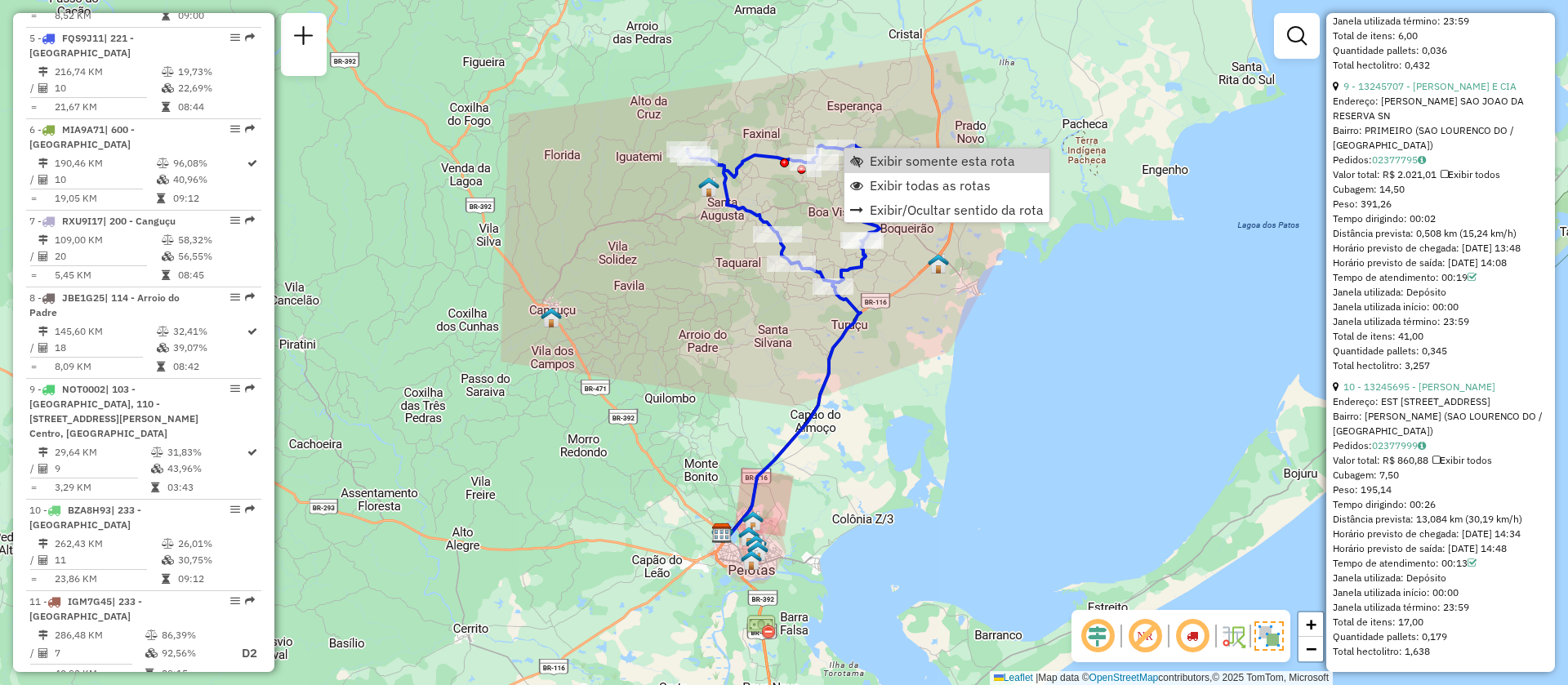
click at [1262, 641] on img at bounding box center [1269, 636] width 29 height 29
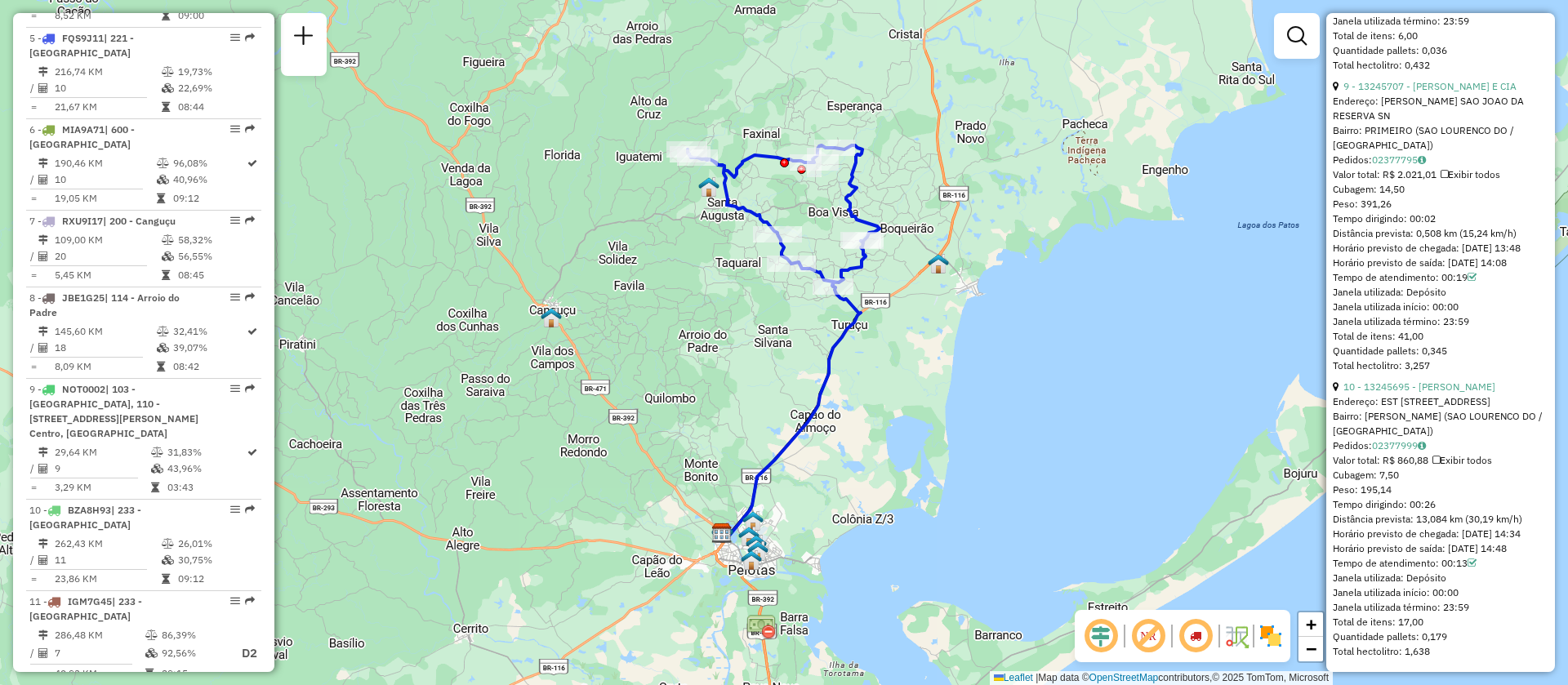
click at [1278, 639] on img at bounding box center [1271, 635] width 26 height 26
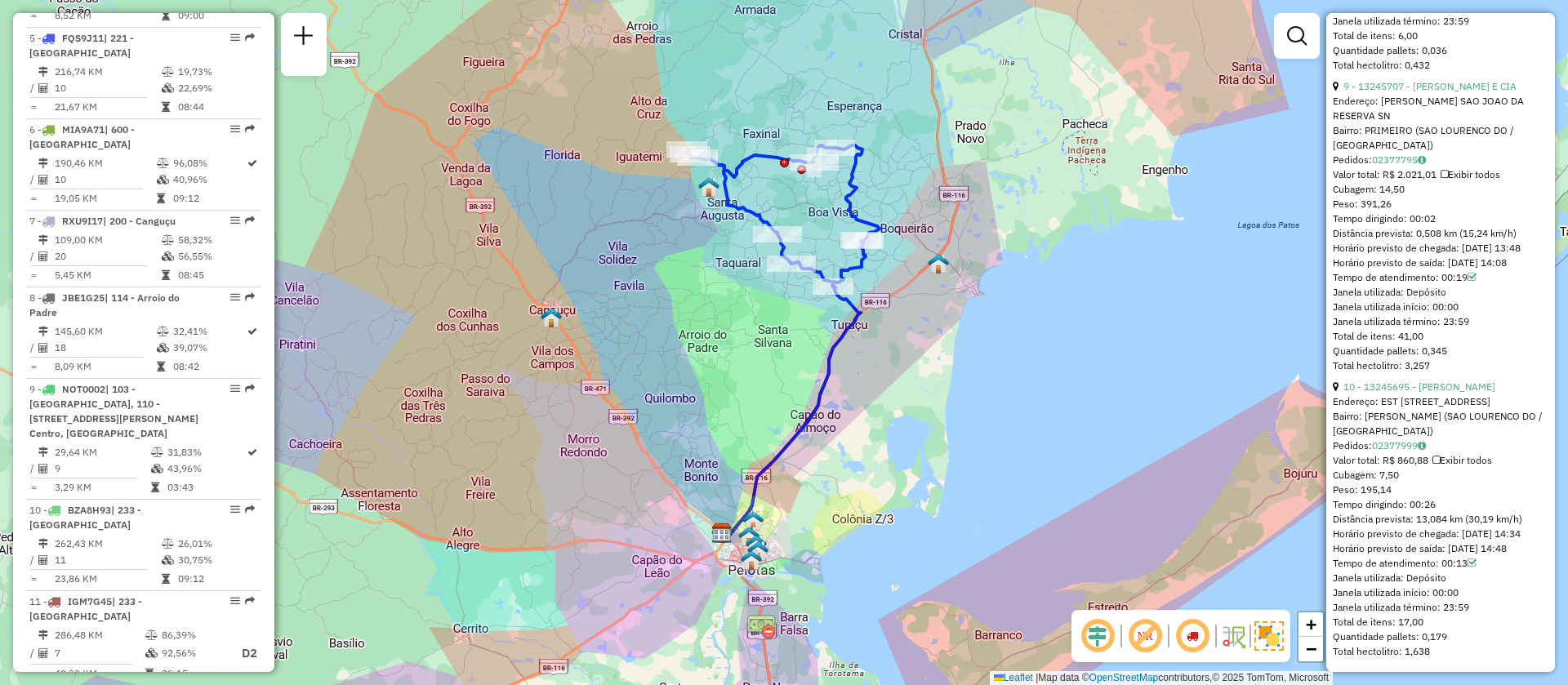
click at [1244, 639] on img at bounding box center [1233, 635] width 26 height 26
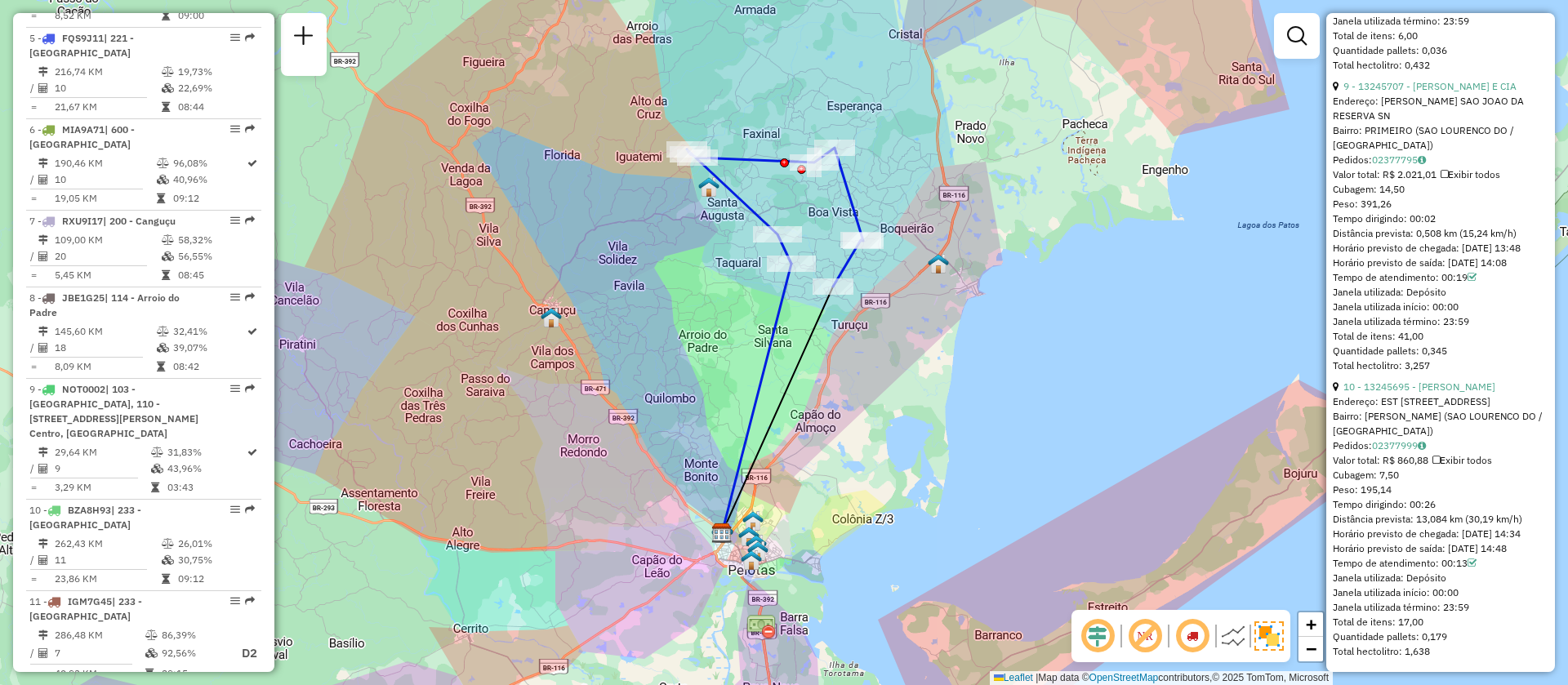
click at [1176, 634] on em at bounding box center [1192, 636] width 39 height 39
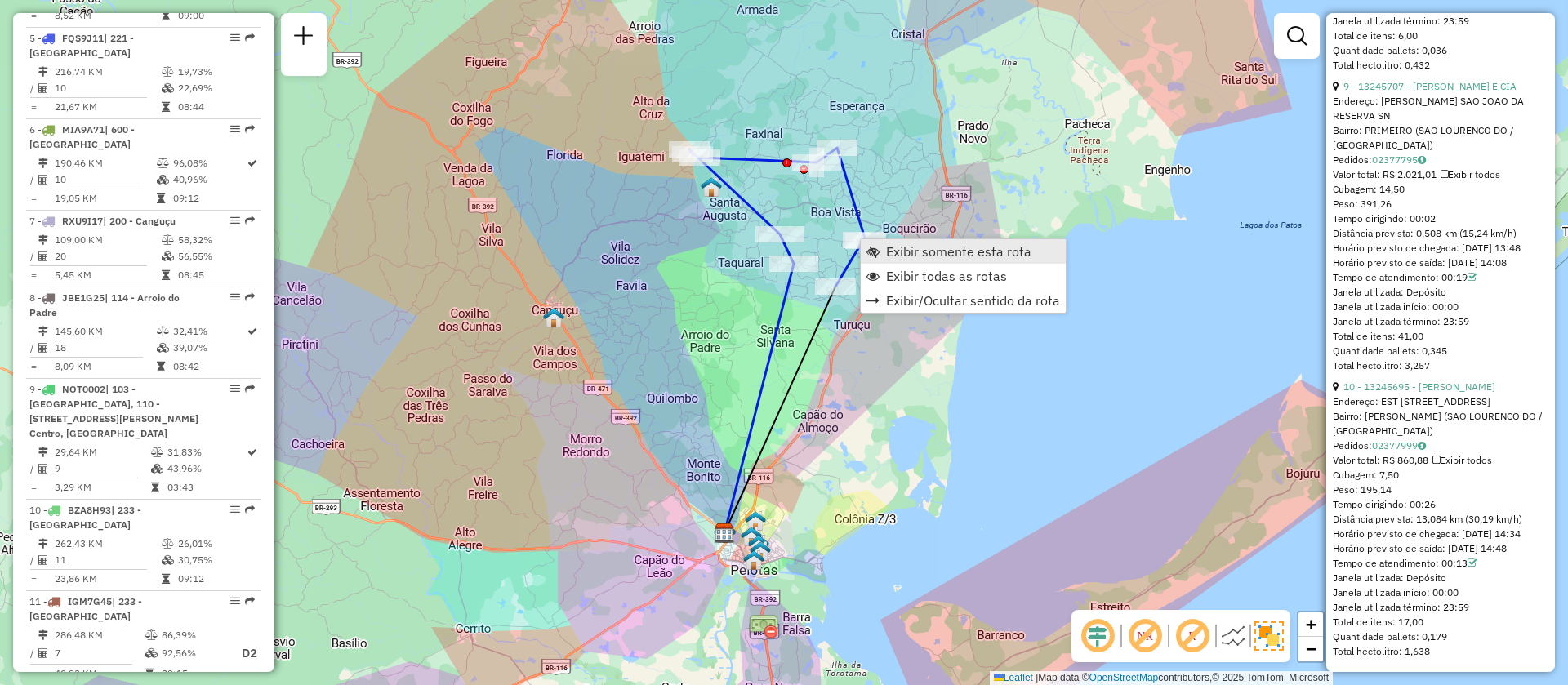
click at [918, 255] on span "Exibir somente esta rota" at bounding box center [959, 251] width 146 height 13
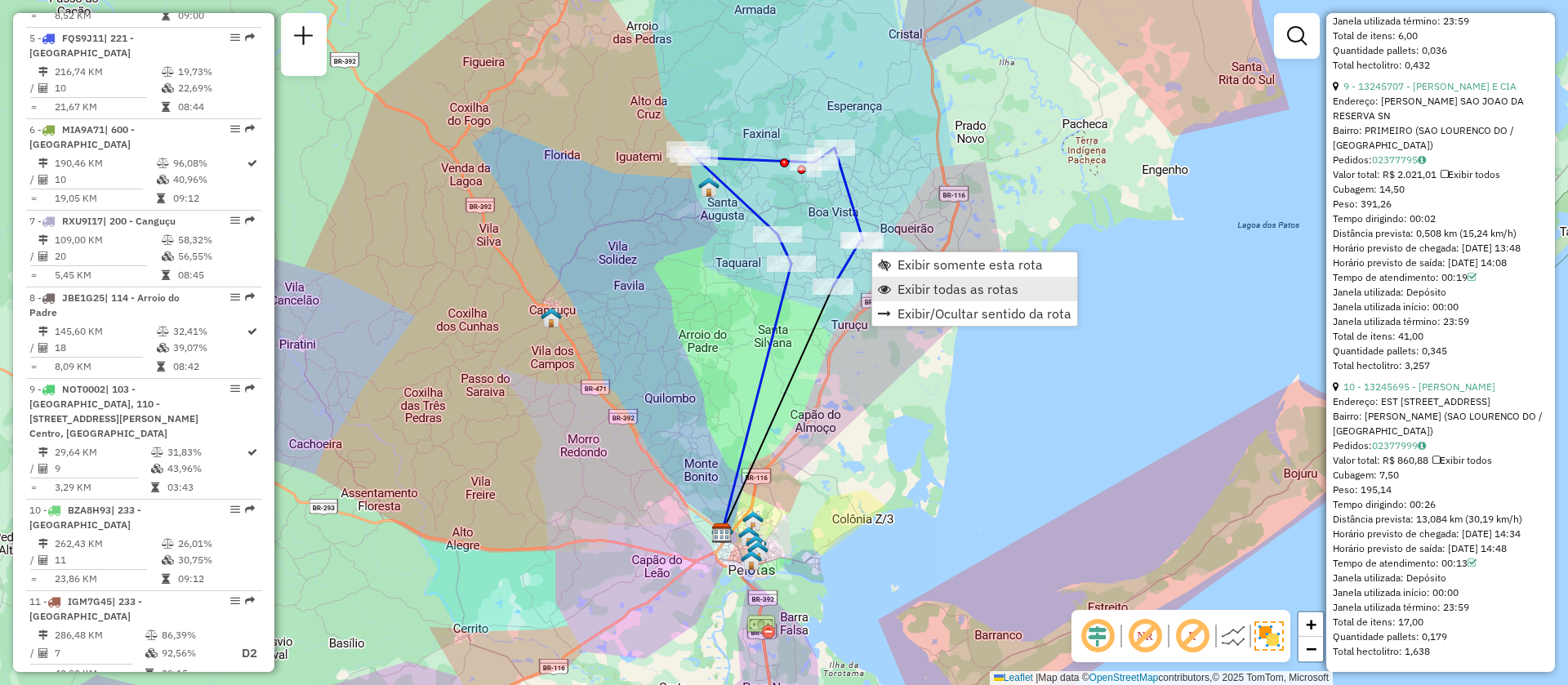
click at [935, 290] on span "Exibir todas as rotas" at bounding box center [958, 289] width 120 height 13
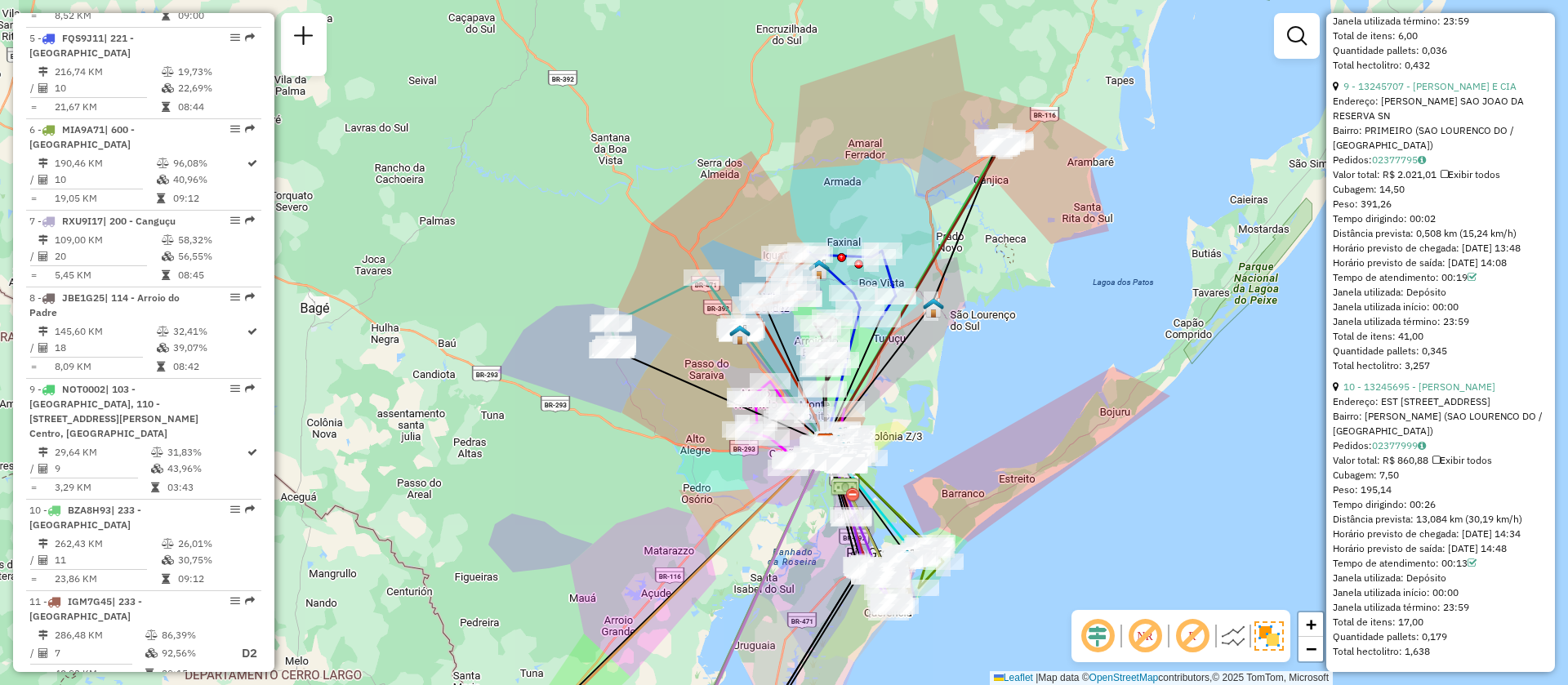
click at [1202, 634] on em at bounding box center [1192, 636] width 39 height 39
click at [1243, 634] on img at bounding box center [1233, 635] width 26 height 26
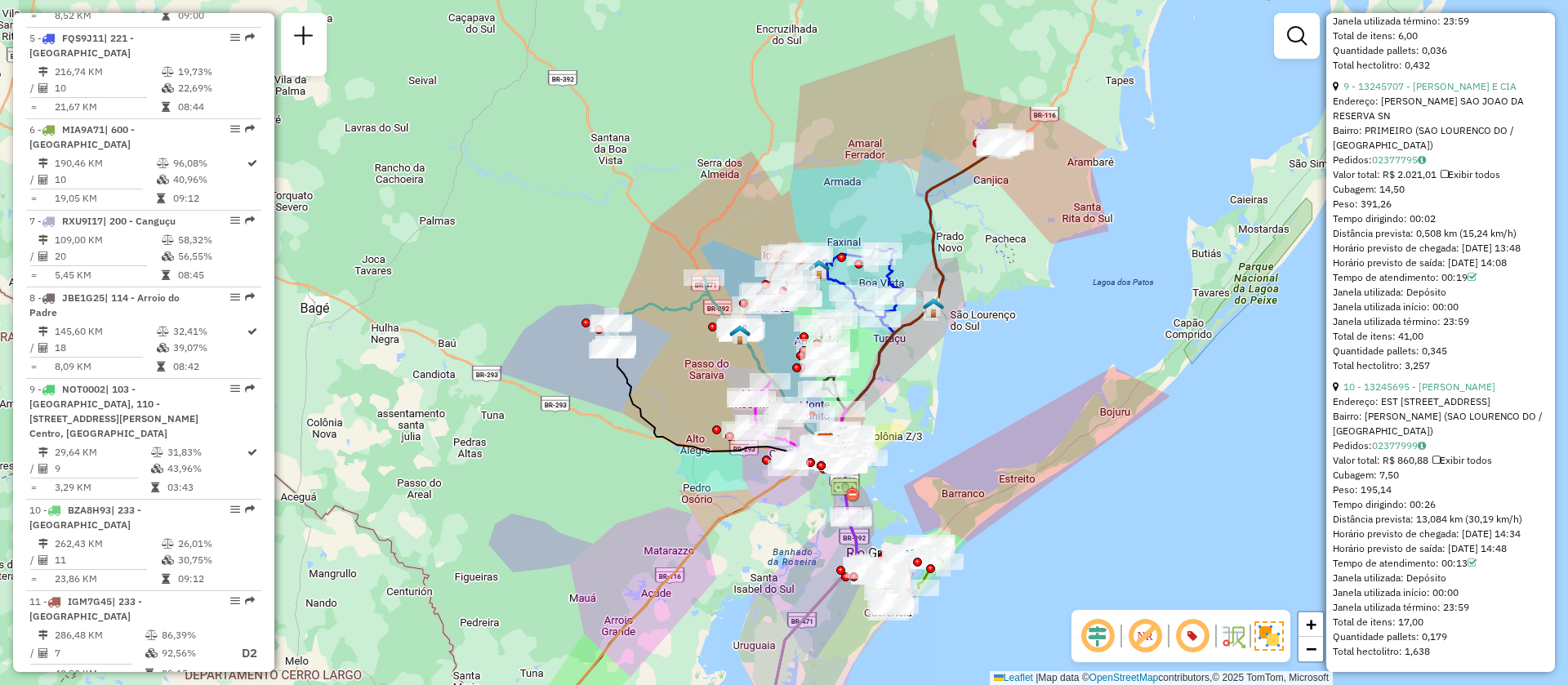
click at [1273, 638] on img at bounding box center [1269, 636] width 29 height 29
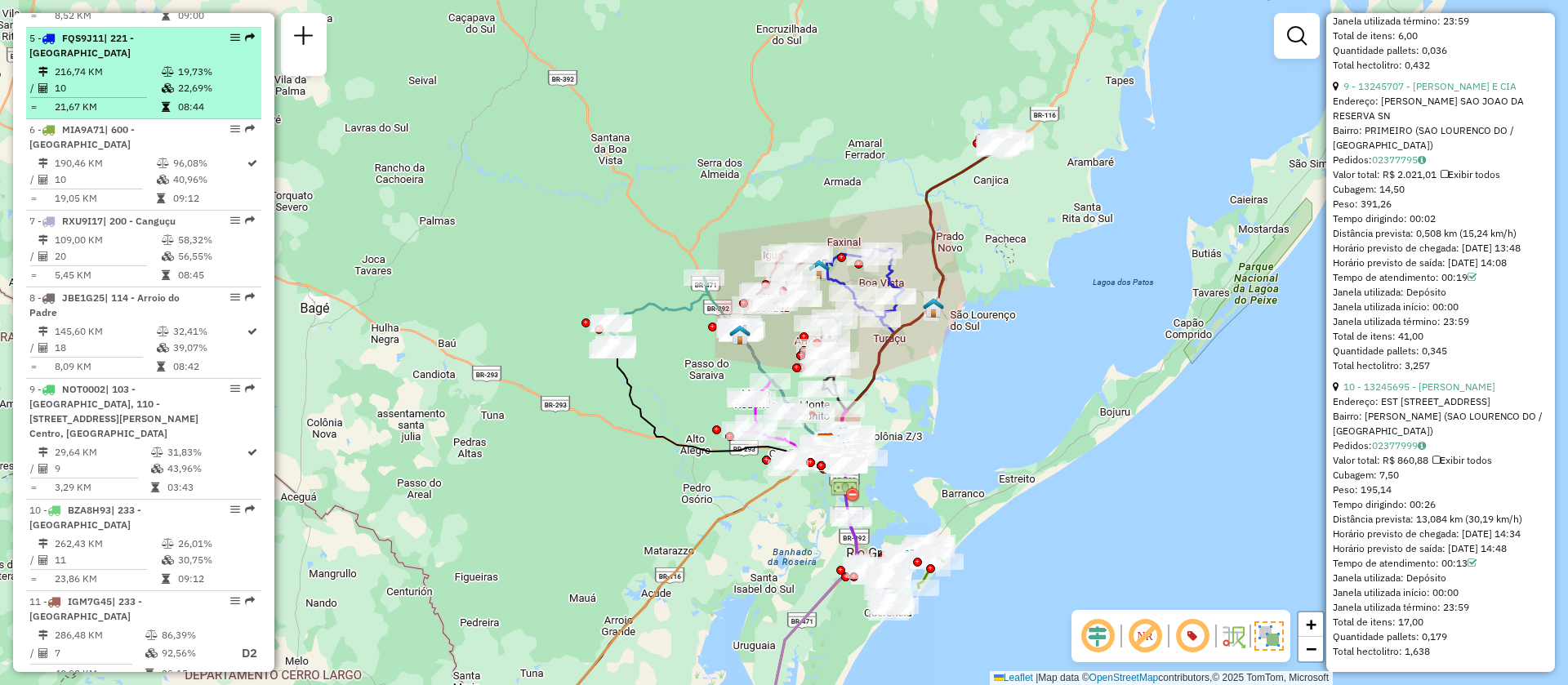
click at [230, 33] on em at bounding box center [235, 38] width 10 height 10
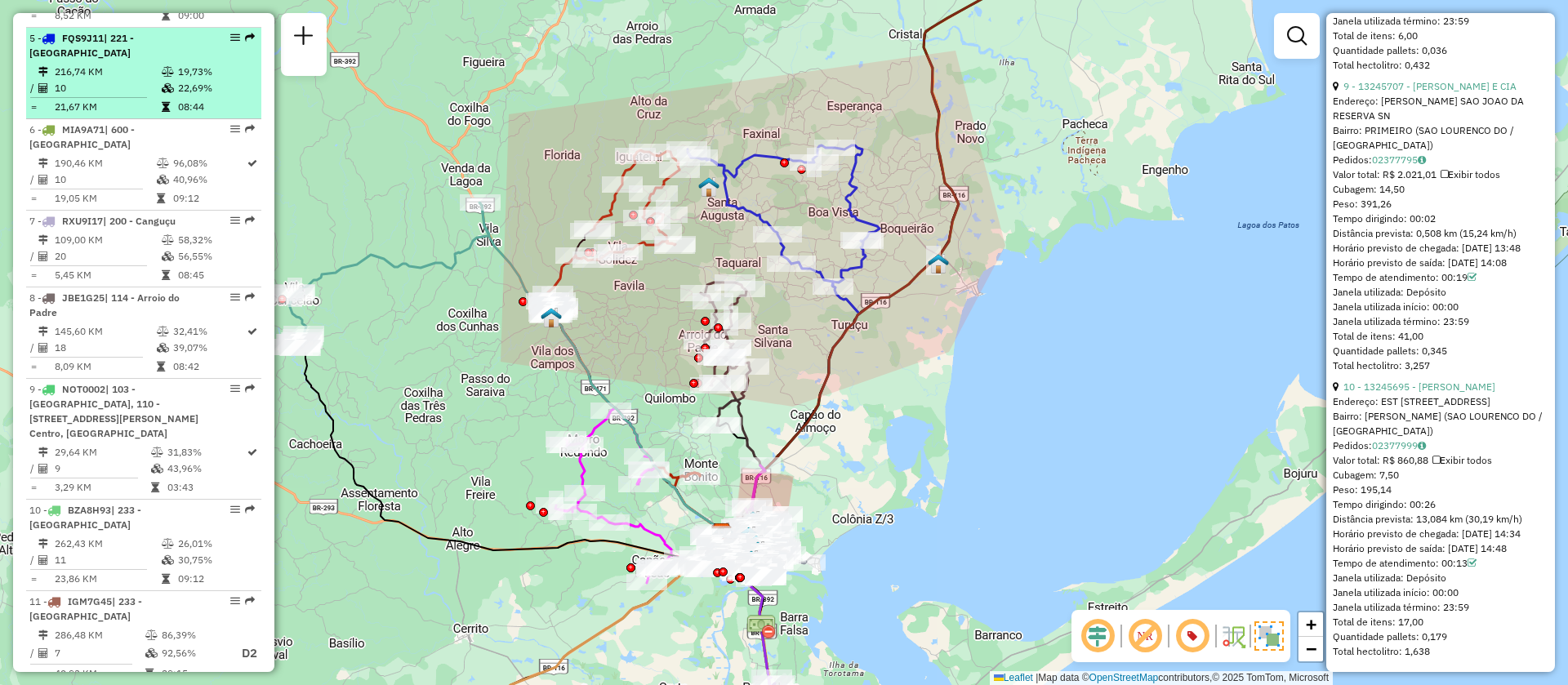
click at [233, 33] on em at bounding box center [235, 38] width 10 height 10
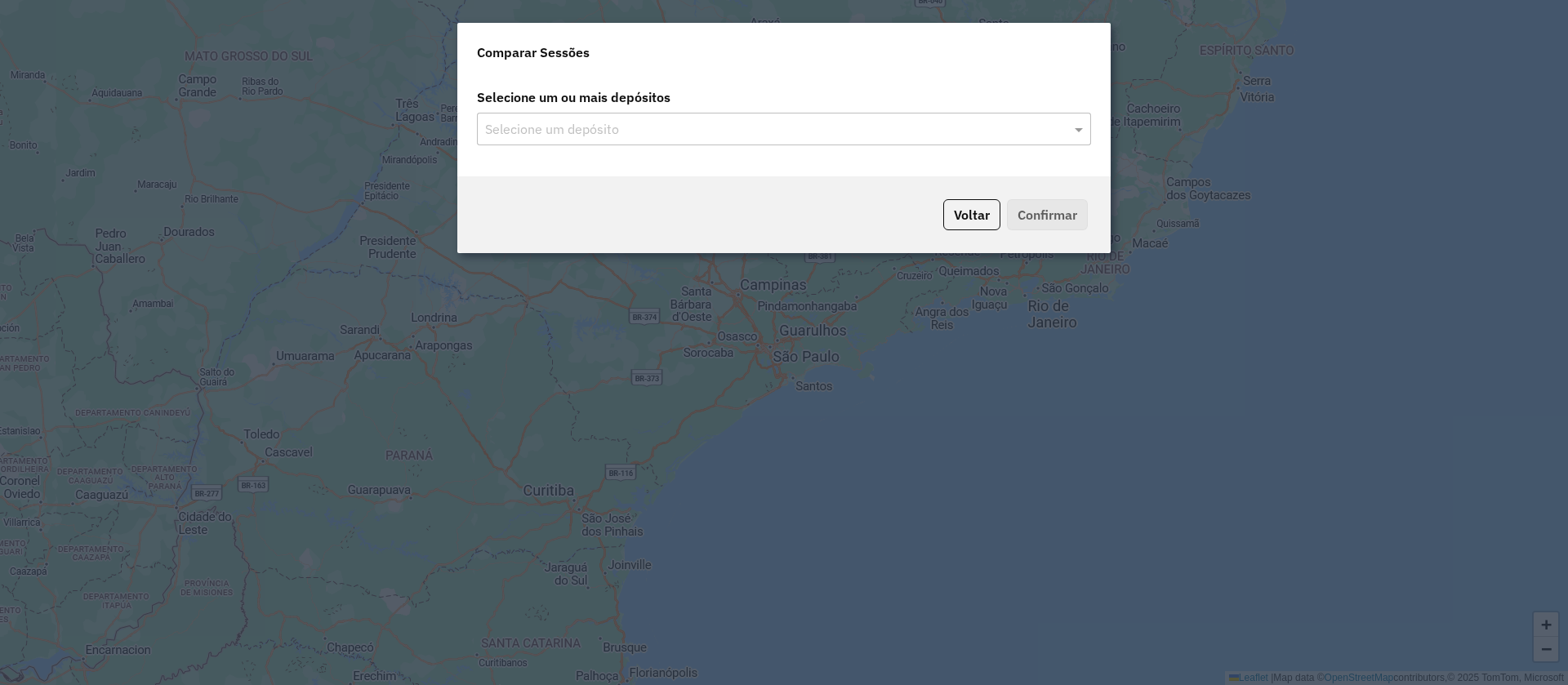
click at [732, 124] on input "text" at bounding box center [775, 130] width 590 height 19
click at [617, 136] on input "text" at bounding box center [775, 130] width 590 height 19
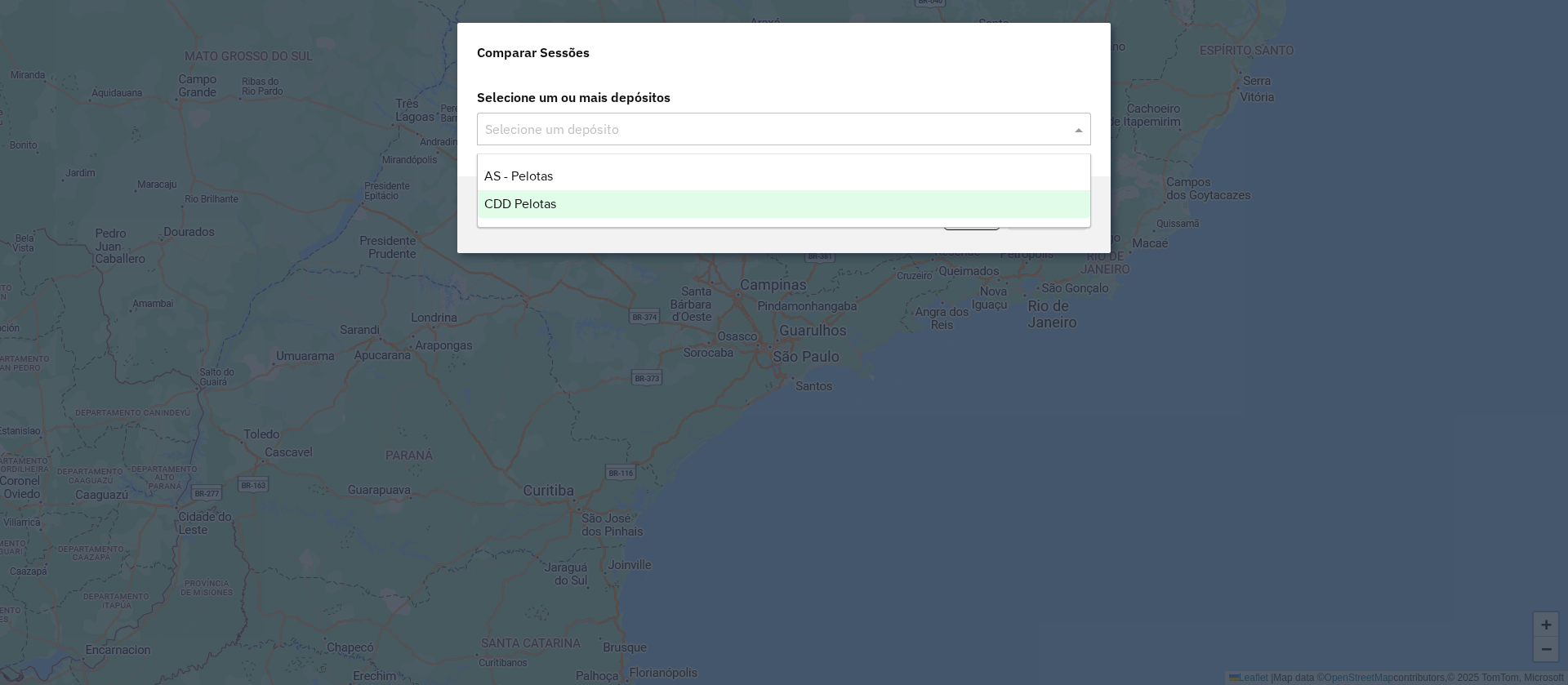
click at [725, 192] on div "CDD Pelotas" at bounding box center [784, 204] width 612 height 28
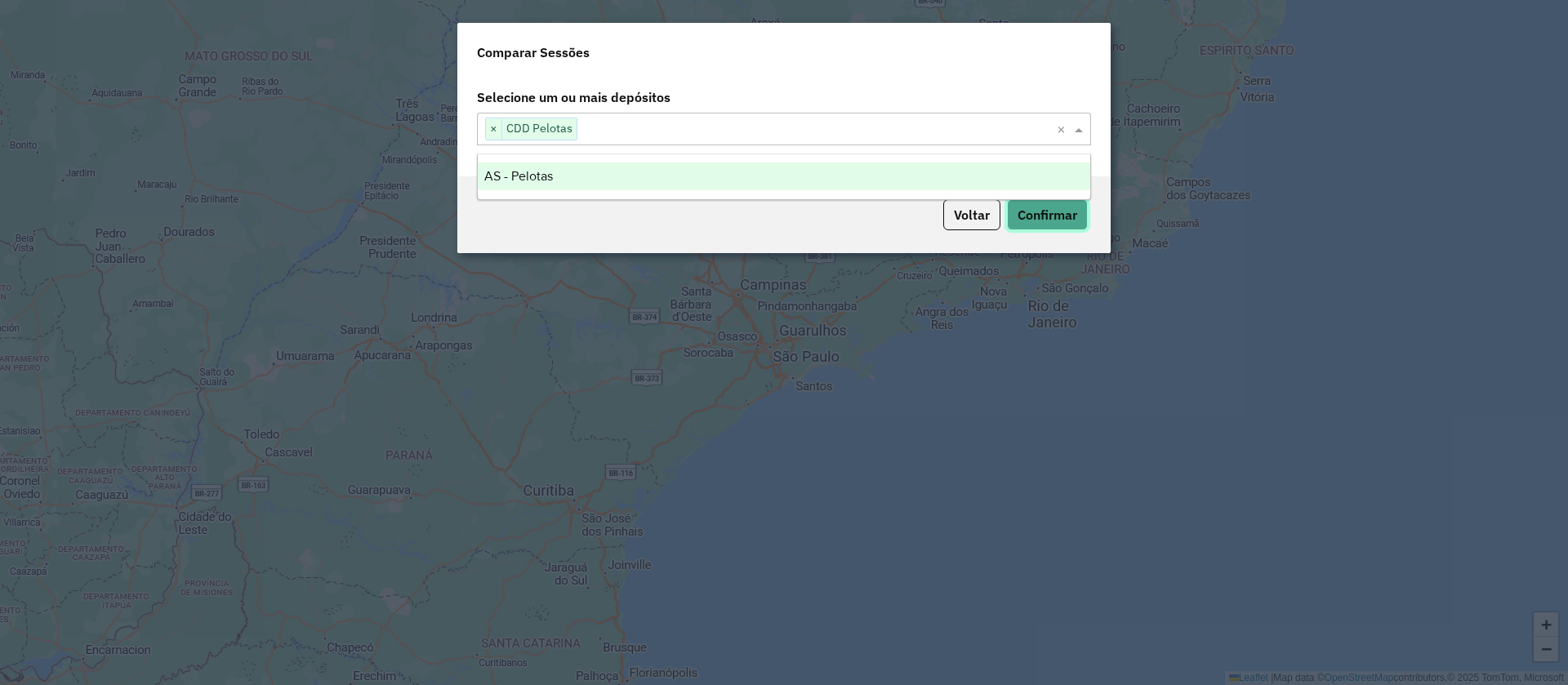
click at [1038, 210] on button "Confirmar" at bounding box center [1046, 215] width 81 height 31
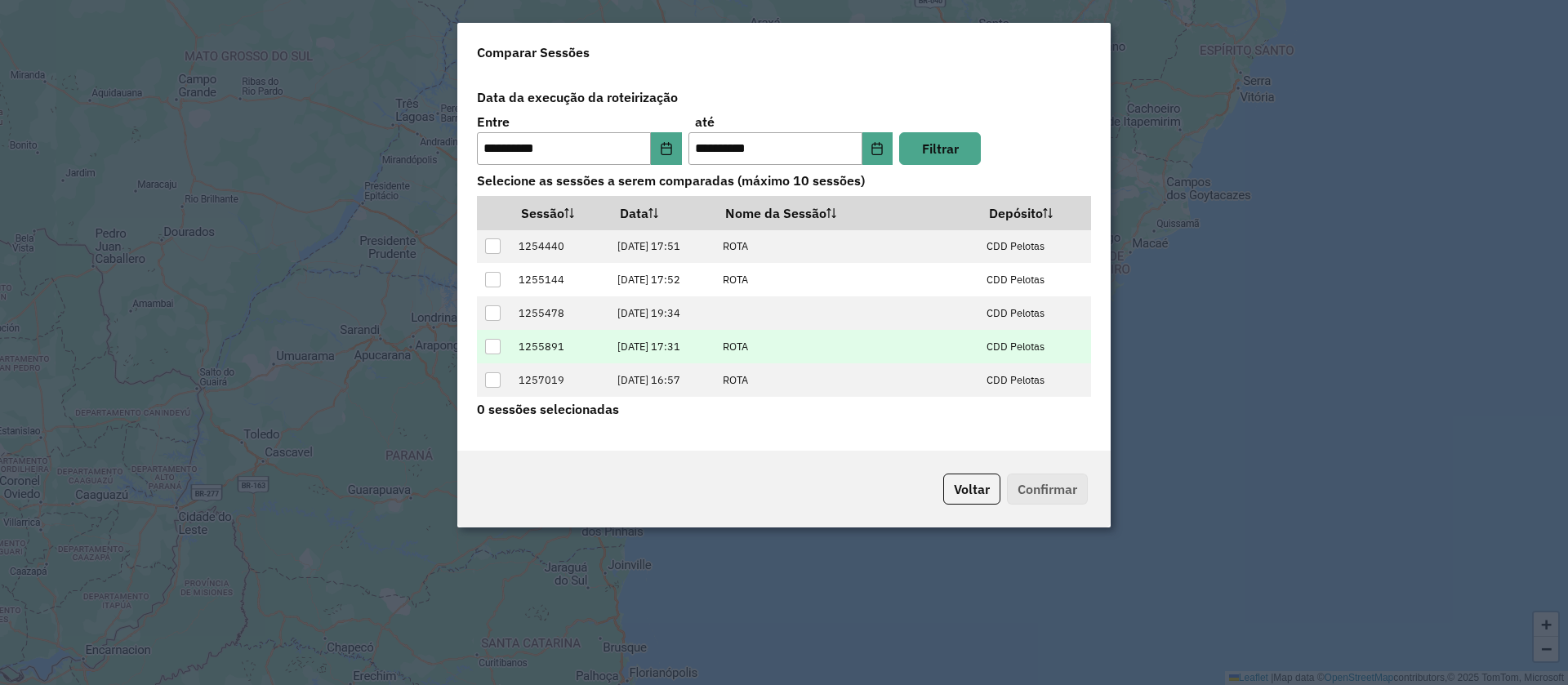
click at [618, 357] on td "[DATE] 17:31" at bounding box center [662, 347] width 105 height 33
click at [635, 352] on td "[DATE] 17:31" at bounding box center [662, 347] width 105 height 33
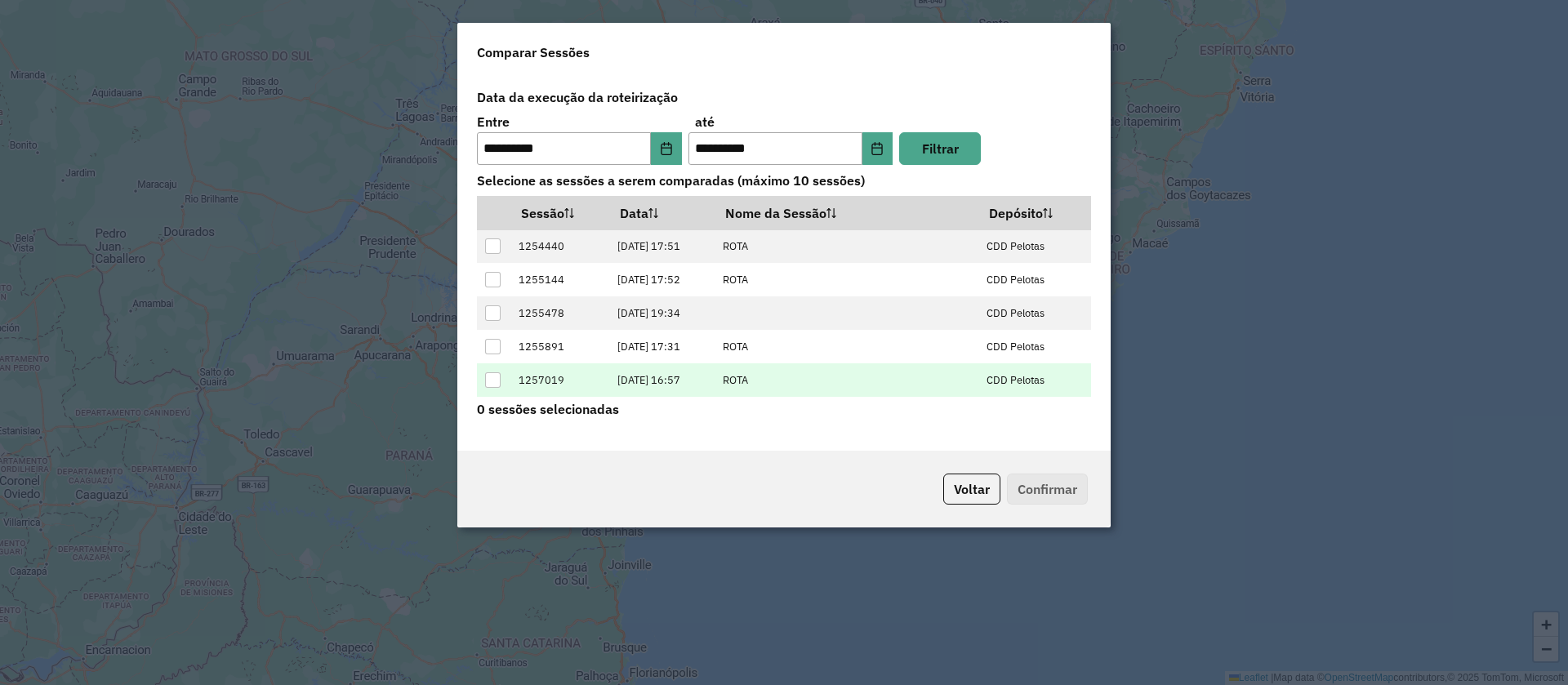
click at [679, 383] on td "[DATE] 16:57" at bounding box center [662, 380] width 105 height 33
click at [484, 373] on td at bounding box center [494, 380] width 33 height 33
click at [499, 374] on div at bounding box center [493, 380] width 16 height 16
click at [1025, 492] on button "Confirmar" at bounding box center [1046, 490] width 81 height 31
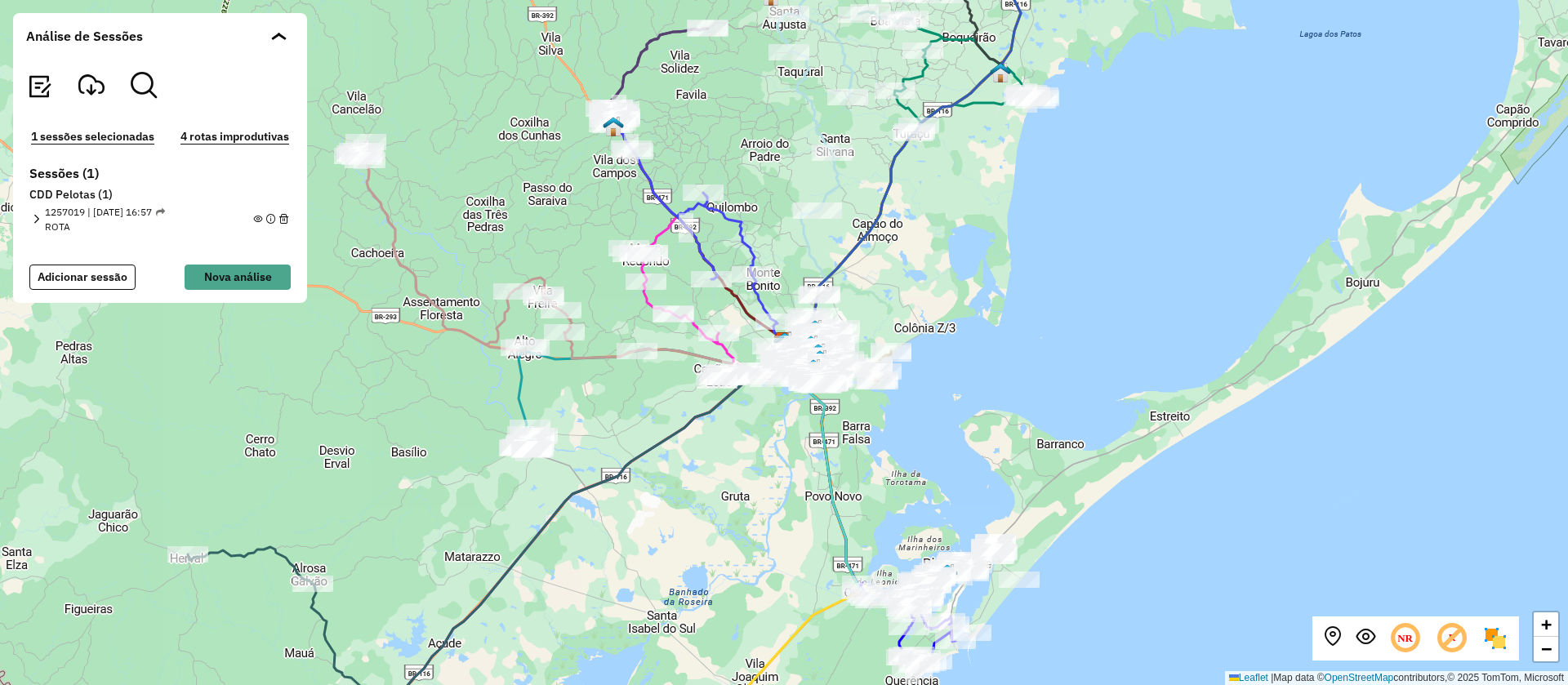
click at [1493, 649] on img at bounding box center [1495, 638] width 26 height 26
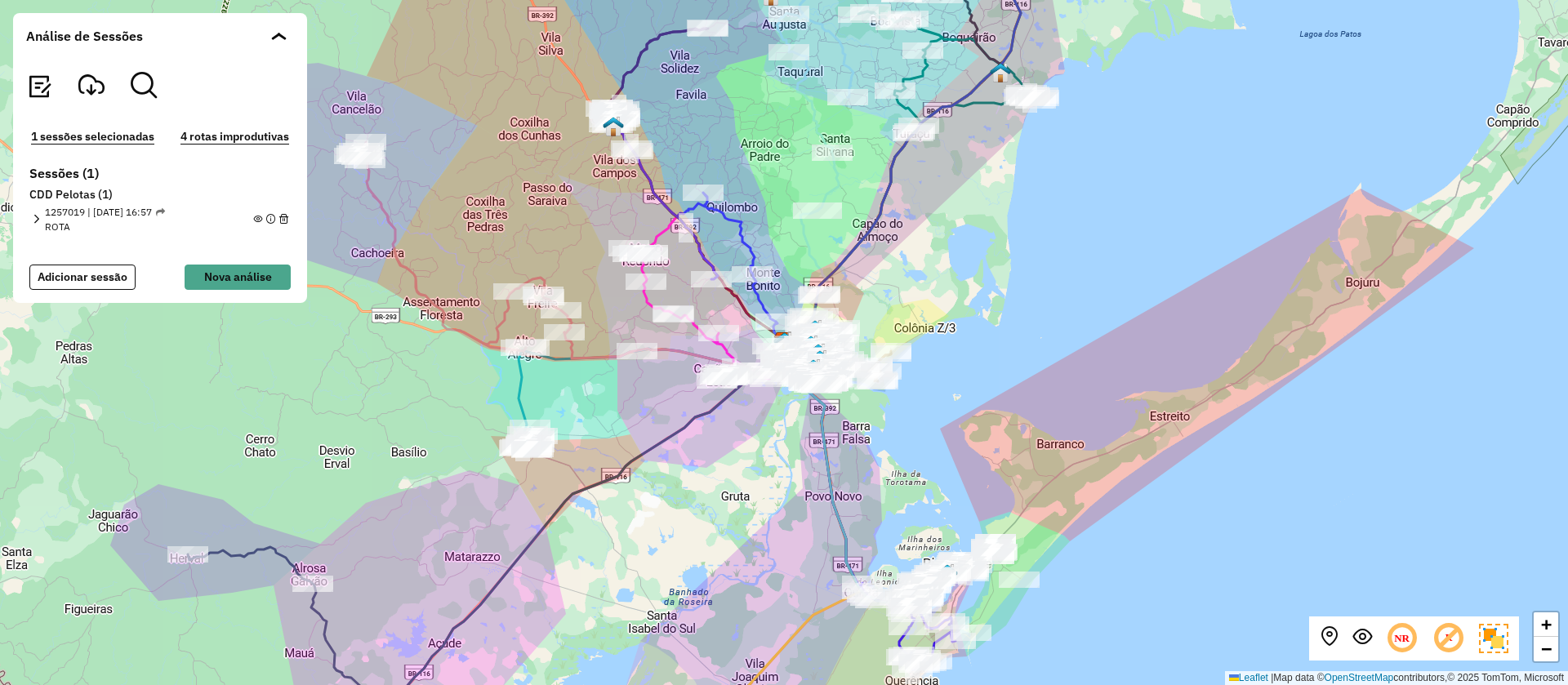
click at [1494, 649] on img at bounding box center [1493, 638] width 29 height 29
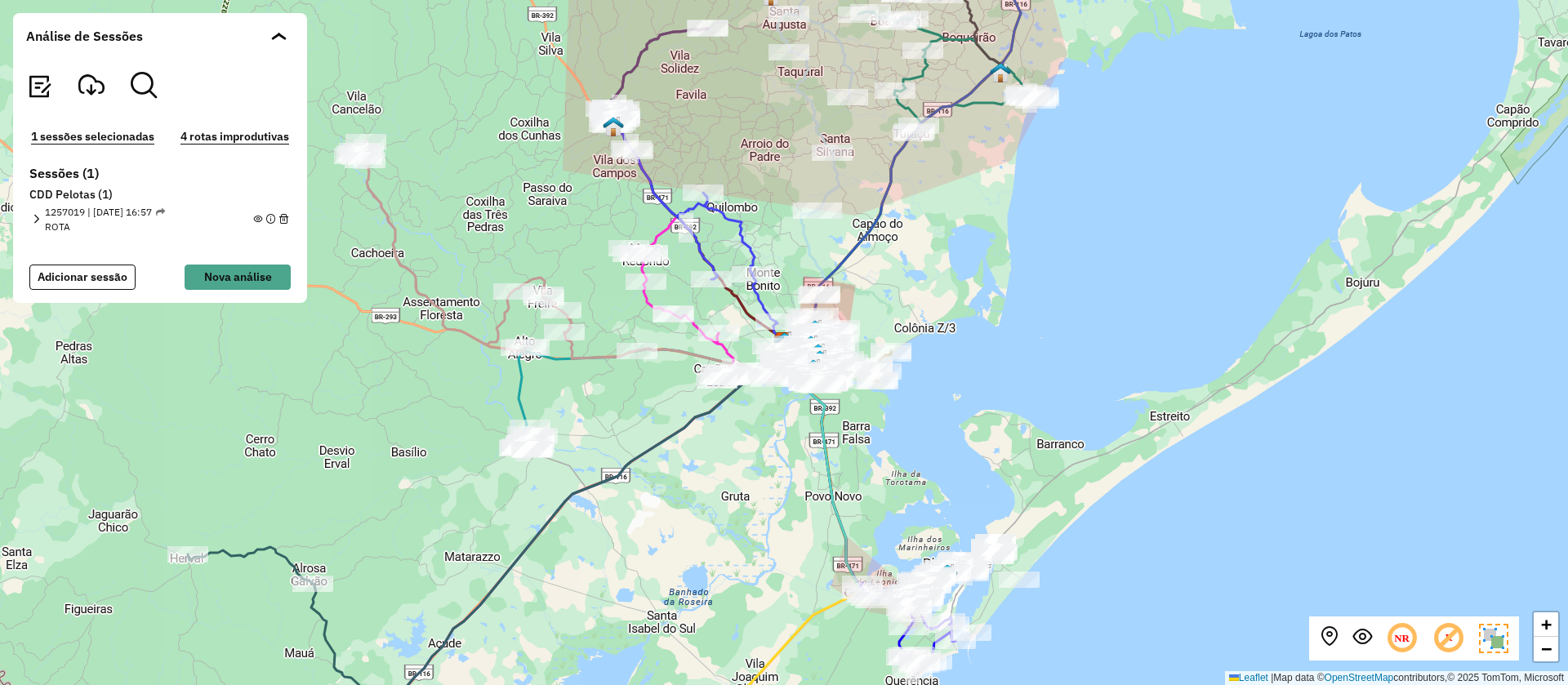
click at [1457, 647] on icon at bounding box center [1449, 638] width 34 height 34
click at [1416, 643] on icon at bounding box center [1402, 638] width 34 height 34
click at [1367, 640] on em at bounding box center [1362, 637] width 19 height 19
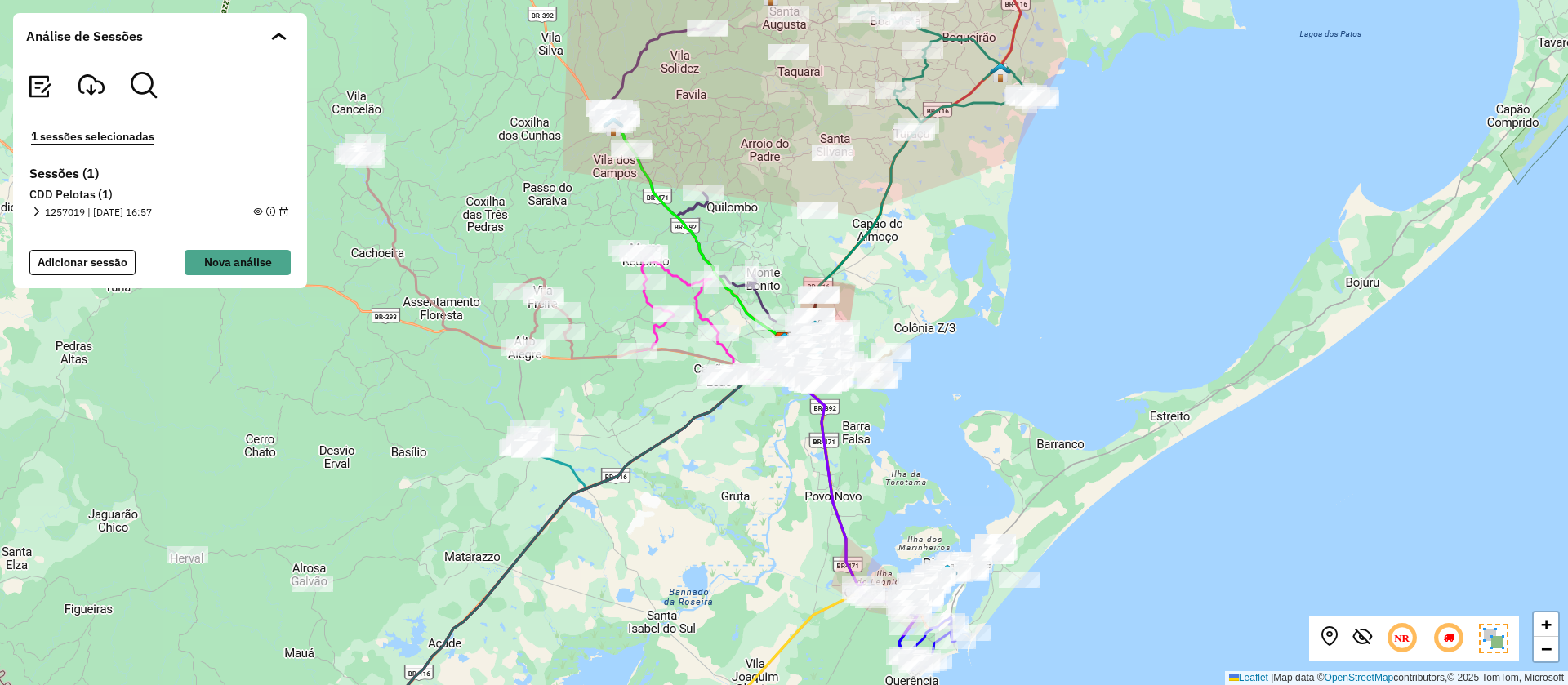
click at [1331, 648] on button at bounding box center [1329, 639] width 19 height 23
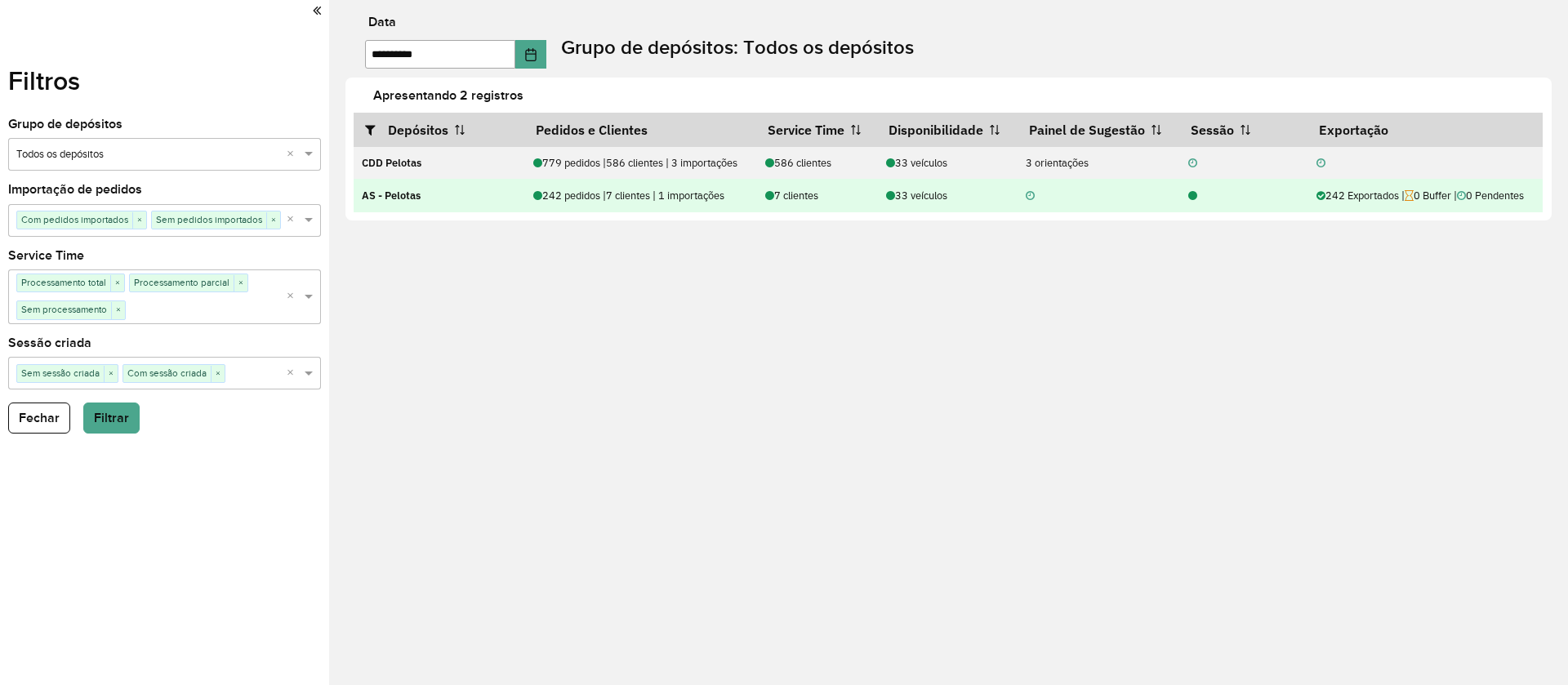
click at [1345, 197] on div "242 Exportados | 0 Buffer | 0 Pendentes" at bounding box center [1425, 195] width 218 height 16
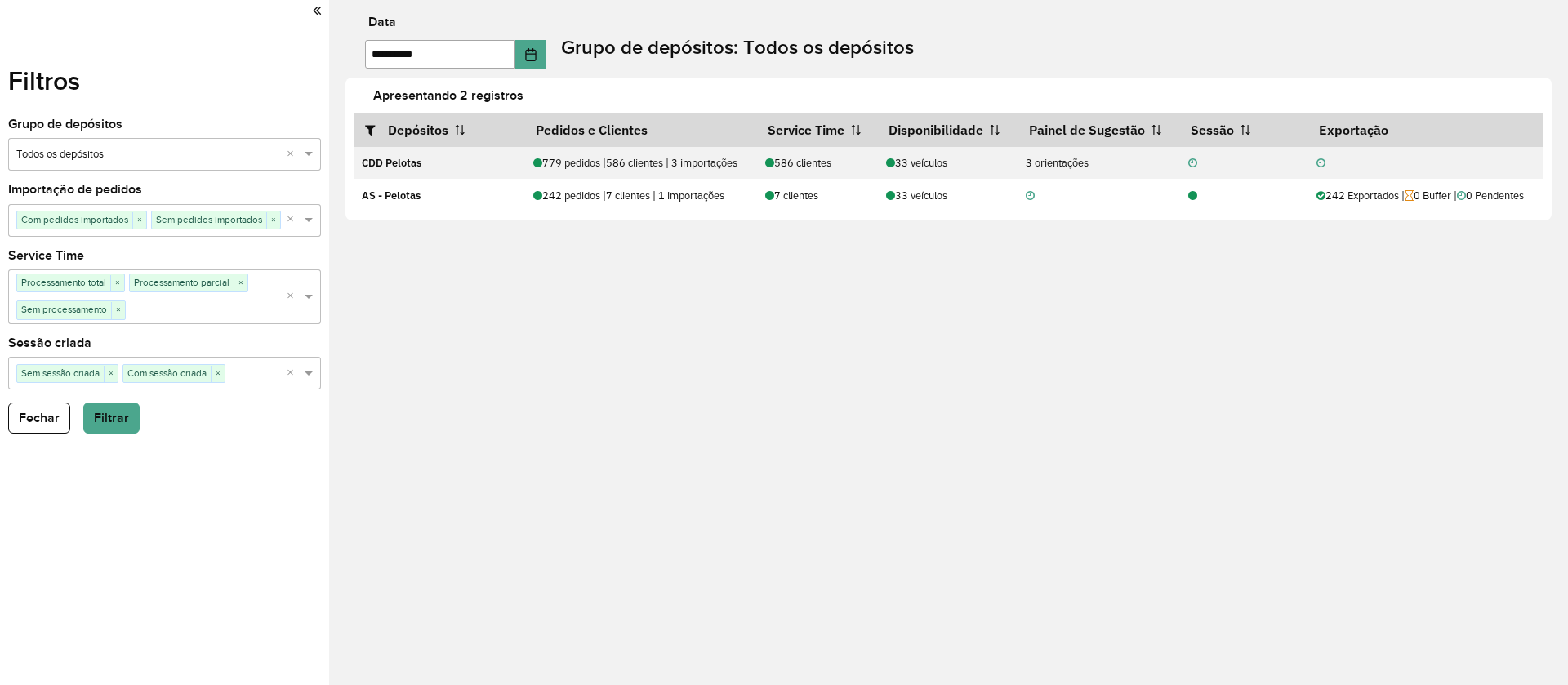
click at [309, 8] on div at bounding box center [164, 11] width 313 height 22
click at [313, 9] on icon at bounding box center [317, 10] width 8 height 15
